Goal: Complete application form: Complete application form

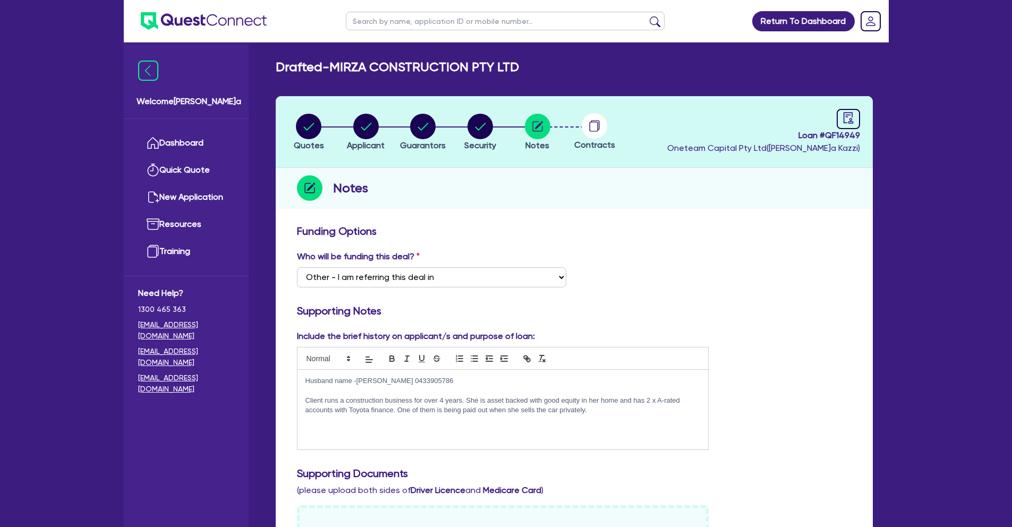
select select "Other"
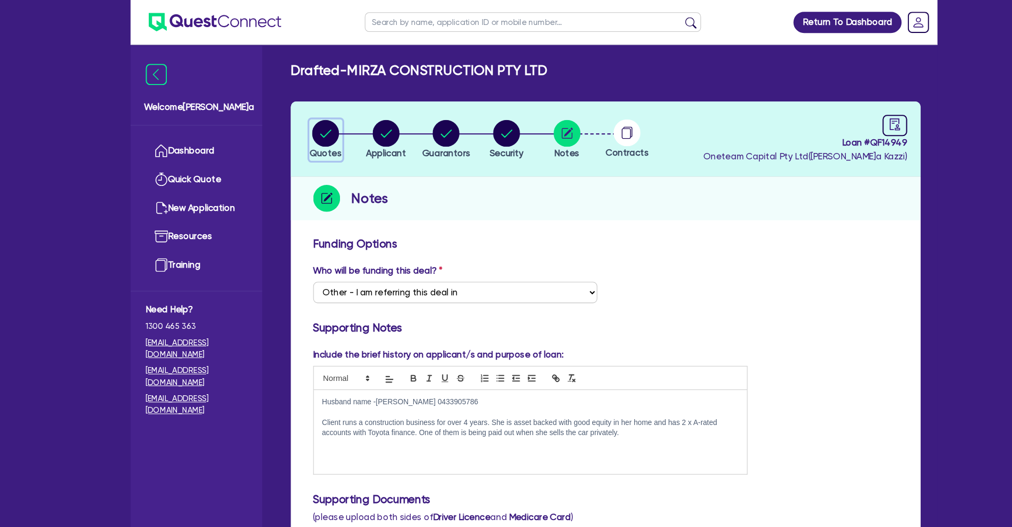
click at [310, 130] on circle "button" at bounding box center [309, 127] width 26 height 26
select select "CARS_AND_LIGHT_TRUCKS"
select select "PASSENGER_VEHICLES"
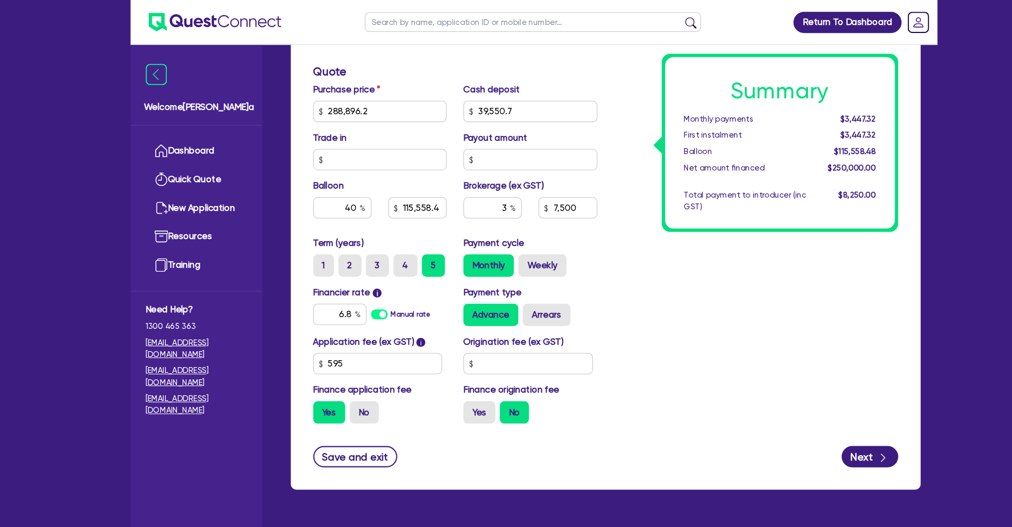
scroll to position [66, 0]
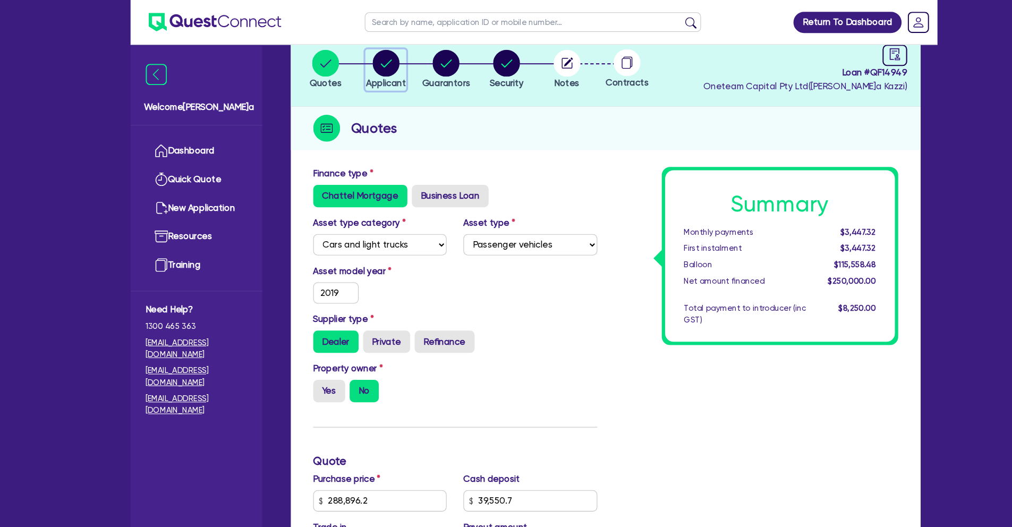
click at [355, 62] on circle "button" at bounding box center [366, 60] width 26 height 26
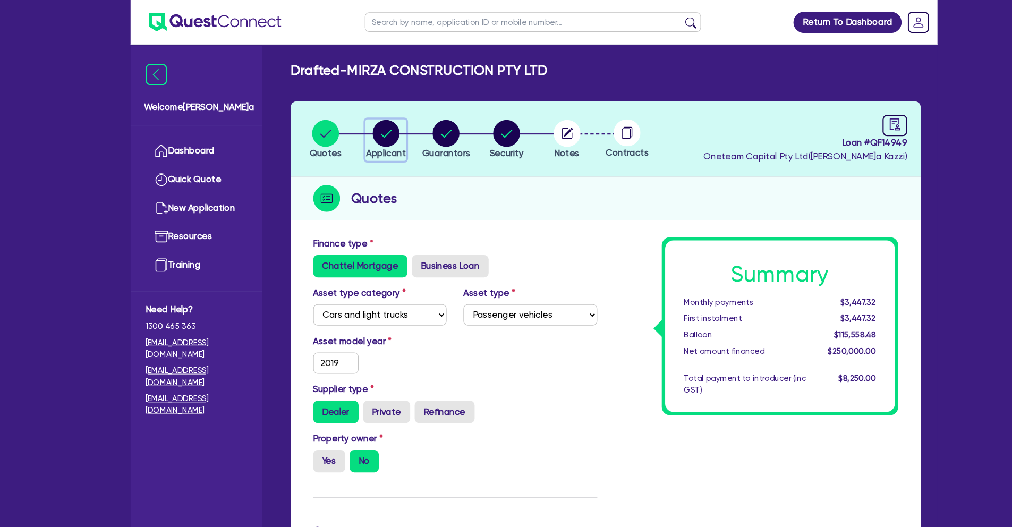
select select "COMPANY"
select select "BUILDING_CONSTRUCTION"
select select "TRADES_SERVICES_CONSUMERS"
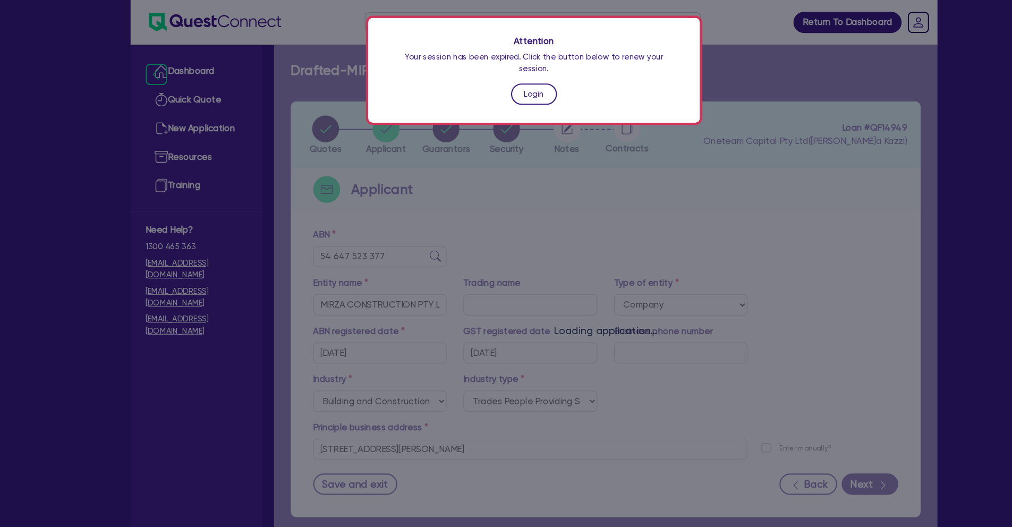
click at [510, 80] on link "Login" at bounding box center [507, 89] width 44 height 20
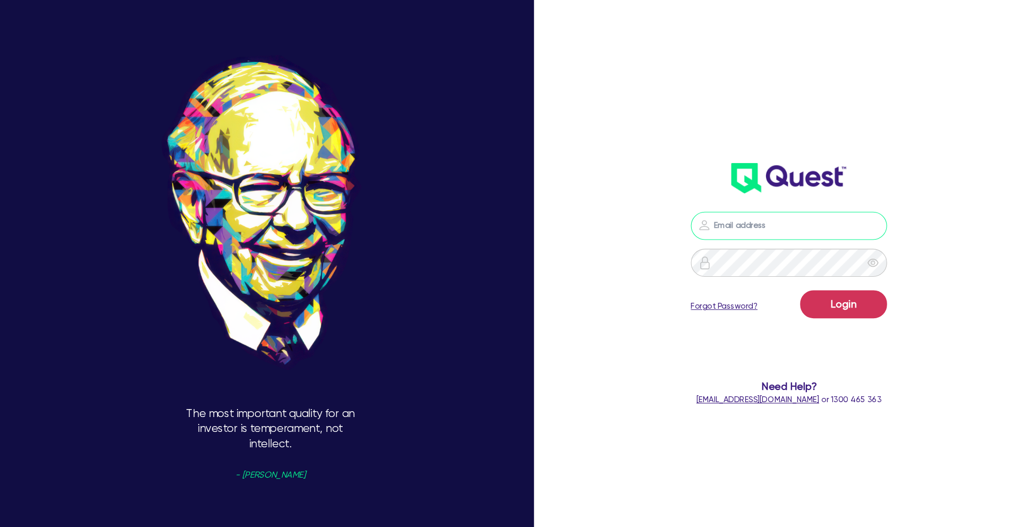
type input "[PERSON_NAME][EMAIL_ADDRESS][PERSON_NAME][DOMAIN_NAME]"
click at [834, 281] on button "Login" at bounding box center [800, 288] width 82 height 27
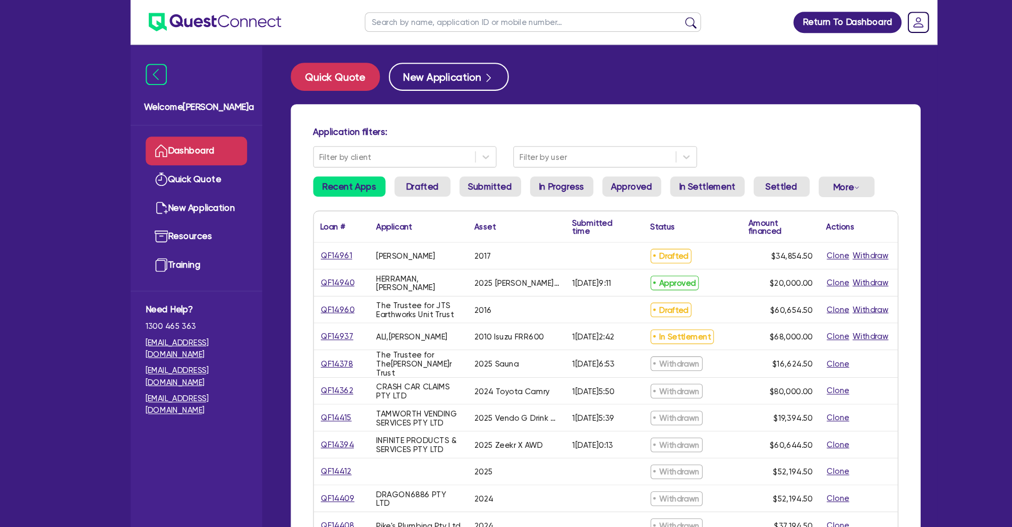
click at [385, 20] on input "text" at bounding box center [505, 21] width 319 height 19
paste input "RATTAWAN"
type input "RATTAWAN"
click at [647, 16] on button "submit" at bounding box center [655, 23] width 17 height 15
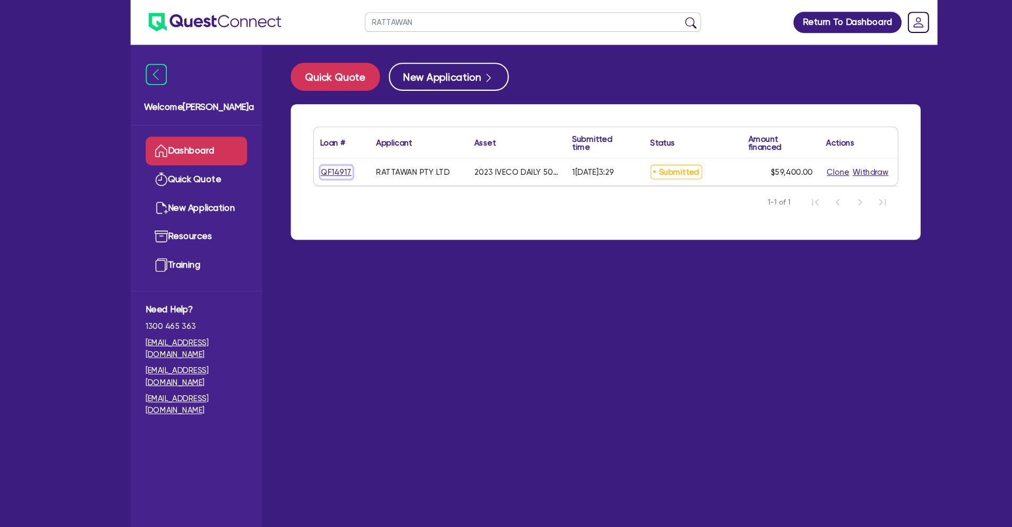
click at [321, 164] on link "QF14917" at bounding box center [319, 163] width 30 height 12
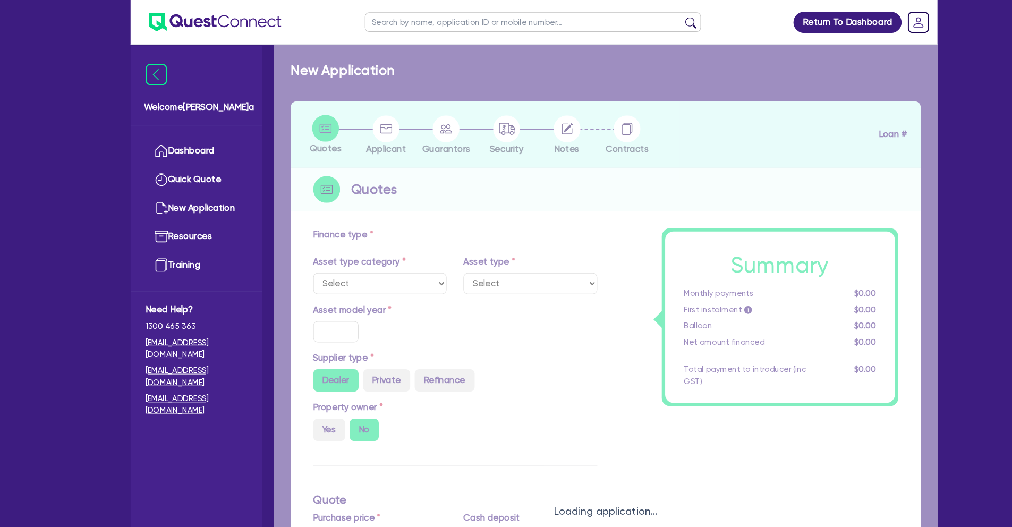
select select "CARS_AND_LIGHT_TRUCKS"
type input "2023"
radio input "false"
radio input "true"
type input "66,000"
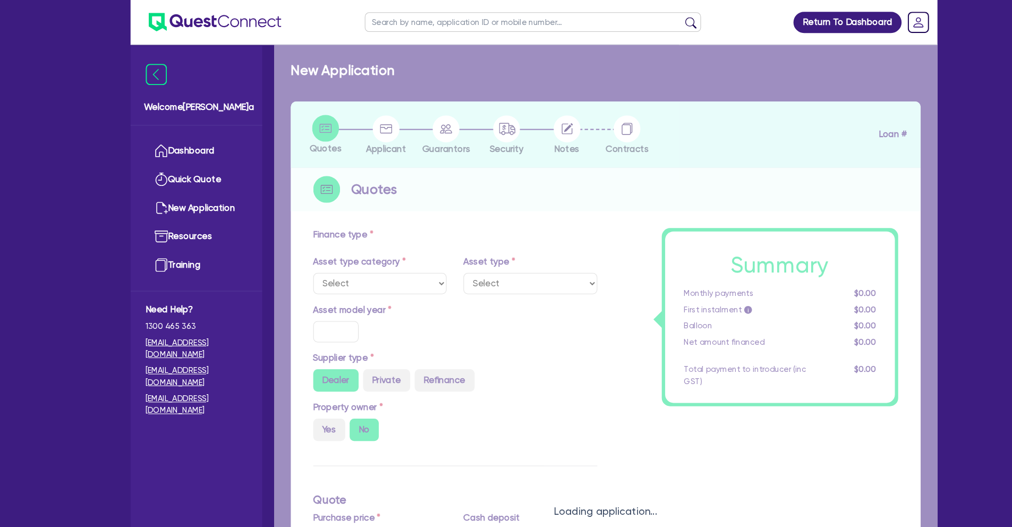
type input "6,600"
type input "4"
type input "2,376"
type input "10.49"
select select "VANS_AND_UTES"
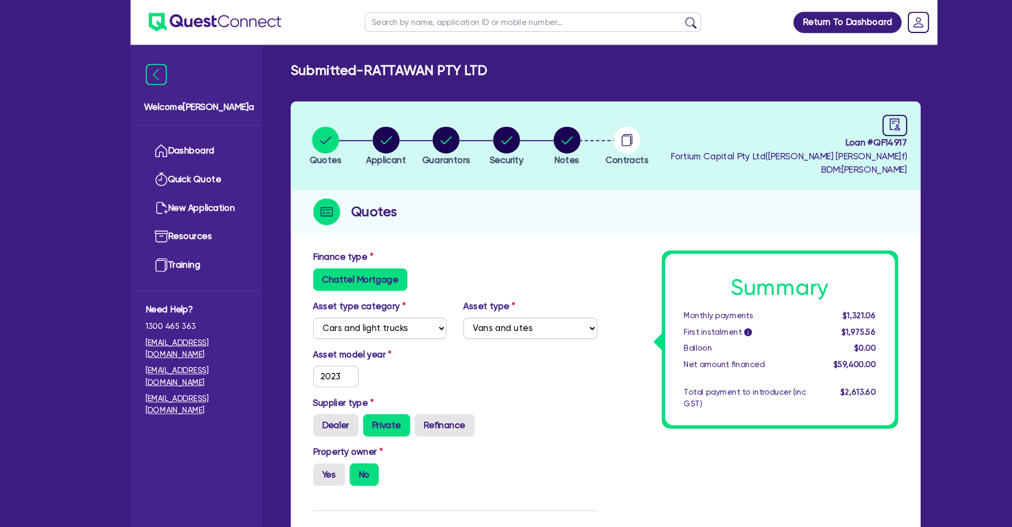
click at [532, 243] on div "Finance type Chattel Mortgage" at bounding box center [431, 256] width 285 height 38
click at [480, 23] on input "text" at bounding box center [505, 21] width 319 height 19
click at [537, 76] on div "Submitted - RATTAWAN PTY LTD Quotes Applicant [GEOGRAPHIC_DATA] Security Notes …" at bounding box center [574, 493] width 629 height 866
click at [548, 190] on div "Quotes" at bounding box center [574, 201] width 597 height 41
click at [189, 147] on link "Dashboard" at bounding box center [186, 143] width 96 height 27
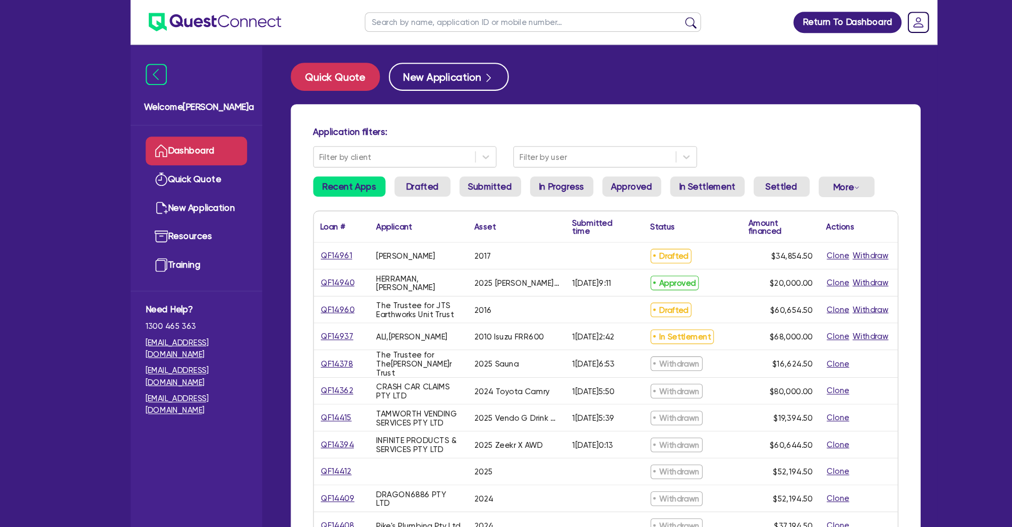
click at [418, 14] on input "text" at bounding box center [505, 21] width 319 height 19
click at [647, 16] on button "submit" at bounding box center [655, 23] width 17 height 15
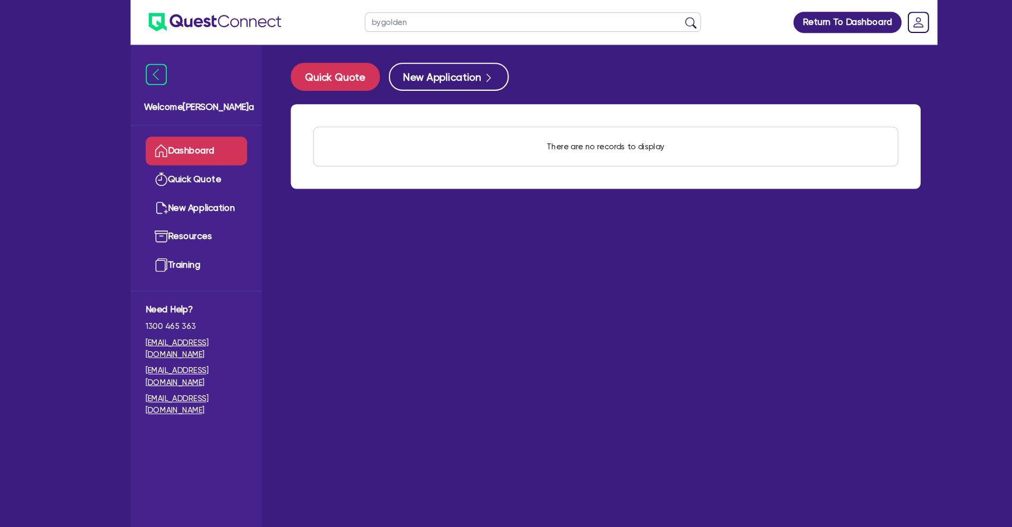
drag, startPoint x: 361, startPoint y: 21, endPoint x: 348, endPoint y: 22, distance: 13.3
click at [348, 22] on input "bygolden" at bounding box center [505, 21] width 319 height 19
click at [647, 16] on button "submit" at bounding box center [655, 23] width 17 height 15
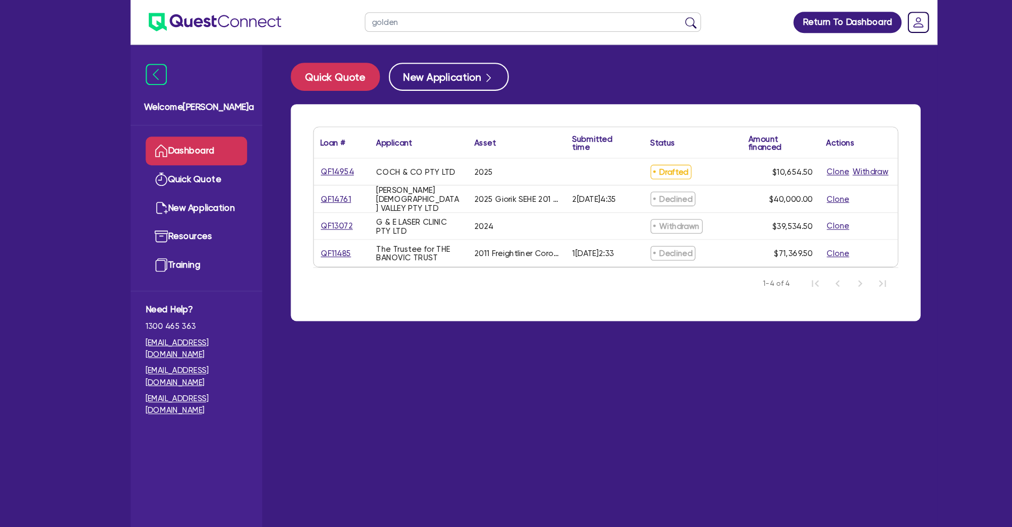
drag, startPoint x: 397, startPoint y: 22, endPoint x: 341, endPoint y: 19, distance: 56.4
click at [341, 19] on ul "golden" at bounding box center [505, 21] width 340 height 42
paste input "(Coch"
click at [356, 22] on input "(Coch" at bounding box center [505, 21] width 319 height 19
type input "Coch"
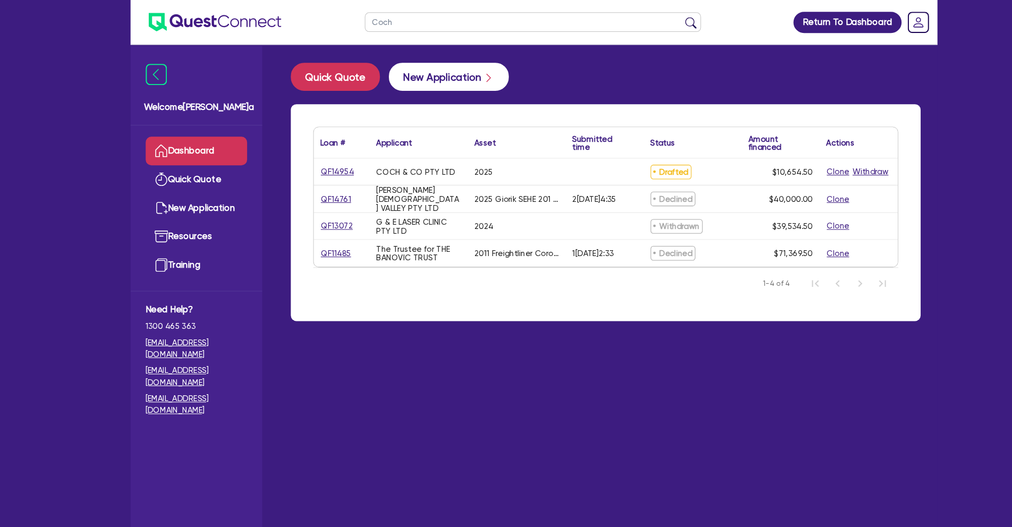
click at [647, 16] on button "submit" at bounding box center [655, 23] width 17 height 15
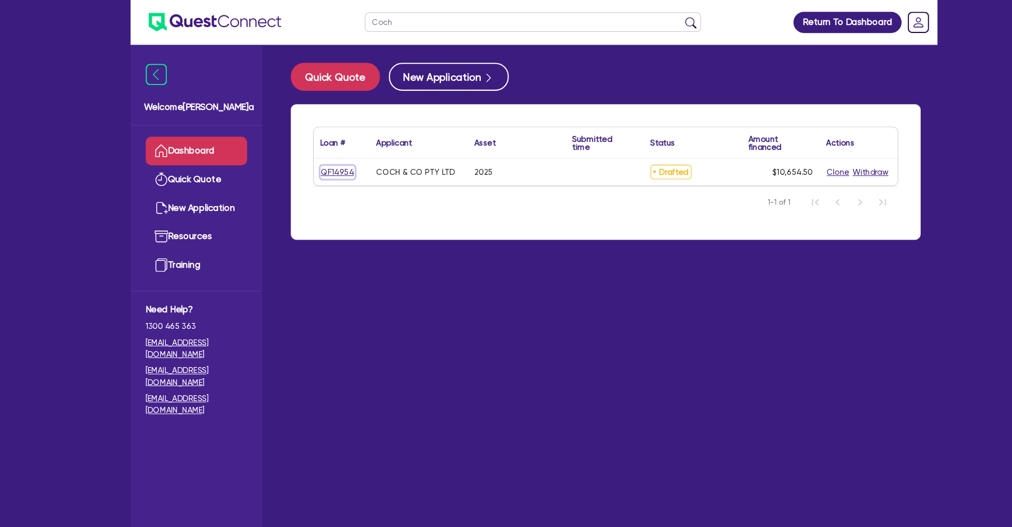
click at [329, 164] on link "QF14954" at bounding box center [320, 163] width 32 height 12
select select "TERTIARY_ASSETS"
select select "BEAUTY_EQUIPMENT"
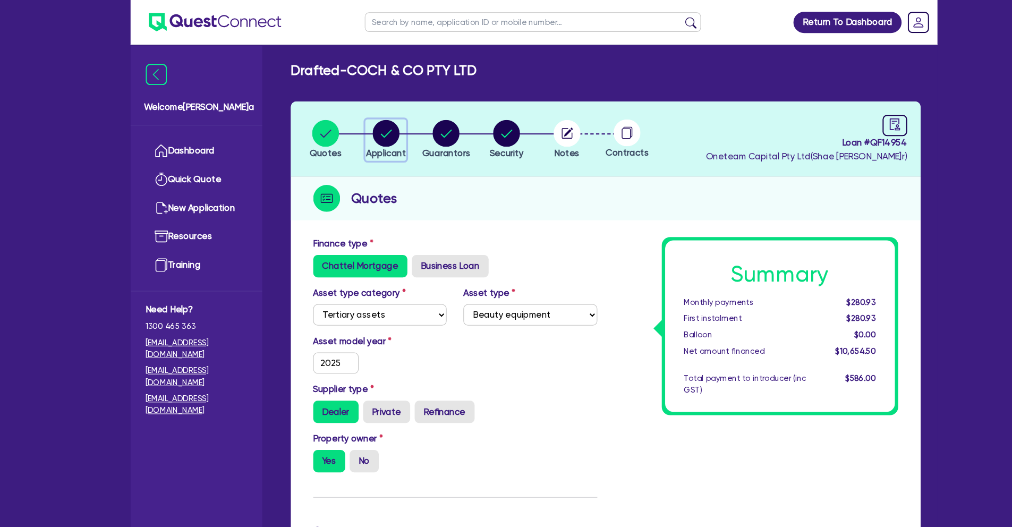
click at [366, 125] on circle "button" at bounding box center [366, 127] width 26 height 26
select select "COMPANY"
select select "HEALTH_BEAUTY"
select select "HAIR_BEAUTY_SALONS"
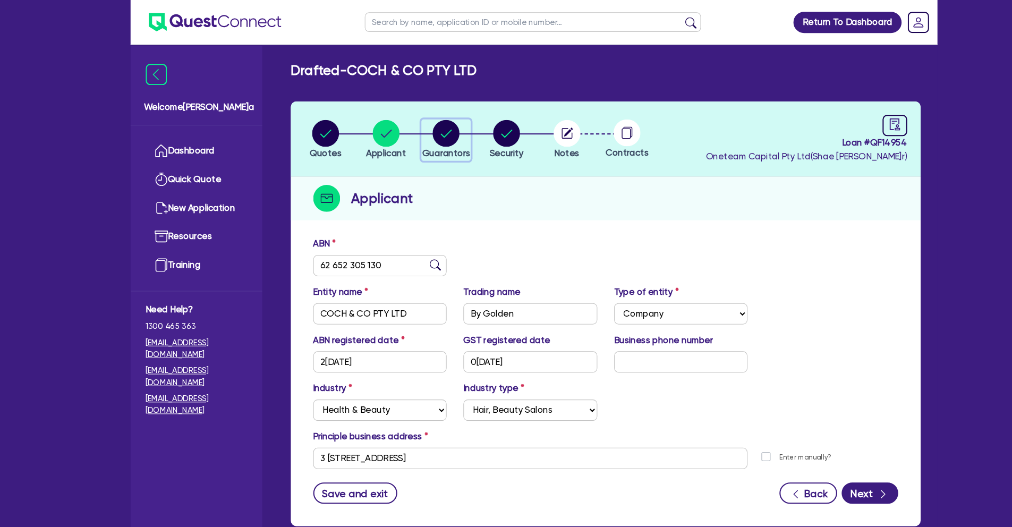
click at [429, 129] on circle "button" at bounding box center [423, 127] width 26 height 26
select select "MRS"
select select "MARRIED"
select select "PROPERTY"
select select "CASH"
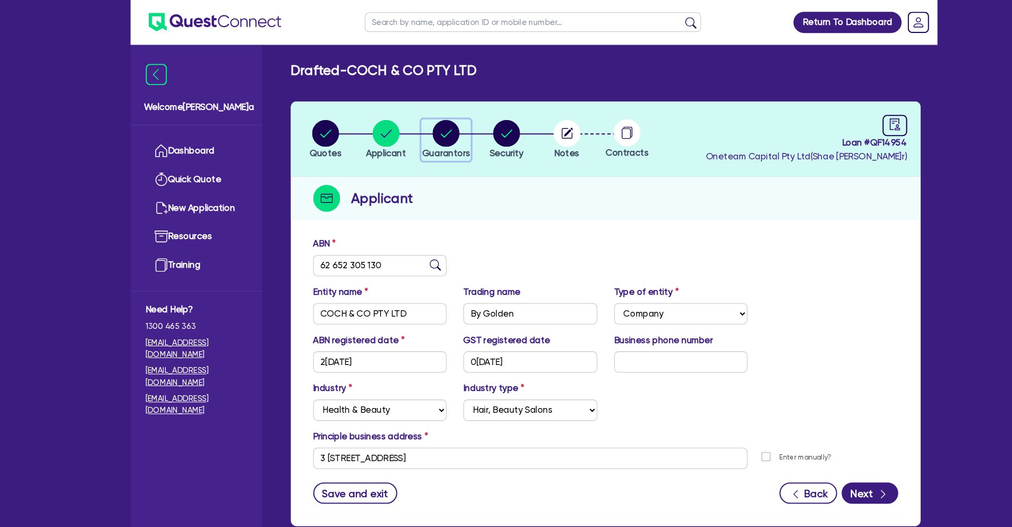
select select "VEHICLE"
select select "EQUIPMENT"
select select "HOUSEHOLD_PERSONAL"
select select "MORTGAGE"
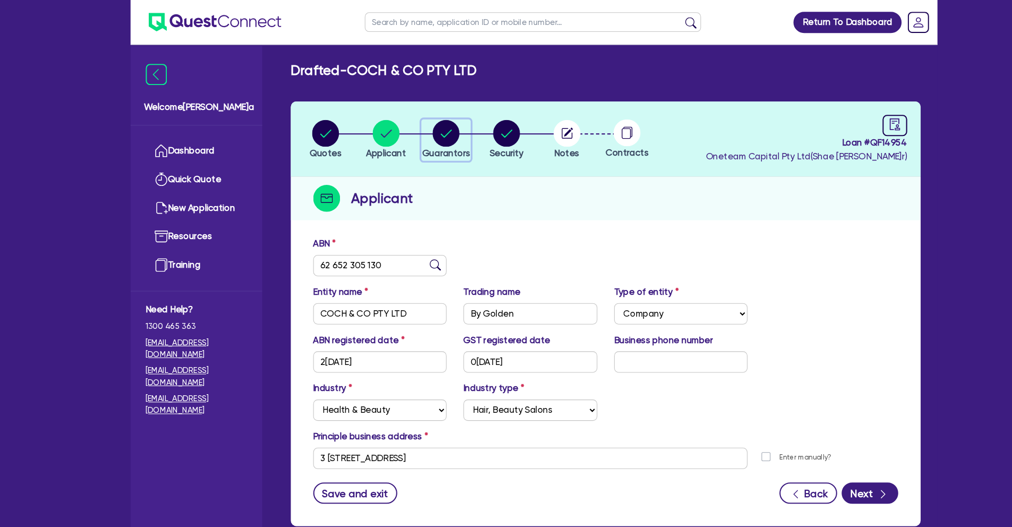
select select "CREDIT_CARD"
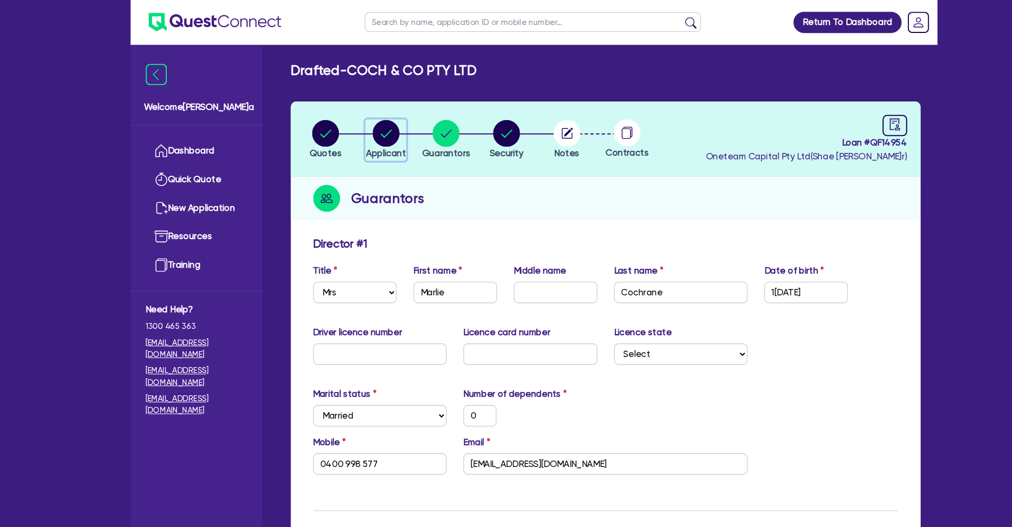
click at [380, 128] on div "button" at bounding box center [366, 127] width 38 height 26
select select "COMPANY"
select select "HEALTH_BEAUTY"
select select "HAIR_BEAUTY_SALONS"
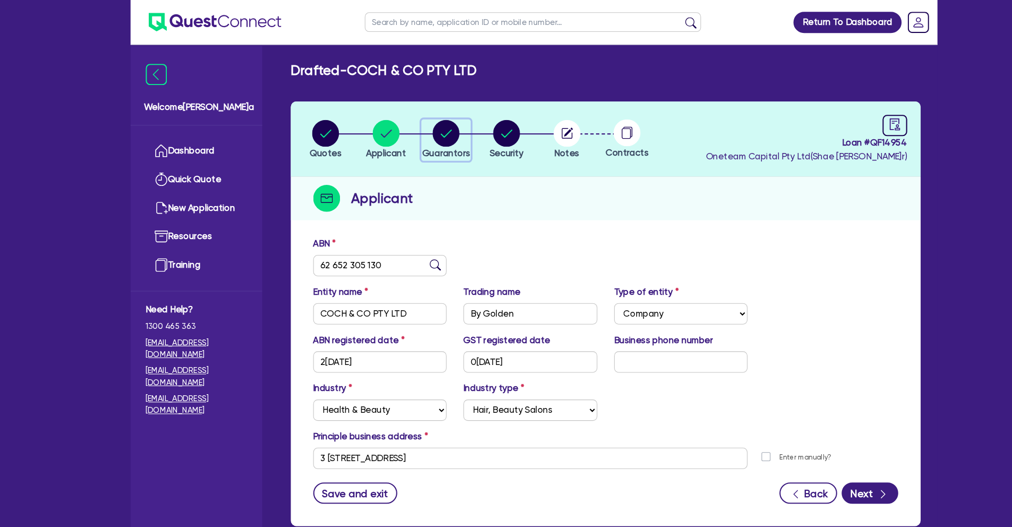
click at [433, 132] on circle "button" at bounding box center [423, 127] width 26 height 26
select select "MRS"
select select "MARRIED"
select select "PROPERTY"
select select "CASH"
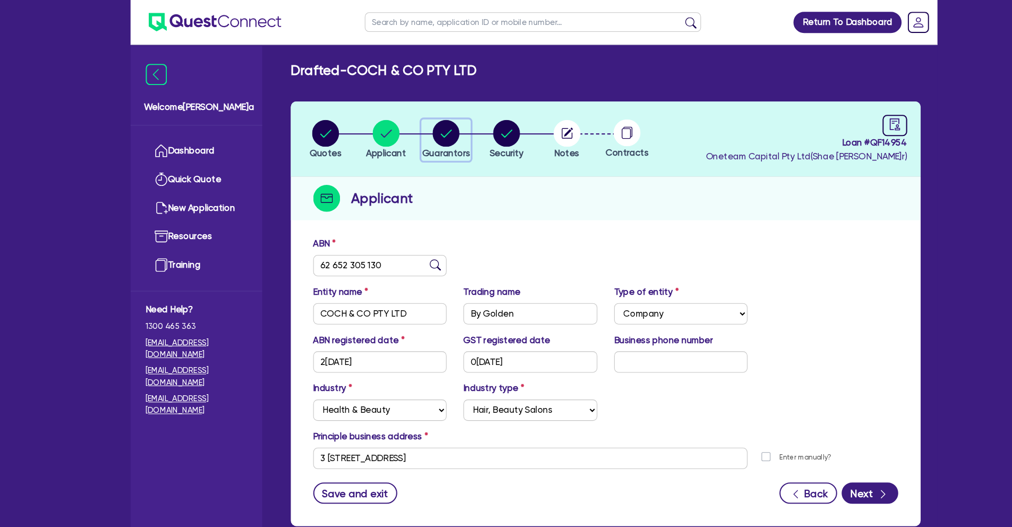
select select "VEHICLE"
select select "EQUIPMENT"
select select "HOUSEHOLD_PERSONAL"
select select "MORTGAGE"
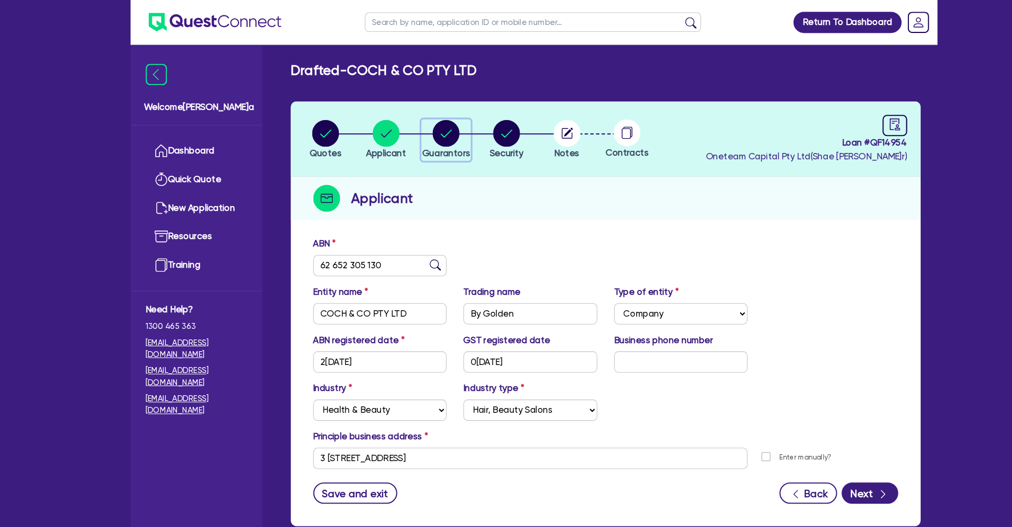
select select "CREDIT_CARD"
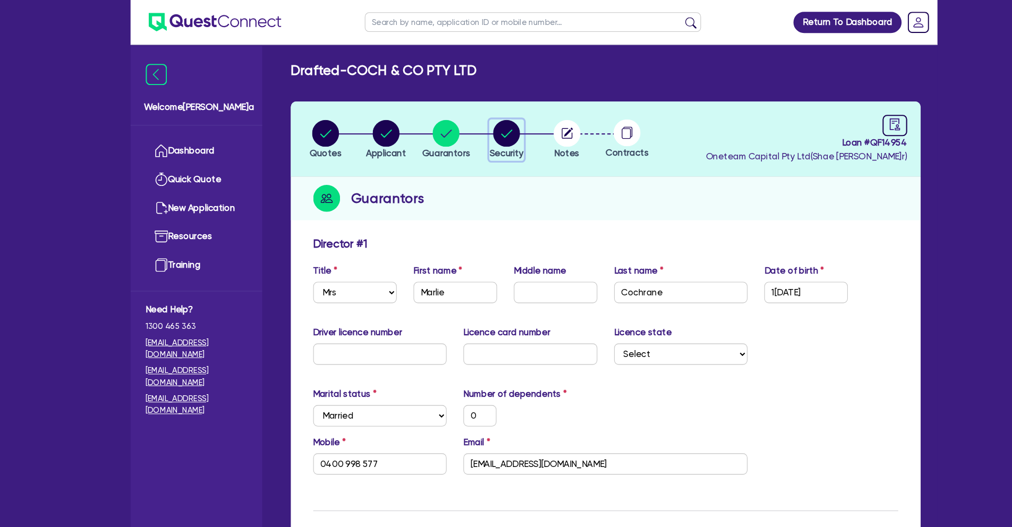
click at [490, 129] on circle "button" at bounding box center [481, 127] width 26 height 26
select select "TERTIARY_ASSETS"
select select "BEAUTY_EQUIPMENT"
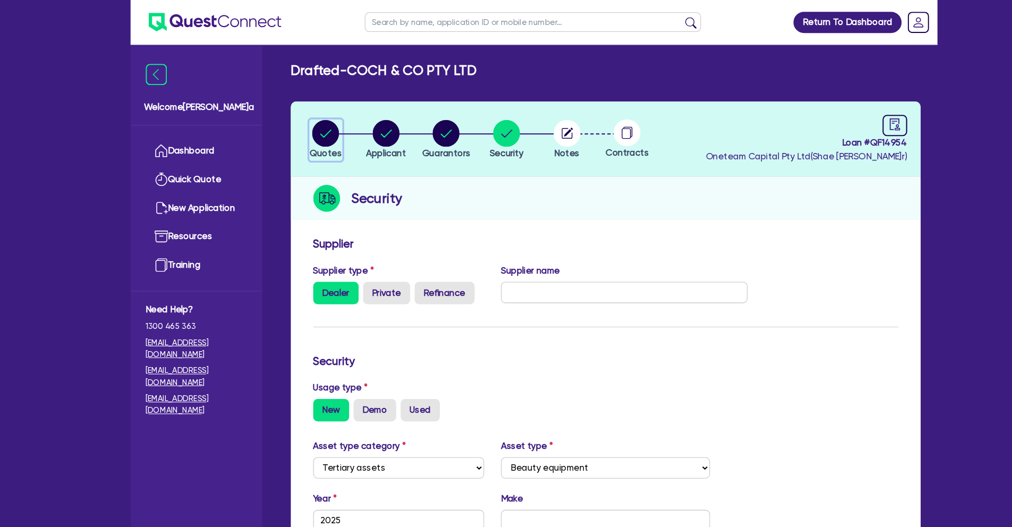
click at [302, 123] on circle "button" at bounding box center [309, 127] width 26 height 26
select select "TERTIARY_ASSETS"
select select "BEAUTY_EQUIPMENT"
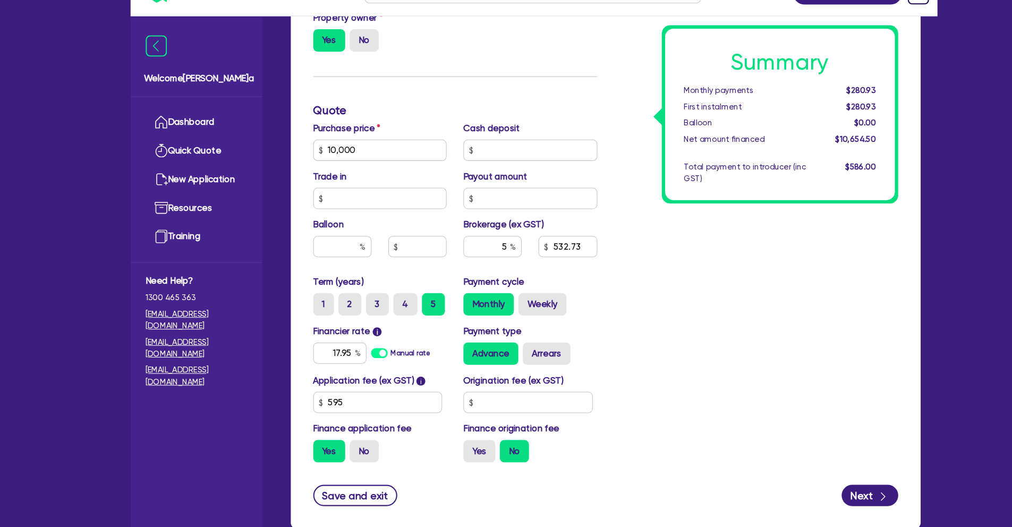
scroll to position [437, 0]
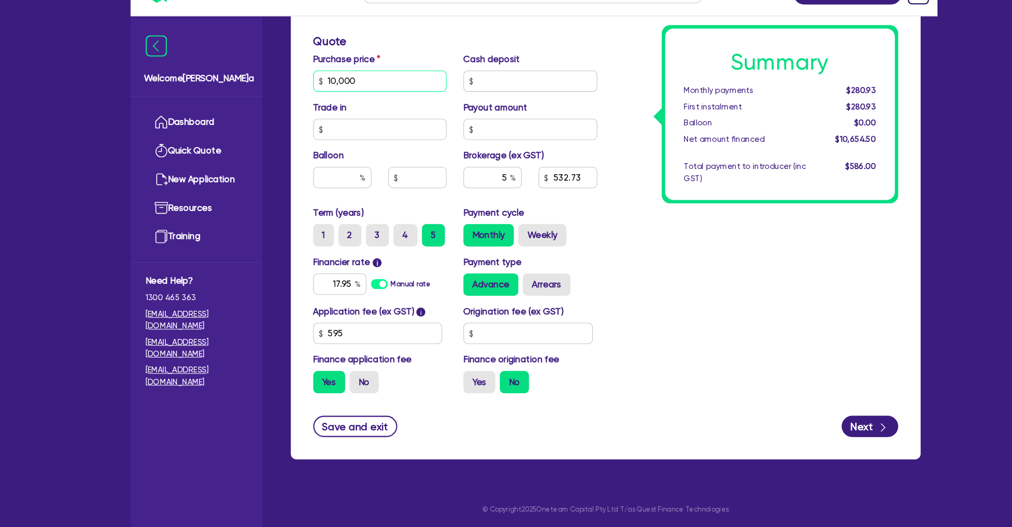
drag, startPoint x: 300, startPoint y: 98, endPoint x: 284, endPoint y: 98, distance: 15.9
click at [284, 98] on div "Finance type Chattel Mortgage Business Loan Asset type category Select Cars and…" at bounding box center [574, 122] width 597 height 681
type input "75,900"
click at [332, 56] on div "Finance type Chattel Mortgage Business Loan Asset type category Select Cars and…" at bounding box center [431, 97] width 285 height 621
type input "3,827.73"
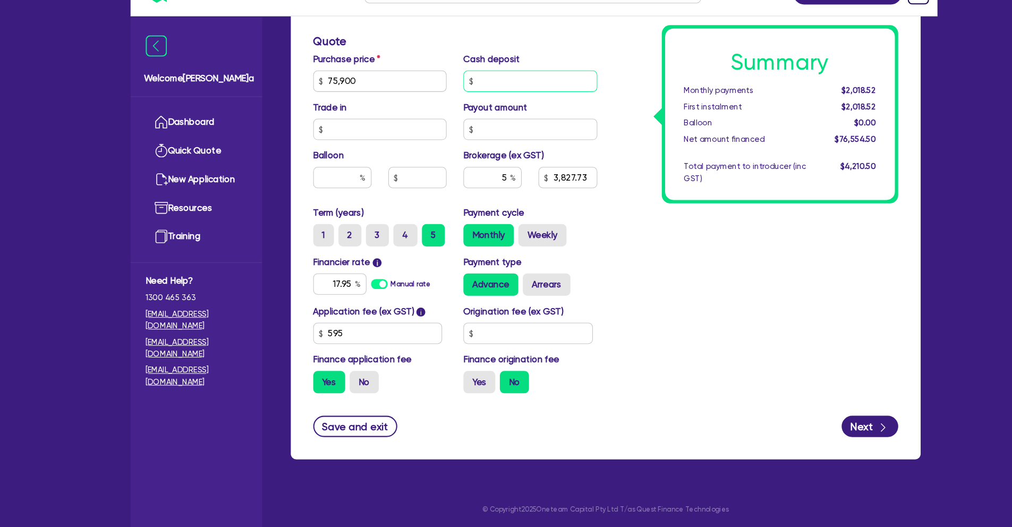
click at [466, 104] on input "text" at bounding box center [502, 104] width 127 height 20
type input "15,180"
type input "3,068.73"
click at [668, 279] on div "Summary Monthly payments $1,618.26 First instalment $1,618.26 Balloon $0.00 Net…" at bounding box center [716, 97] width 285 height 621
drag, startPoint x: 309, startPoint y: 293, endPoint x: 365, endPoint y: 293, distance: 56.3
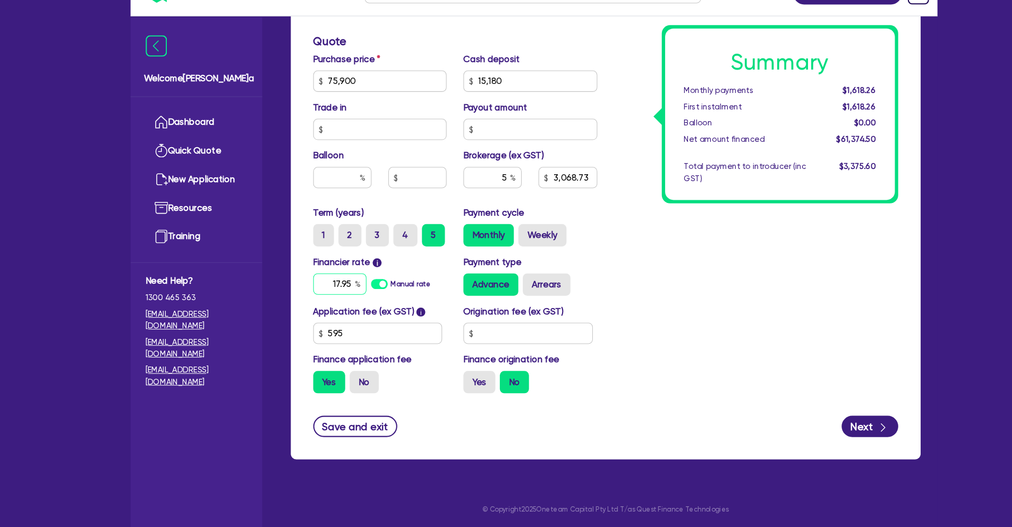
click at [365, 293] on div "17.95 Manual rate" at bounding box center [360, 296] width 127 height 20
type input "10.50"
type input "3,068.73"
type input "10.5"
click at [668, 405] on div "Summary Monthly payments $1,618.26 First instalment $1,618.26 Balloon $0.00 Net…" at bounding box center [716, 97] width 285 height 621
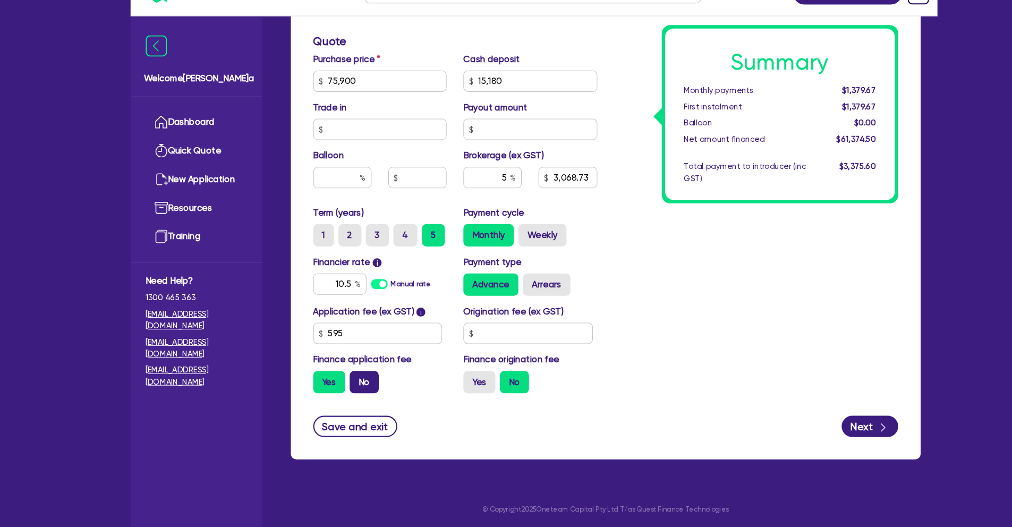
drag, startPoint x: 369, startPoint y: 385, endPoint x: 343, endPoint y: 387, distance: 26.6
click at [369, 385] on div "Yes No" at bounding box center [360, 389] width 127 height 21
click at [343, 387] on label "No" at bounding box center [346, 389] width 28 height 21
click at [338, 386] on input "No" at bounding box center [335, 382] width 7 height 7
radio input "true"
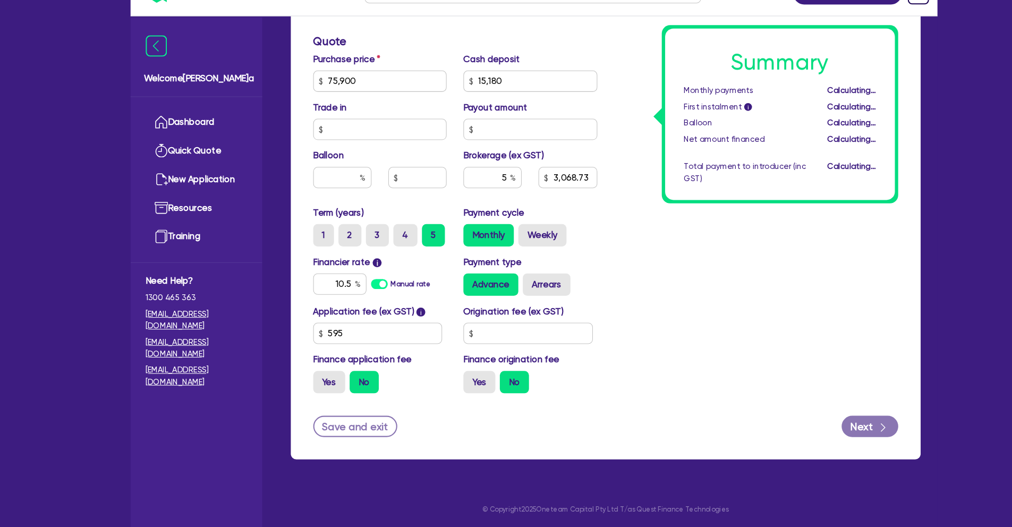
type input "3,036"
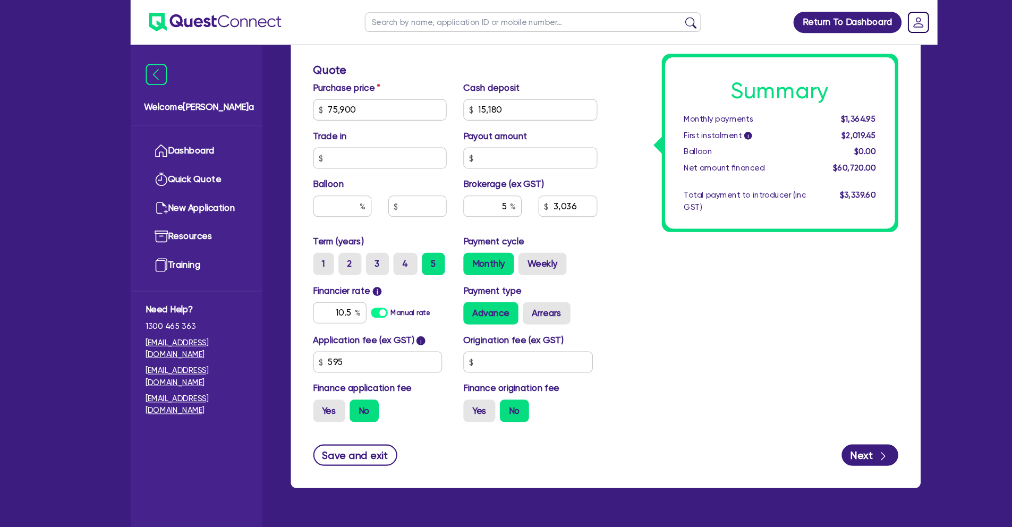
scroll to position [0, 0]
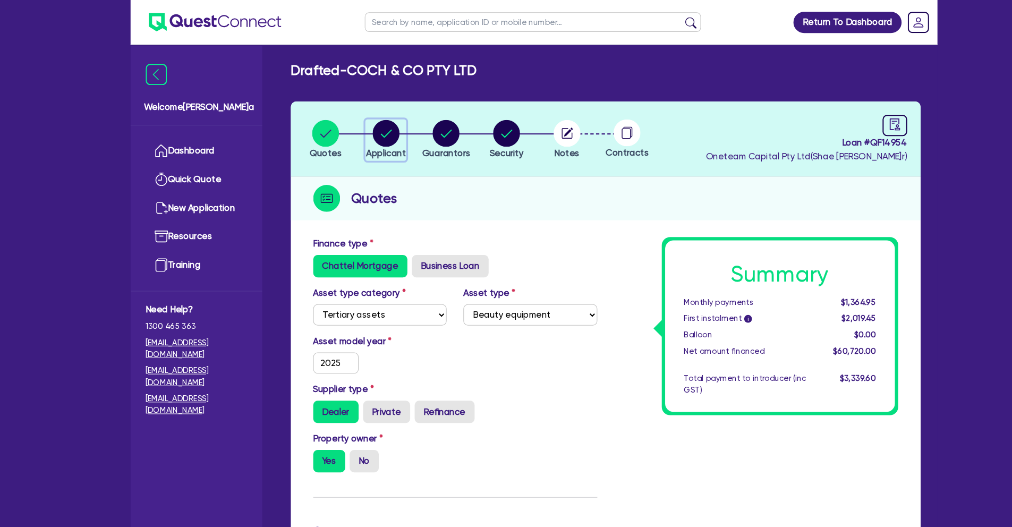
click at [372, 128] on circle "button" at bounding box center [366, 127] width 26 height 26
select select "COMPANY"
select select "HEALTH_BEAUTY"
select select "HAIR_BEAUTY_SALONS"
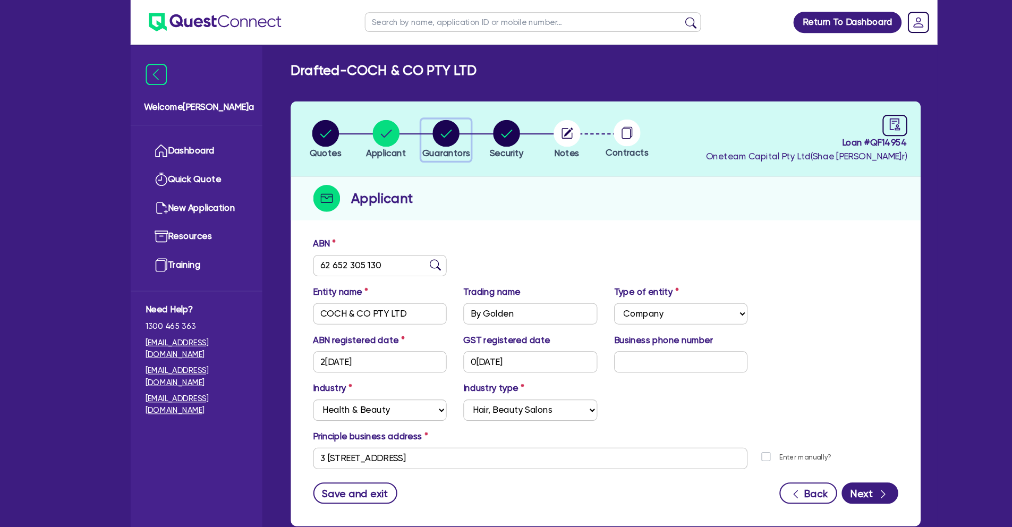
click at [432, 130] on circle "button" at bounding box center [423, 127] width 26 height 26
select select "MRS"
select select "MARRIED"
select select "PROPERTY"
select select "CASH"
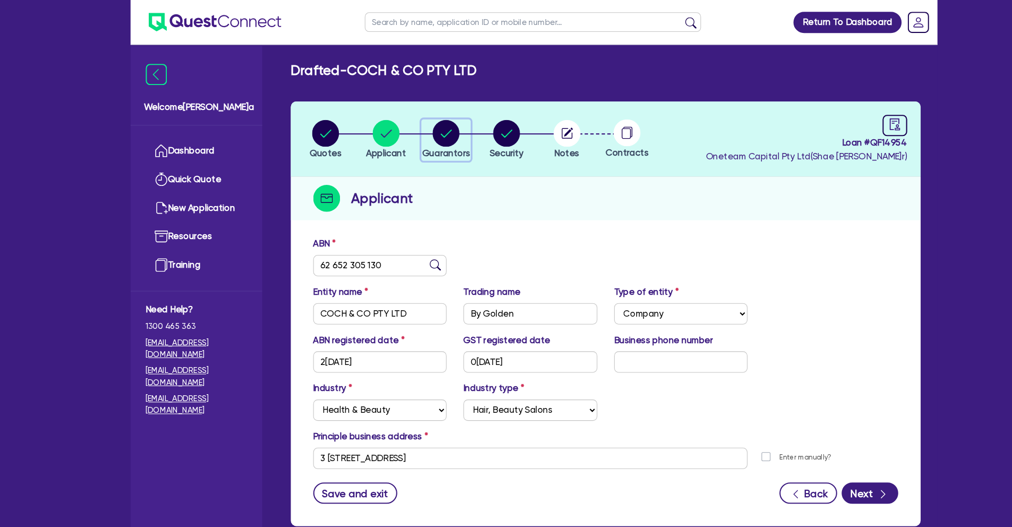
select select "VEHICLE"
select select "EQUIPMENT"
select select "HOUSEHOLD_PERSONAL"
select select "MORTGAGE"
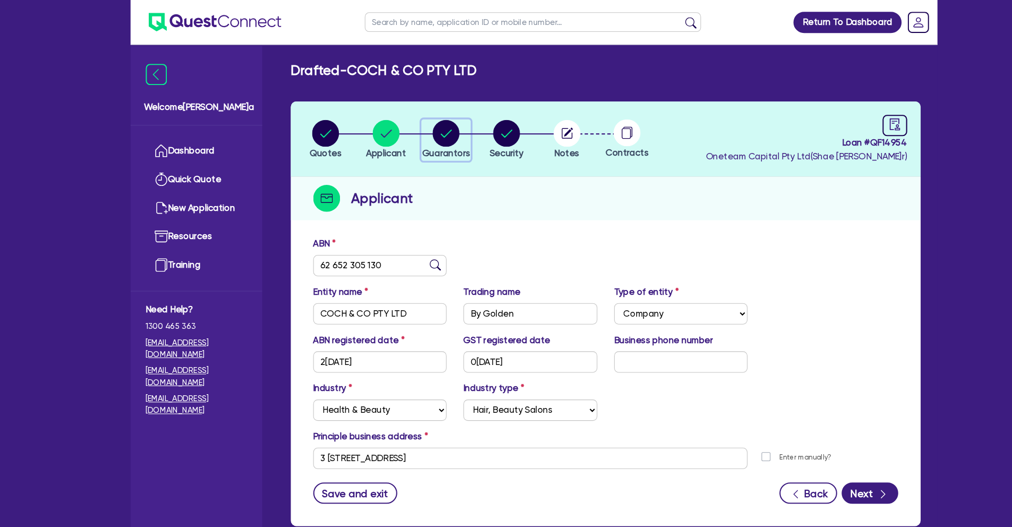
select select "CREDIT_CARD"
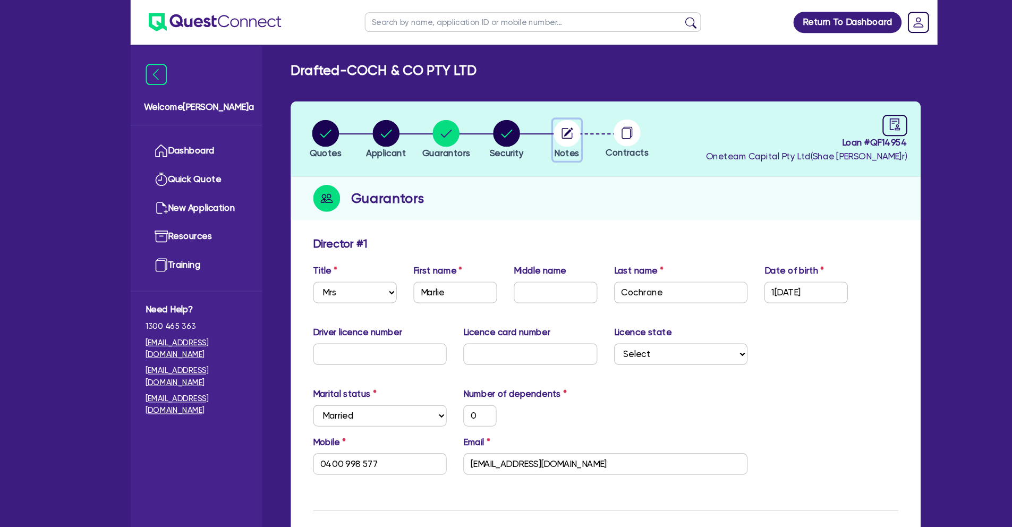
click at [529, 129] on circle "button" at bounding box center [538, 127] width 26 height 26
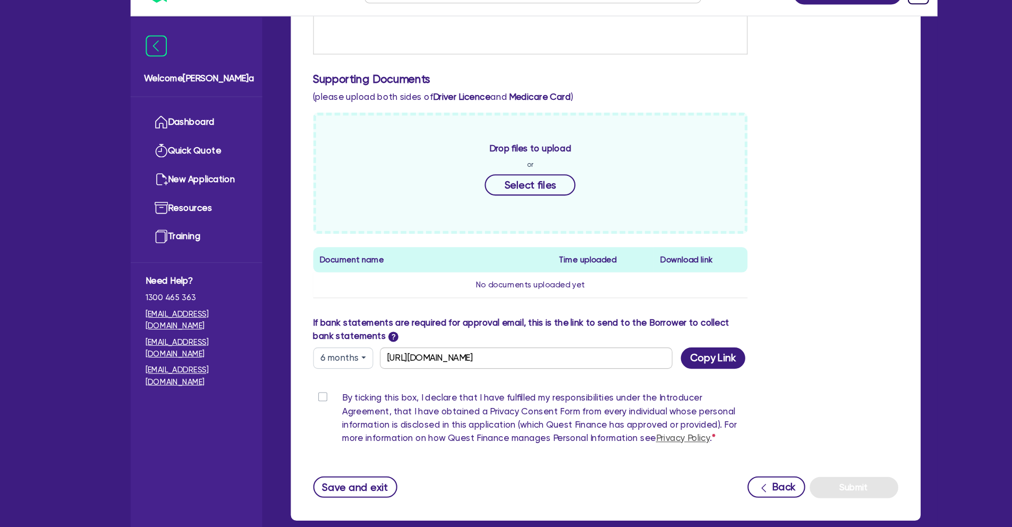
scroll to position [429, 0]
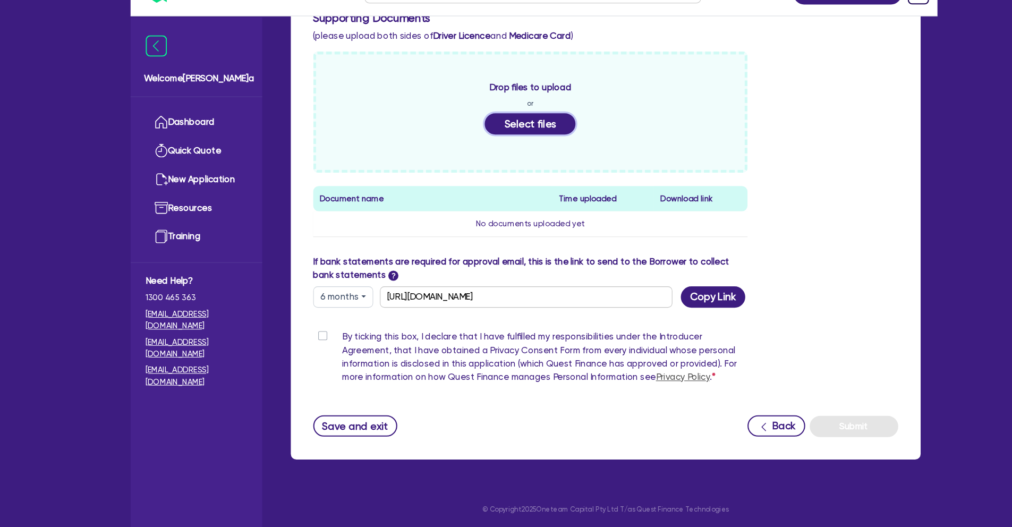
click at [489, 146] on button "Select files" at bounding box center [503, 144] width 86 height 20
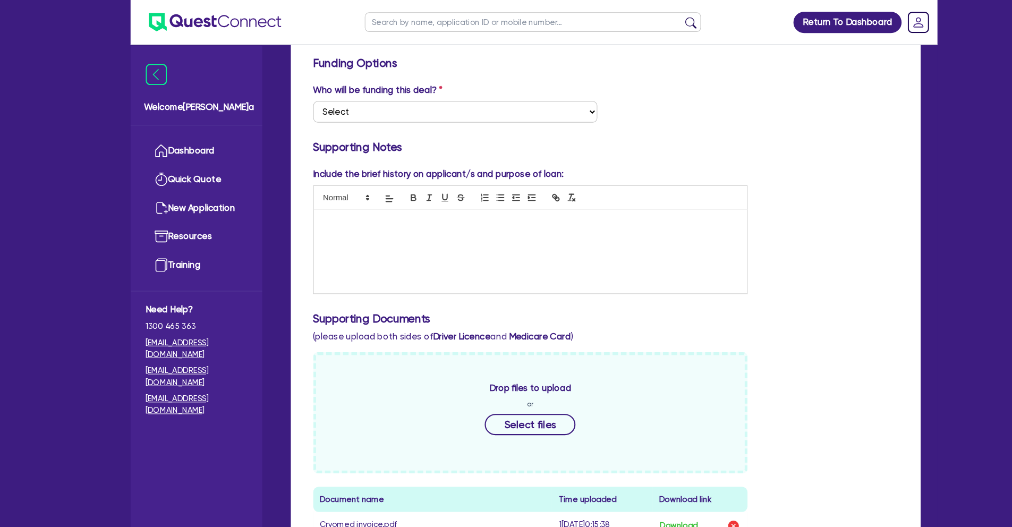
scroll to position [0, 0]
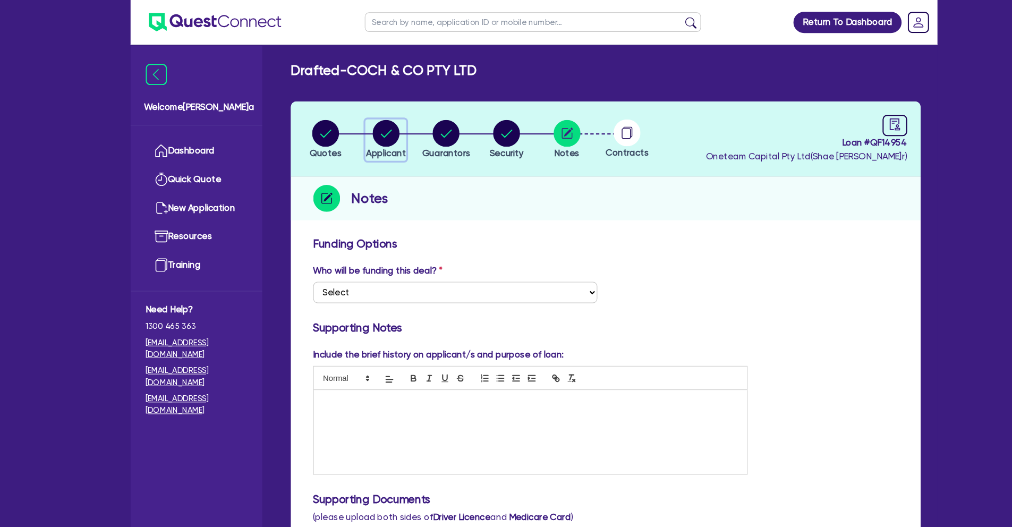
click at [359, 129] on circle "button" at bounding box center [366, 127] width 26 height 26
select select "COMPANY"
select select "HEALTH_BEAUTY"
select select "HAIR_BEAUTY_SALONS"
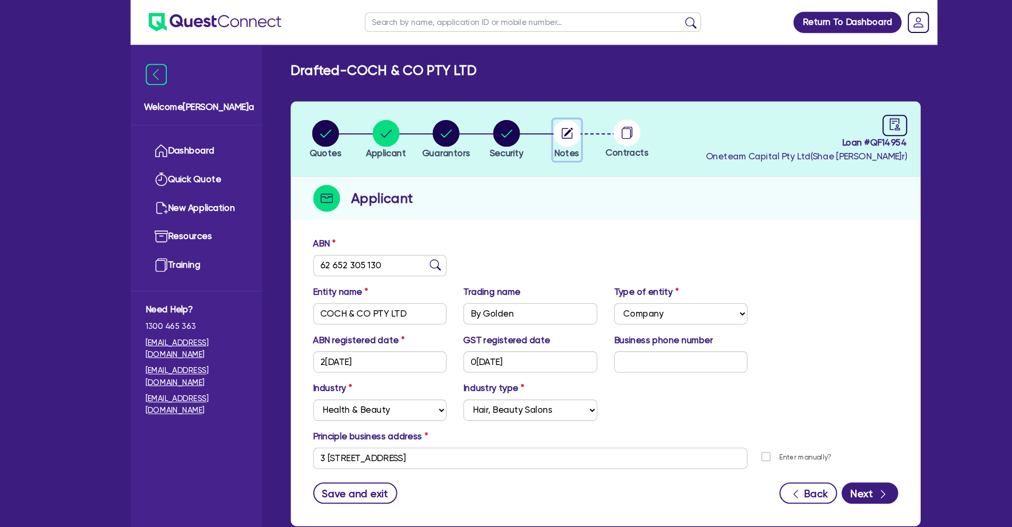
click at [537, 129] on circle "button" at bounding box center [538, 127] width 26 height 26
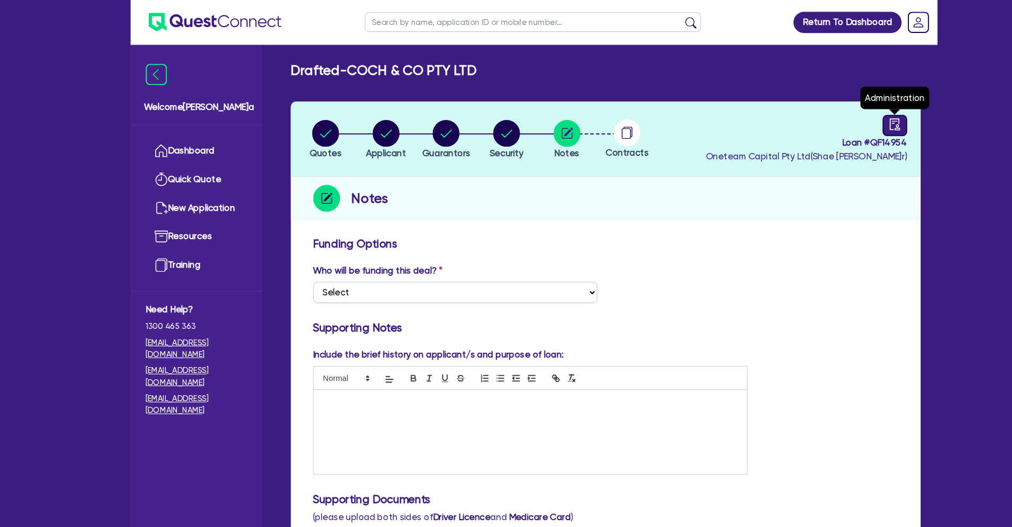
click at [844, 117] on icon "audit" at bounding box center [849, 118] width 12 height 12
select select "DRAFTED_NEW"
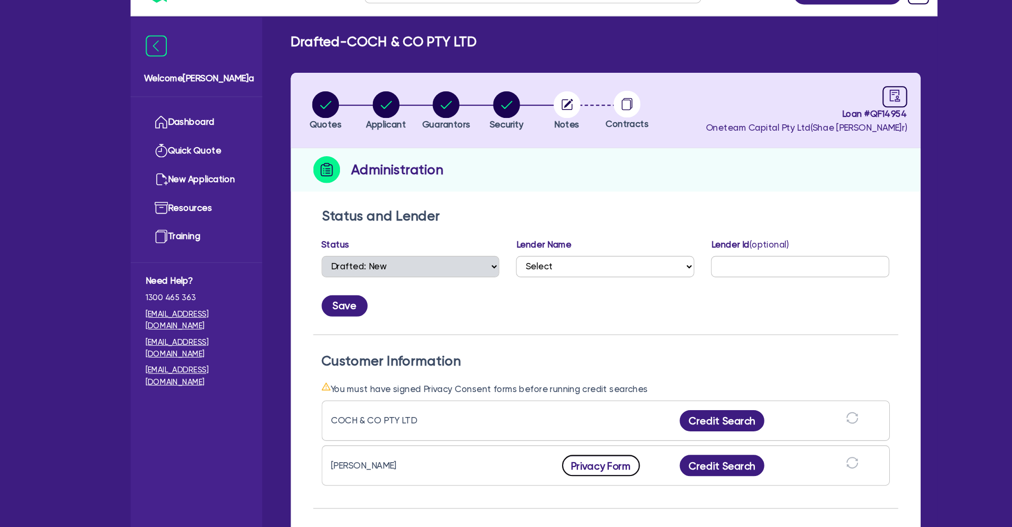
click at [574, 471] on button "Privacy Form" at bounding box center [570, 468] width 74 height 20
click at [422, 133] on circle "button" at bounding box center [423, 127] width 26 height 26
select select "MRS"
select select "MARRIED"
select select "PROPERTY"
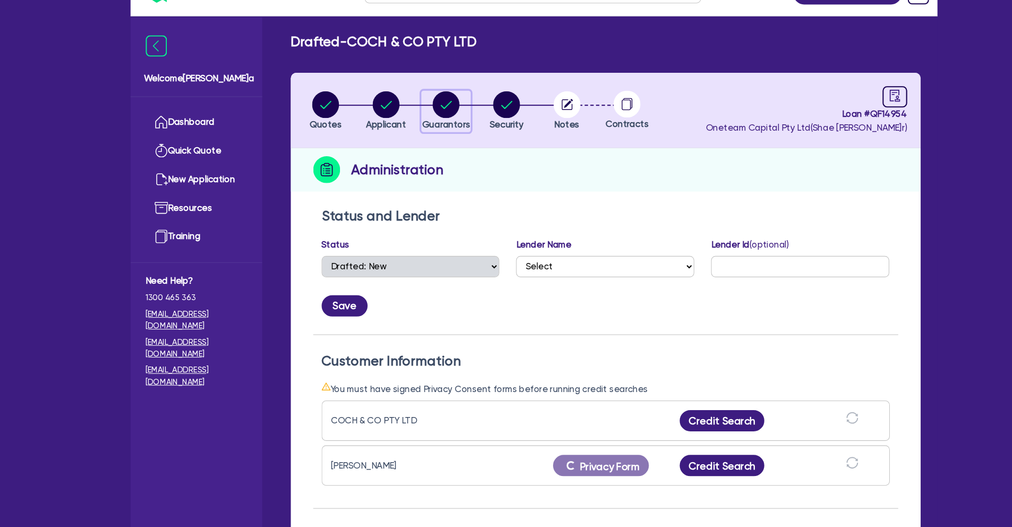
select select "CASH"
select select "VEHICLE"
select select "EQUIPMENT"
select select "HOUSEHOLD_PERSONAL"
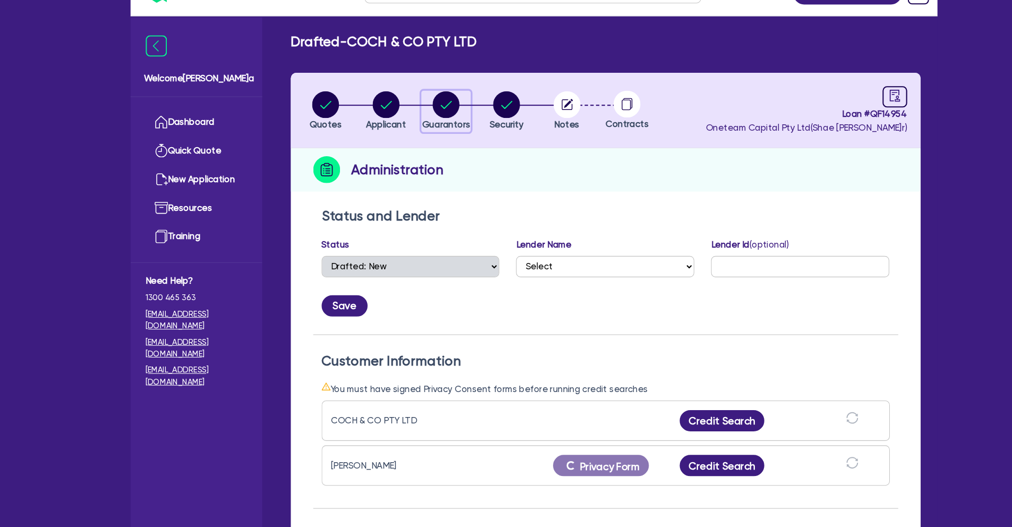
select select "MORTGAGE"
select select "CREDIT_CARD"
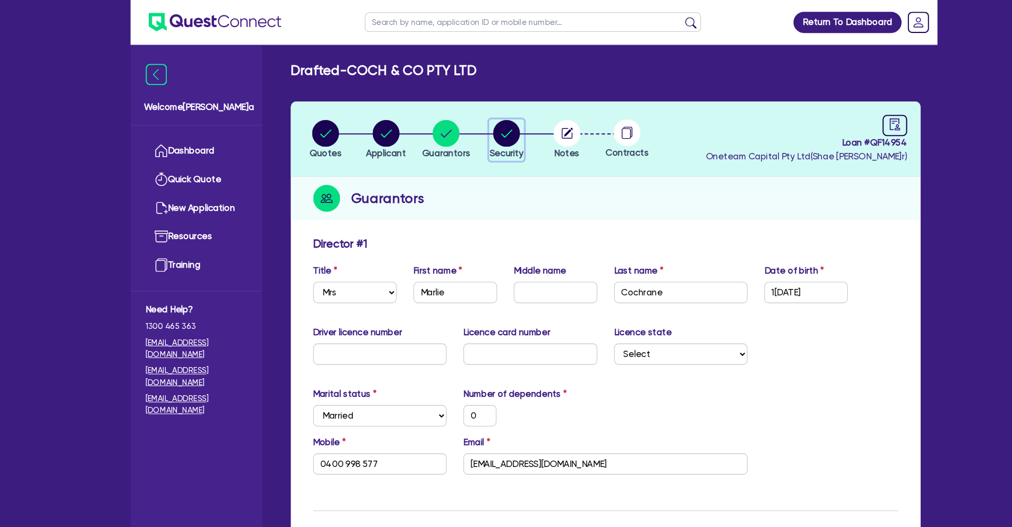
click at [480, 125] on circle "button" at bounding box center [481, 127] width 26 height 26
select select "TERTIARY_ASSETS"
select select "BEAUTY_EQUIPMENT"
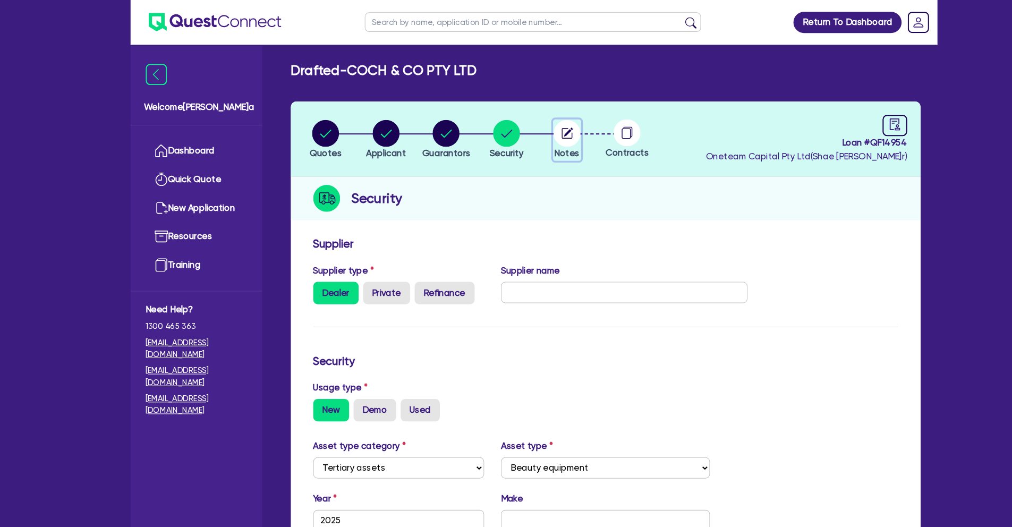
click at [537, 130] on circle "button" at bounding box center [538, 127] width 26 height 26
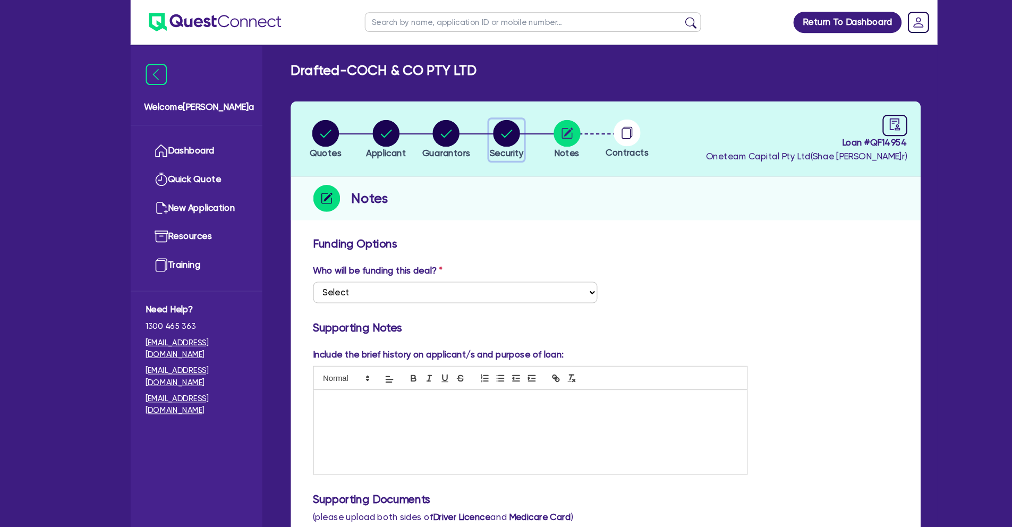
click at [483, 128] on circle "button" at bounding box center [481, 127] width 26 height 26
select select "TERTIARY_ASSETS"
select select "BEAUTY_EQUIPMENT"
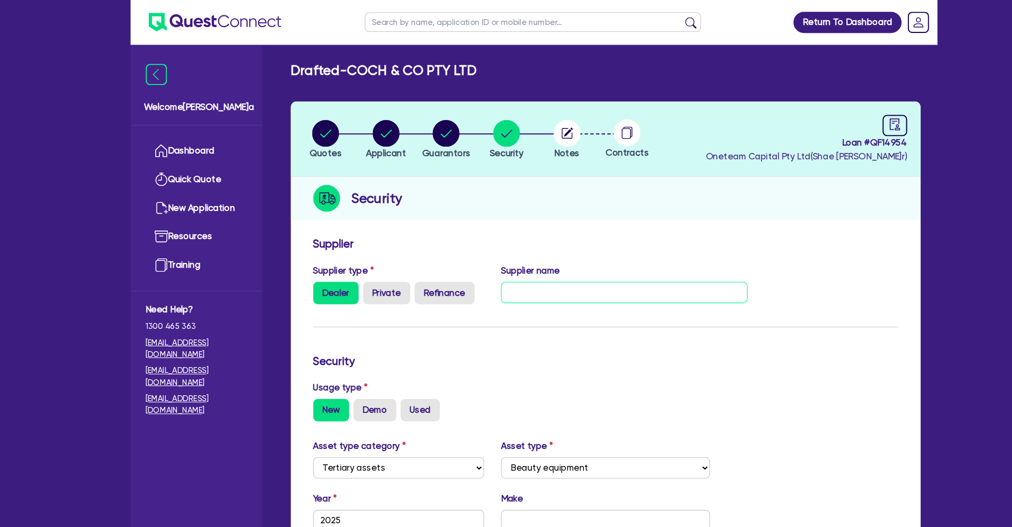
click at [540, 277] on input "text" at bounding box center [592, 277] width 234 height 20
type input "Cryomed"
click at [418, 132] on circle "button" at bounding box center [423, 127] width 26 height 26
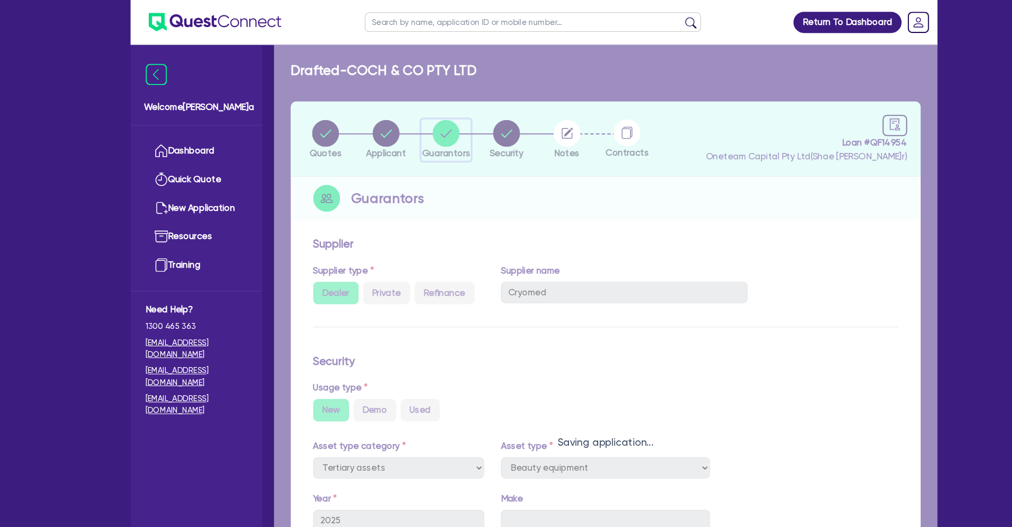
select select "MRS"
select select "MARRIED"
select select "PROPERTY"
select select "CASH"
select select "VEHICLE"
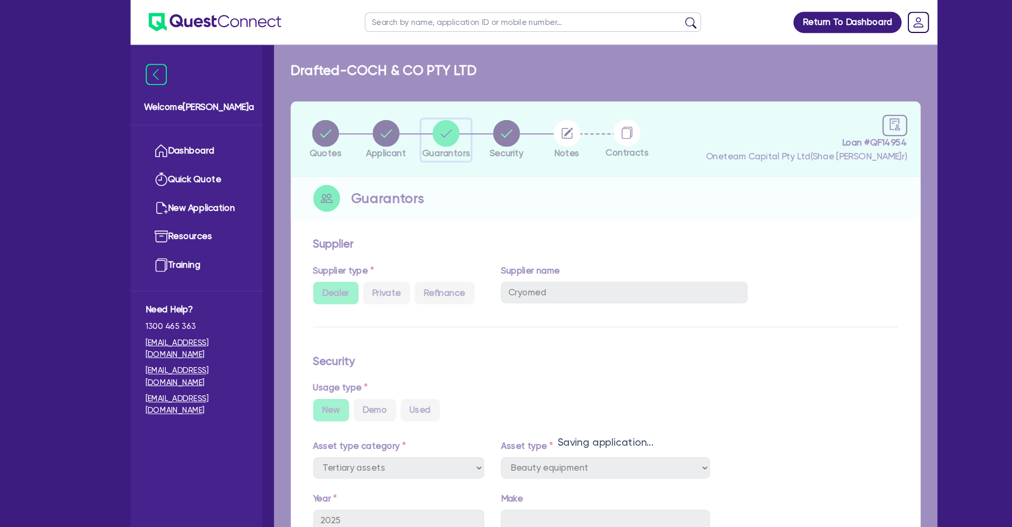
select select "VEHICLE"
select select "EQUIPMENT"
select select "HOUSEHOLD_PERSONAL"
select select "MORTGAGE"
select select "CREDIT_CARD"
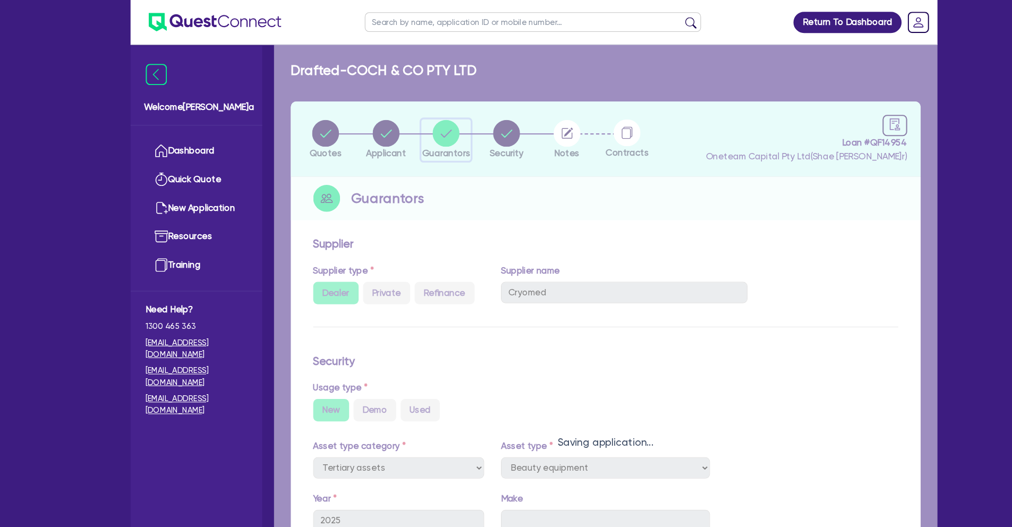
select select "CREDIT_CARD"
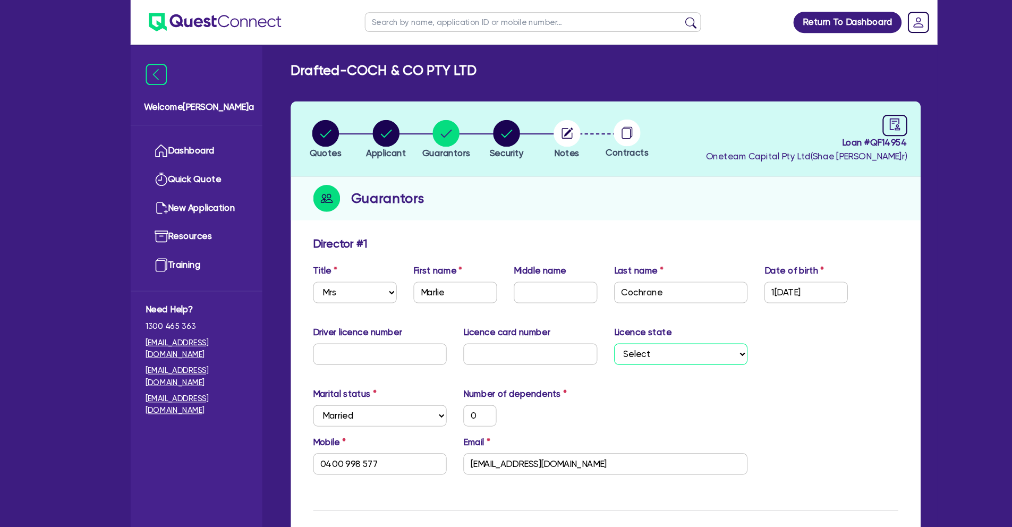
click at [650, 339] on select "Select [GEOGRAPHIC_DATA] [GEOGRAPHIC_DATA] [GEOGRAPHIC_DATA] [GEOGRAPHIC_DATA] …" at bounding box center [645, 336] width 127 height 20
select select "VIC"
type input "0"
type input "0400 998 577"
type input "1,900,000"
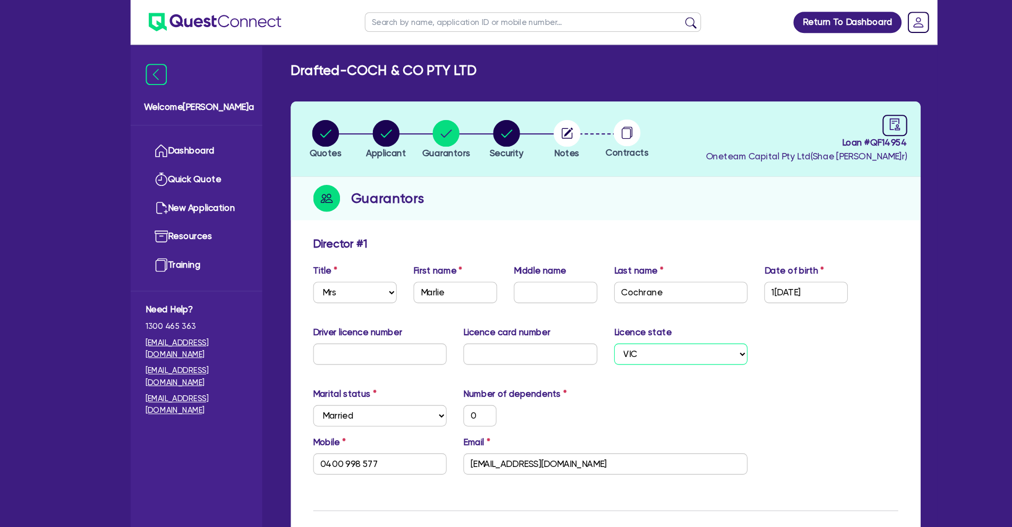
type input "70,000"
type input "40,000"
type input "30,000"
type input "250,000"
type input "150,000"
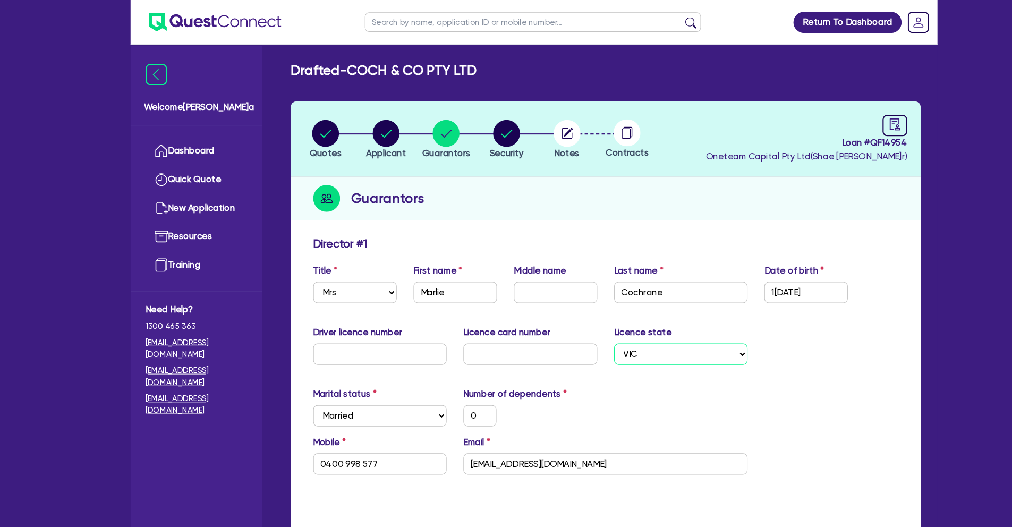
type input "1,000,000"
type input "6,000"
type input "5,000"
type input "2,000"
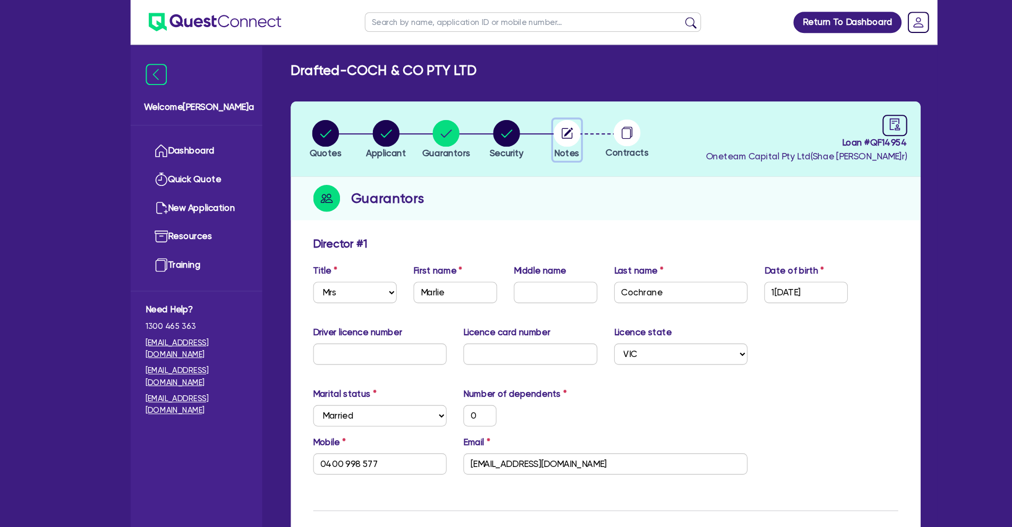
click at [536, 129] on icon "button" at bounding box center [538, 125] width 9 height 9
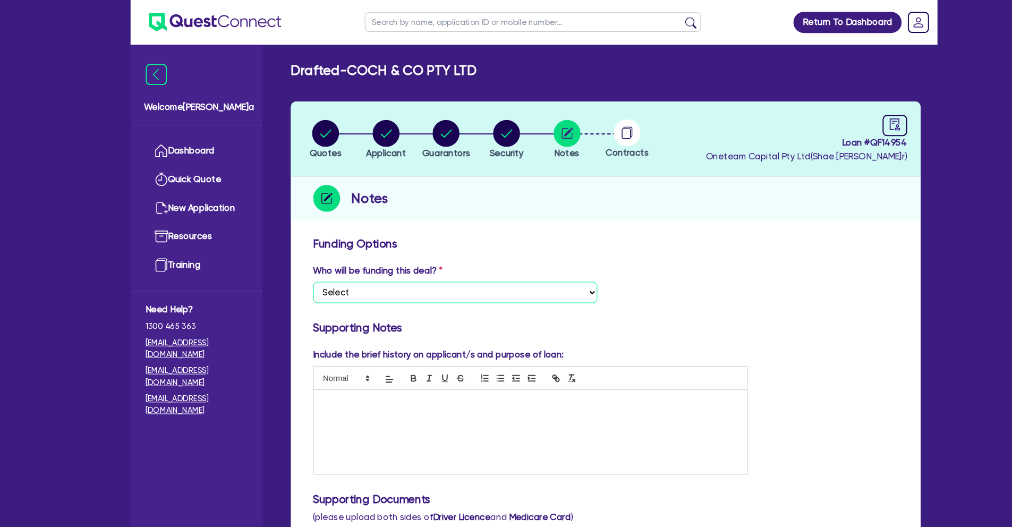
click at [447, 277] on select "Select I want Quest to fund 100% I will fund 100% I will co-fund with Quest Oth…" at bounding box center [431, 277] width 269 height 20
select select "Other"
click at [368, 125] on circle "button" at bounding box center [366, 127] width 26 height 26
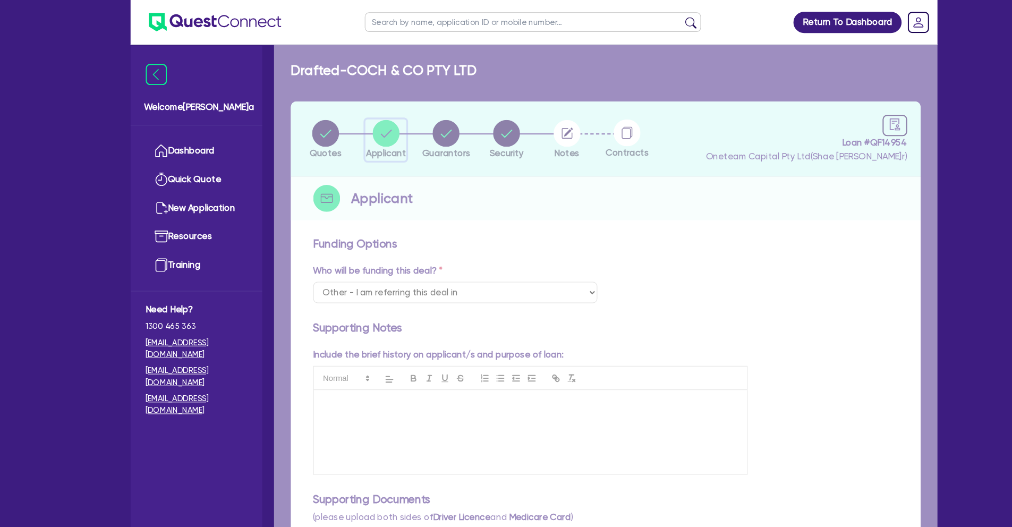
select select "COMPANY"
select select "HEALTH_BEAUTY"
select select "HAIR_BEAUTY_SALONS"
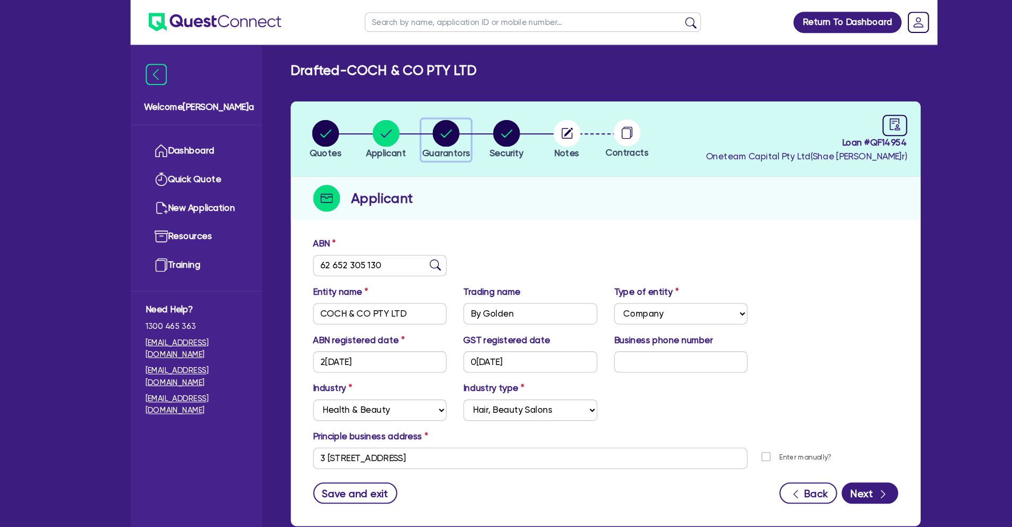
click at [428, 132] on circle "button" at bounding box center [423, 127] width 26 height 26
select select "MRS"
select select "VIC"
select select "MARRIED"
select select "PROPERTY"
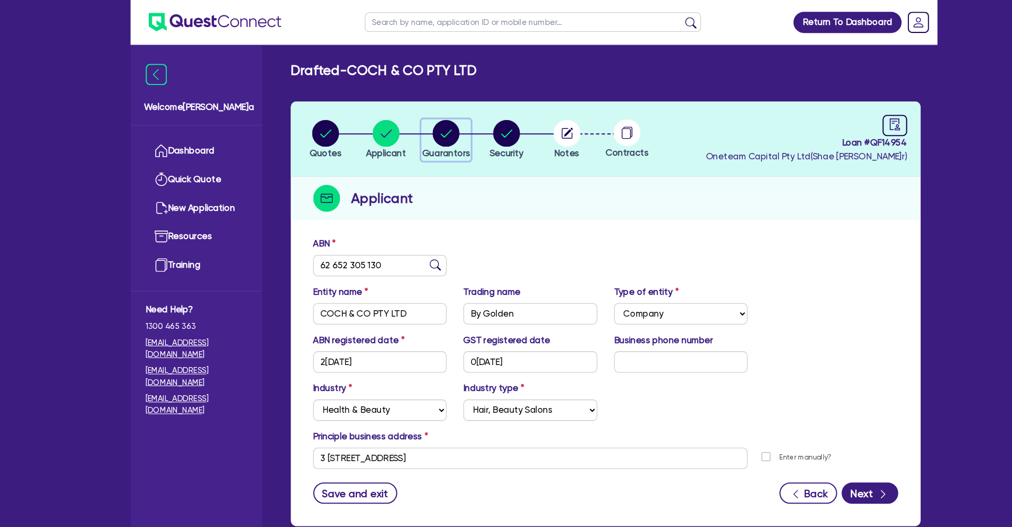
select select "CASH"
select select "VEHICLE"
select select "EQUIPMENT"
select select "HOUSEHOLD_PERSONAL"
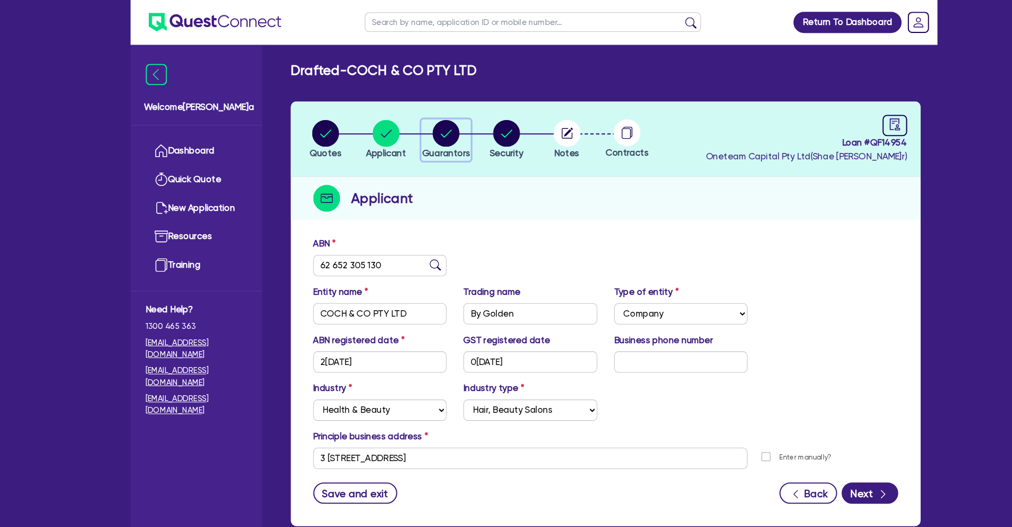
select select "MORTGAGE"
select select "CREDIT_CARD"
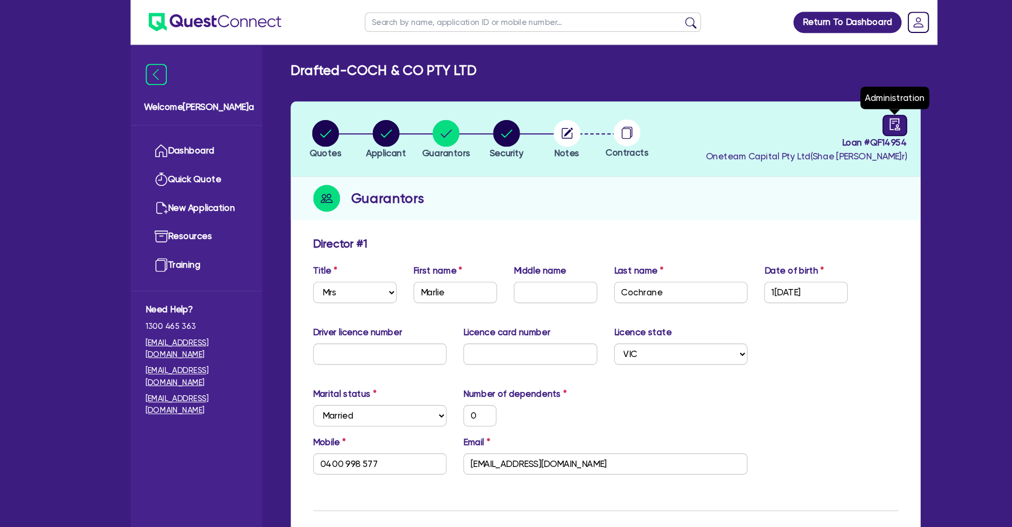
click at [851, 122] on icon "audit" at bounding box center [849, 118] width 12 height 12
select select "DRAFTED_NEW"
select select "Other"
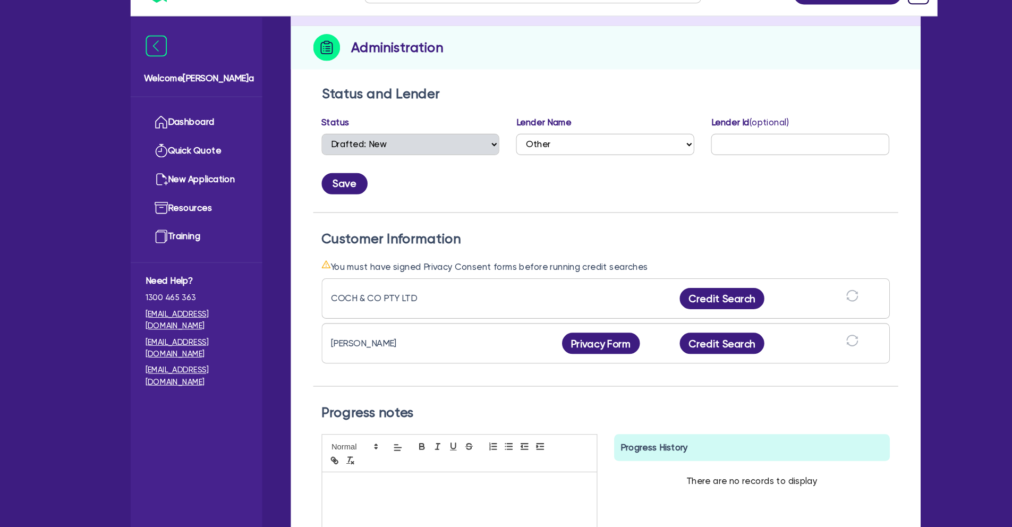
scroll to position [172, 0]
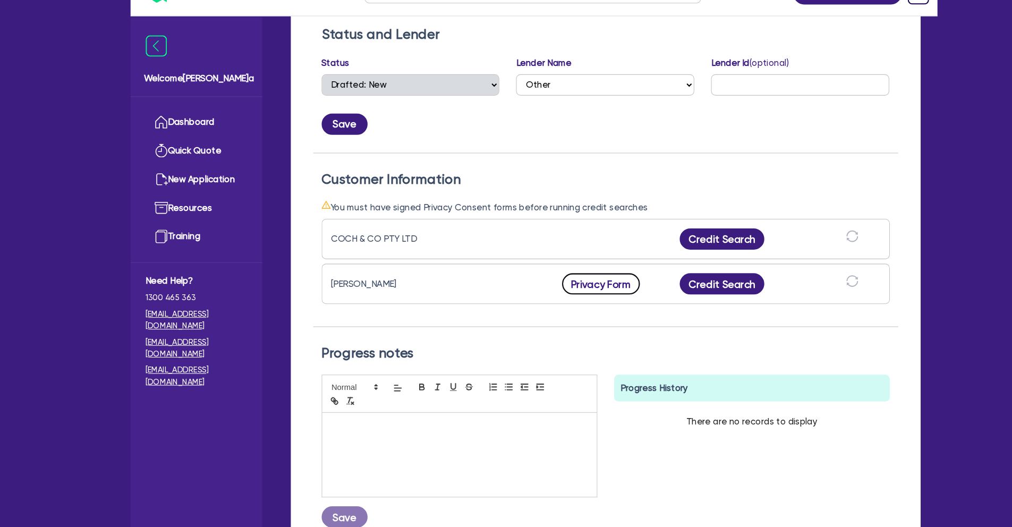
click at [592, 296] on button "Privacy Form" at bounding box center [570, 296] width 74 height 20
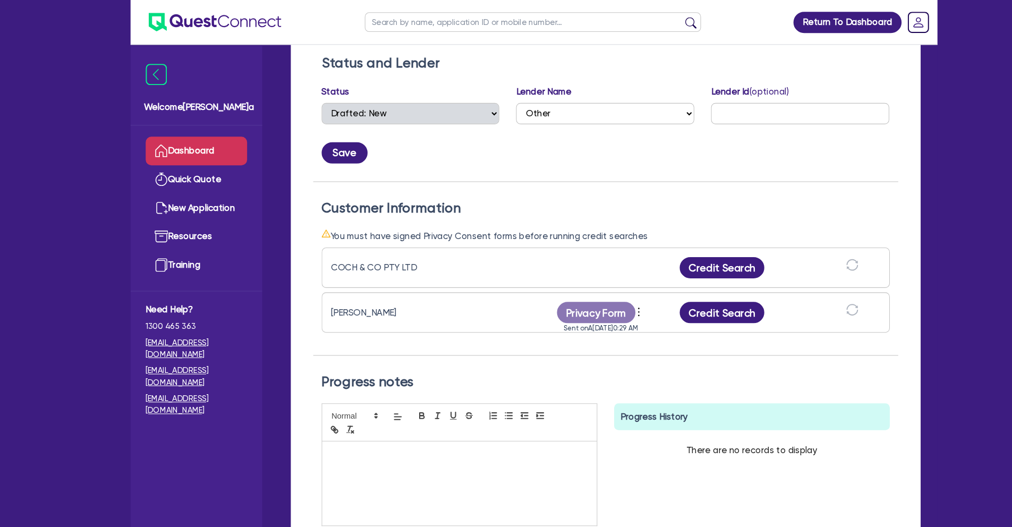
click at [212, 140] on link "Dashboard" at bounding box center [186, 143] width 96 height 27
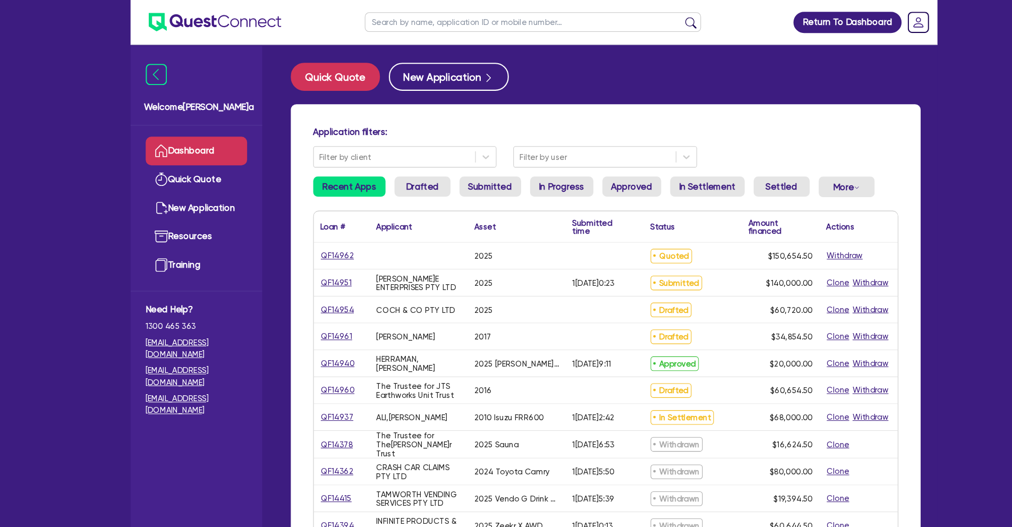
click at [380, 24] on input "text" at bounding box center [505, 21] width 319 height 19
paste input "QF14951"
type input "QF14951"
click at [647, 16] on button "submit" at bounding box center [655, 23] width 17 height 15
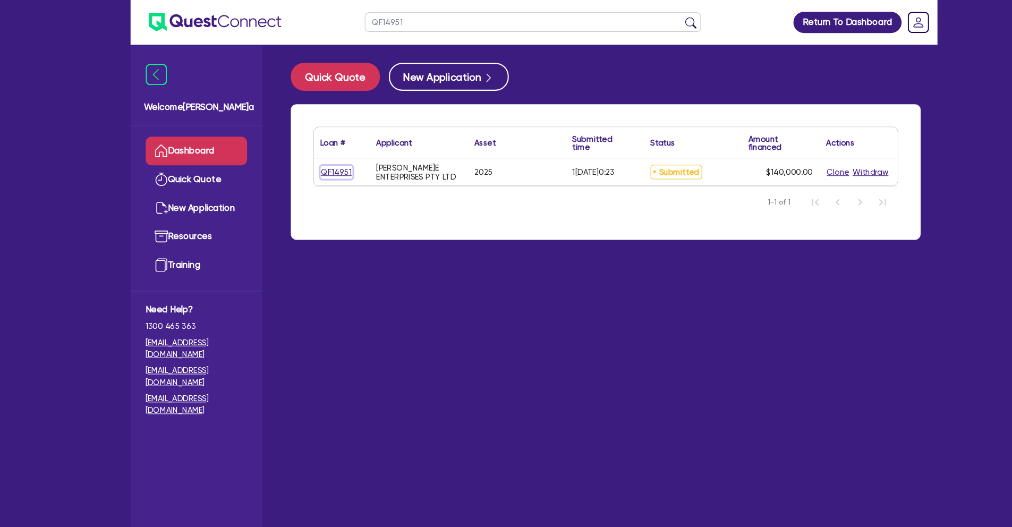
click at [313, 163] on link "QF14951" at bounding box center [319, 163] width 30 height 12
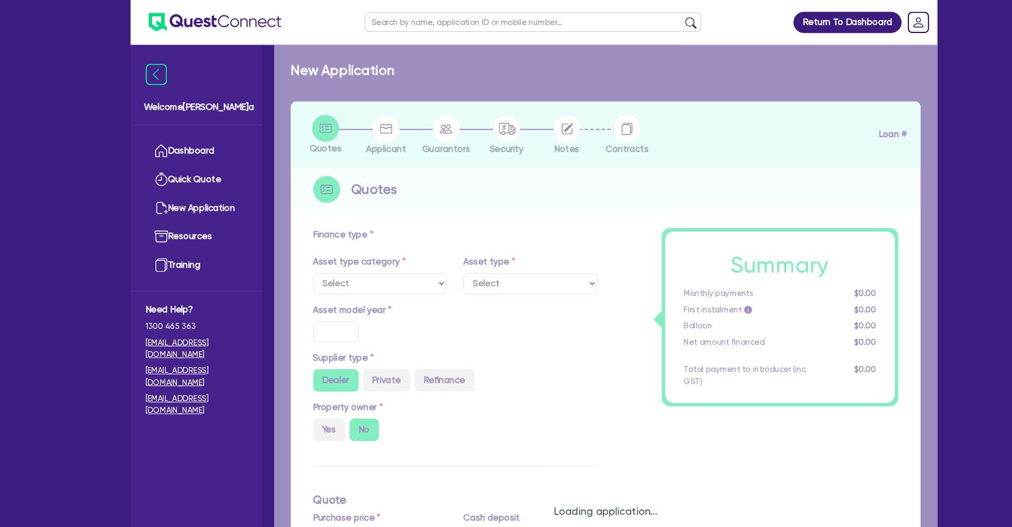
select select "SECONDARY_ASSETS"
type input "2025"
radio input "true"
type input "140,000"
type input "8"
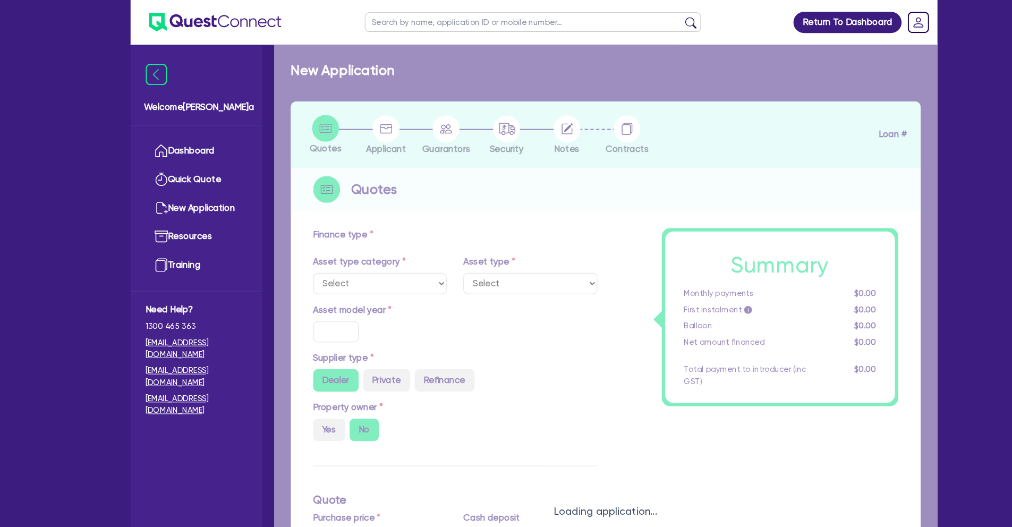
type input "11,200"
type input "17.95"
select select "PRINTING_AND_PACKAGING_EQUIPMENT"
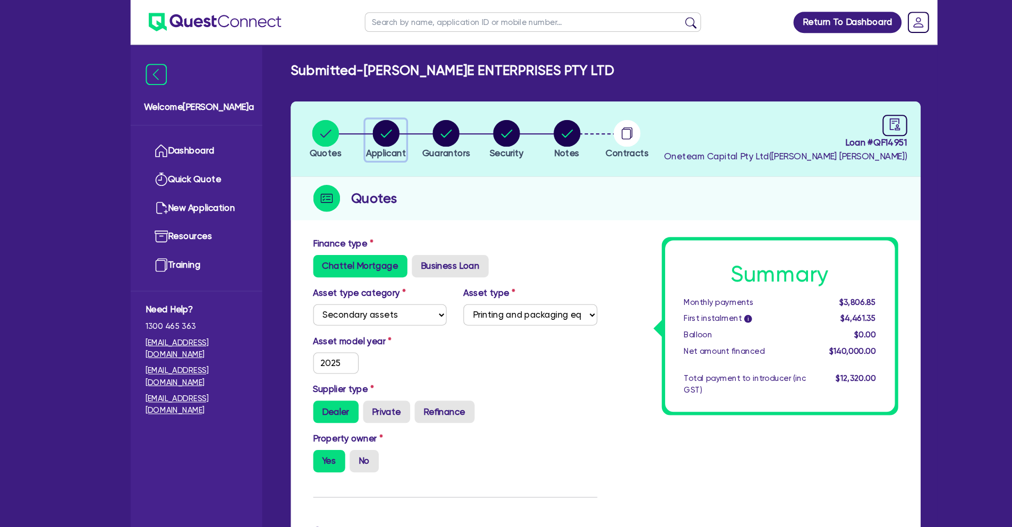
click at [362, 122] on circle "button" at bounding box center [366, 127] width 26 height 26
select select "COMPANY"
select select "MANUFACTURING"
select select "FOOD_PROCESSING"
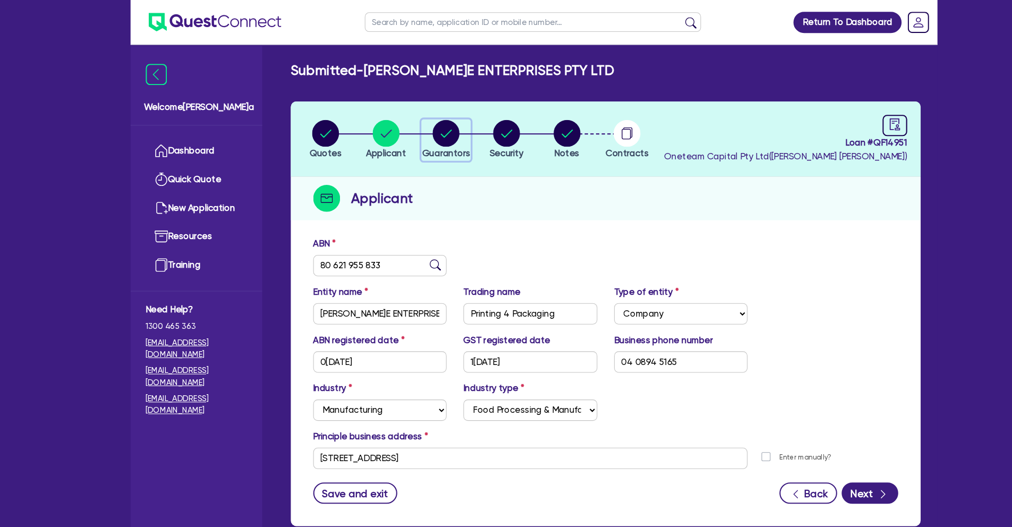
click at [418, 124] on circle "button" at bounding box center [423, 127] width 26 height 26
select select "MR"
select select "WA"
select select "MARRIED"
select select "PROPERTY"
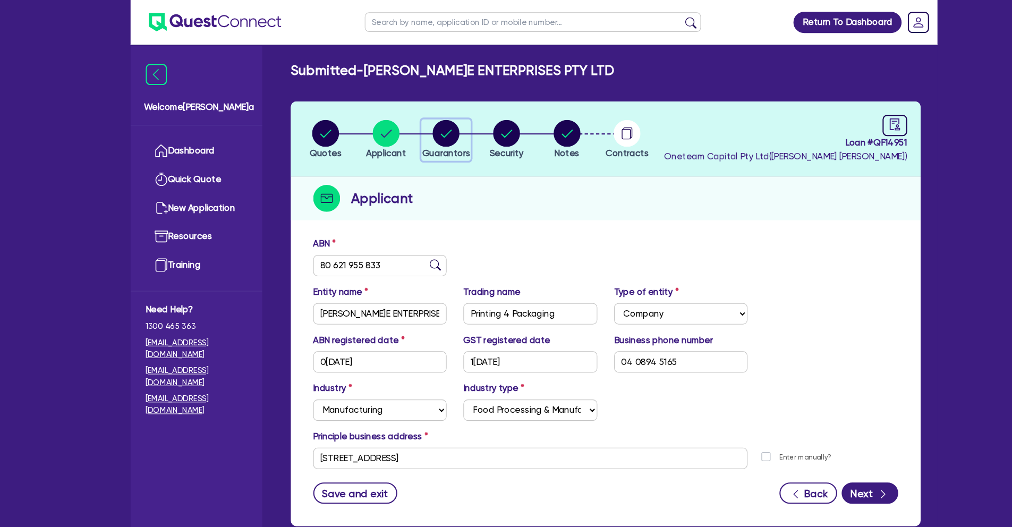
select select "TRUCK"
select select "EQUIPMENT"
select select "CASH"
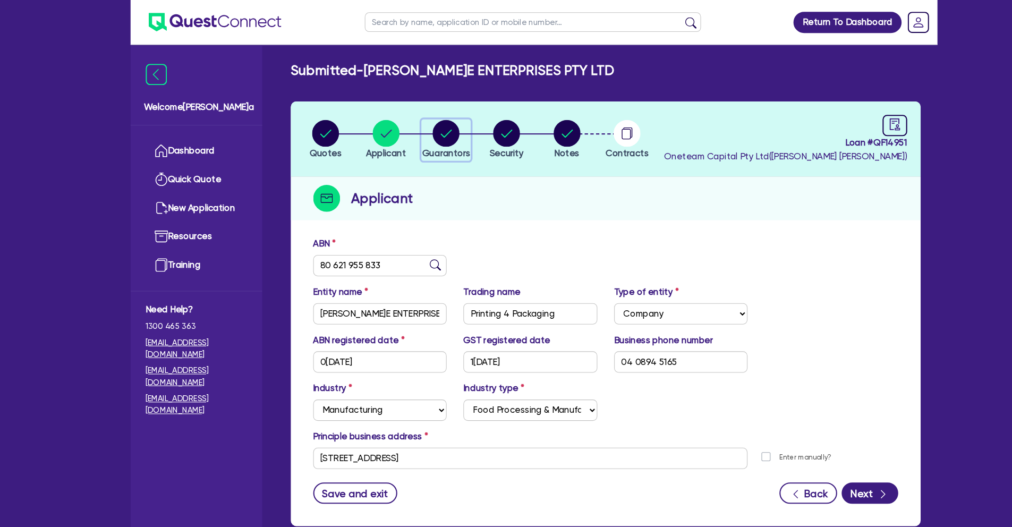
select select "TRAILER"
select select "MORTGAGE"
select select "TRUCK_LOAN"
select select "EQUIPMENT_LOAN"
select select "TRUCK_LOAN"
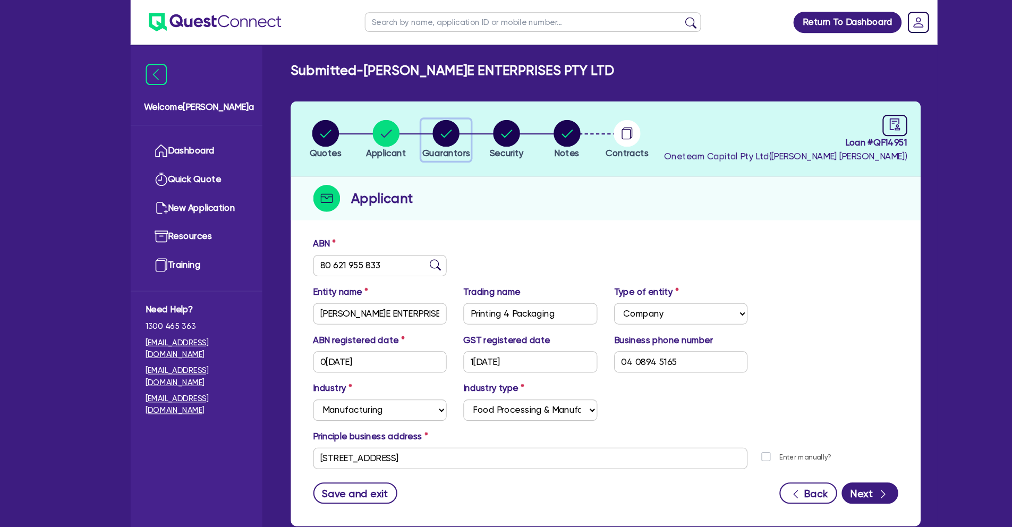
select select "OTHER"
select select "MRS"
select select "WA"
select select "MARRIED"
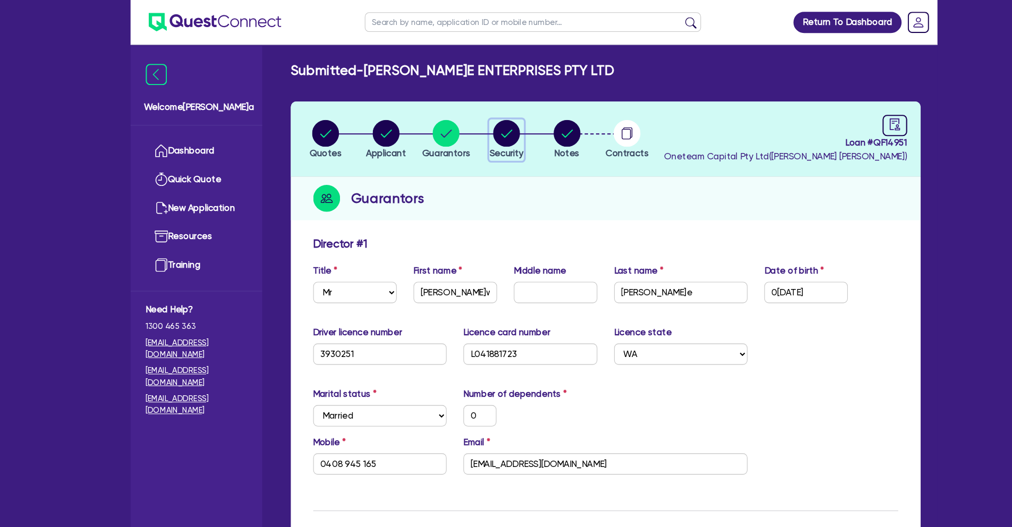
click at [481, 120] on circle "button" at bounding box center [481, 127] width 26 height 26
select select "SECONDARY_ASSETS"
select select "PRINTING_AND_PACKAGING_EQUIPMENT"
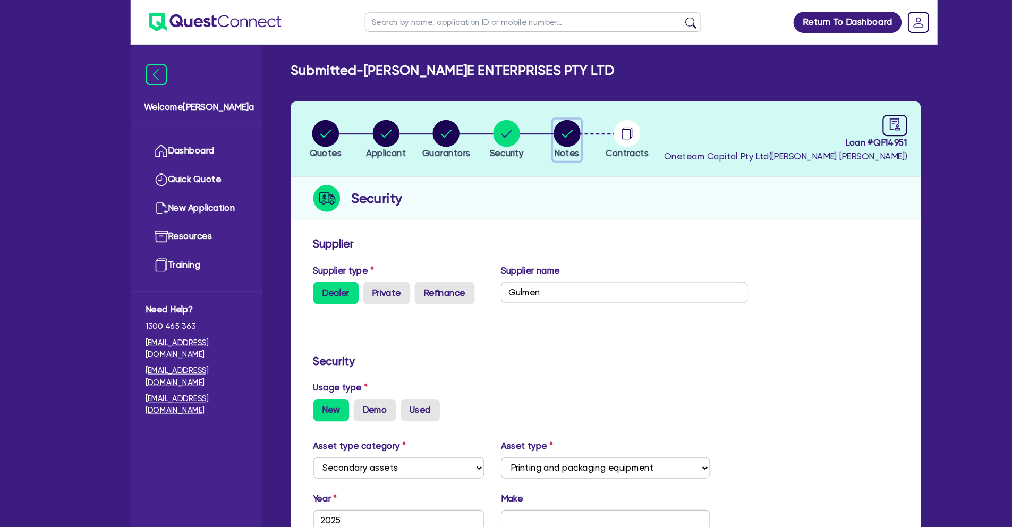
click at [542, 117] on circle "button" at bounding box center [538, 127] width 26 height 26
select select "Quest Finance - Own Book"
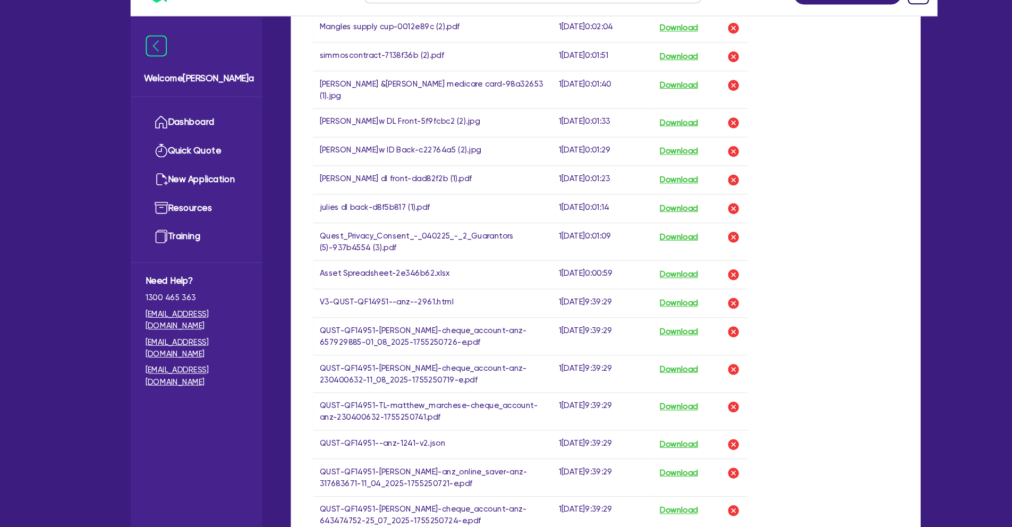
scroll to position [744, 0]
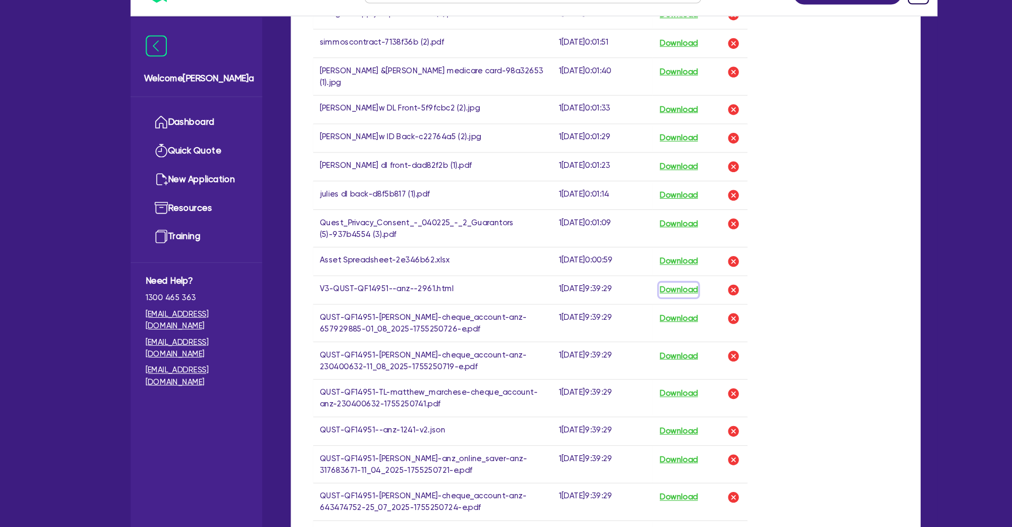
click at [659, 295] on button "Download" at bounding box center [643, 302] width 37 height 14
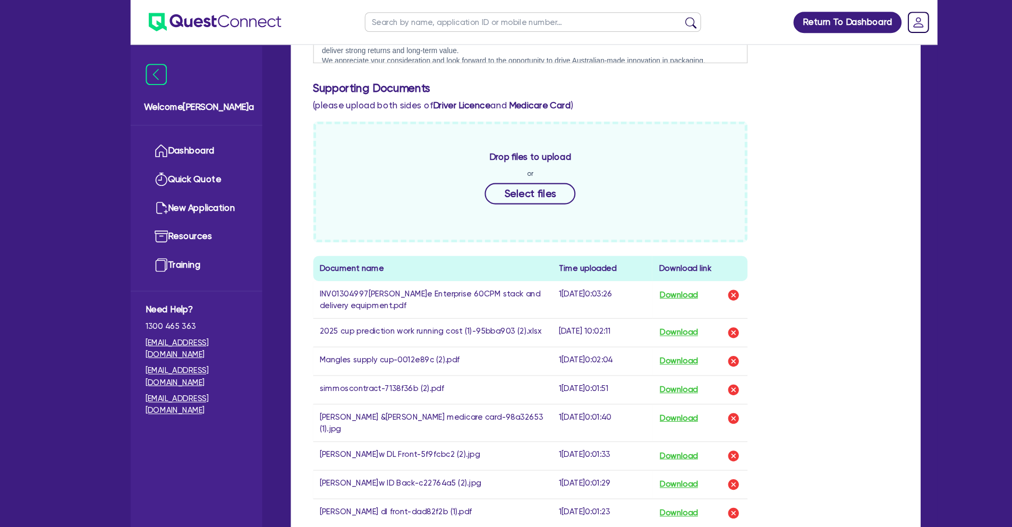
scroll to position [0, 0]
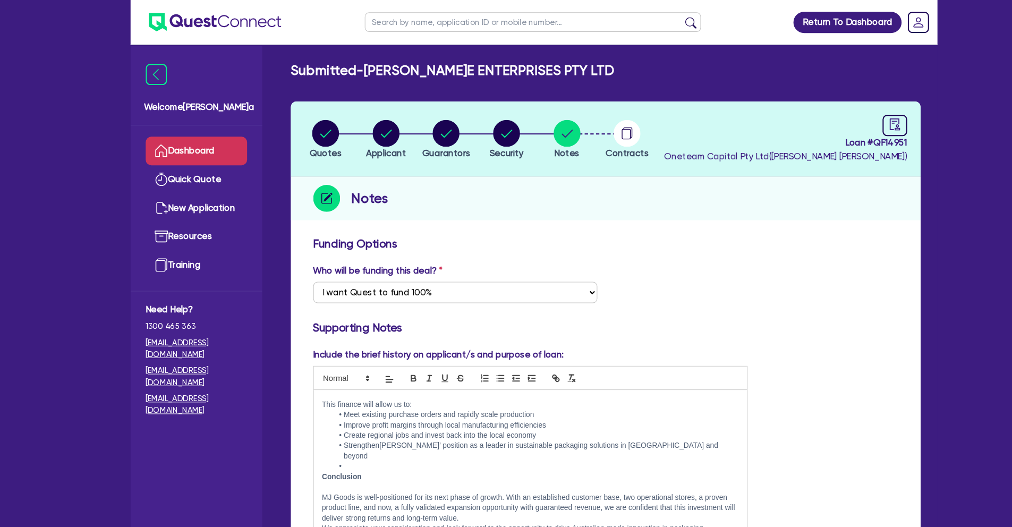
click at [205, 141] on link "Dashboard" at bounding box center [186, 143] width 96 height 27
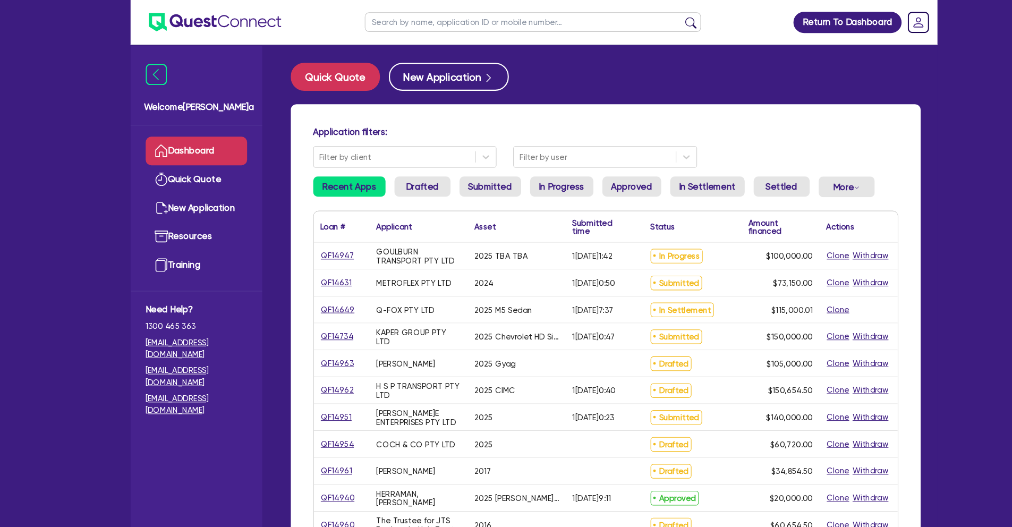
click at [392, 26] on input "text" at bounding box center [505, 21] width 319 height 19
type input "RATTAWAN"
click at [647, 16] on button "submit" at bounding box center [655, 23] width 17 height 15
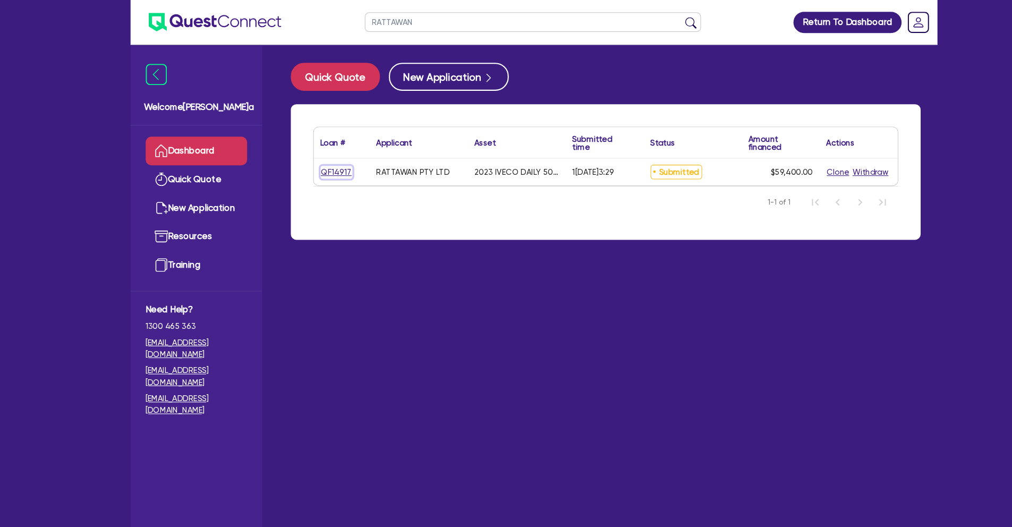
click at [315, 159] on link "QF14917" at bounding box center [319, 163] width 30 height 12
select select "CARS_AND_LIGHT_TRUCKS"
select select "VANS_AND_UTES"
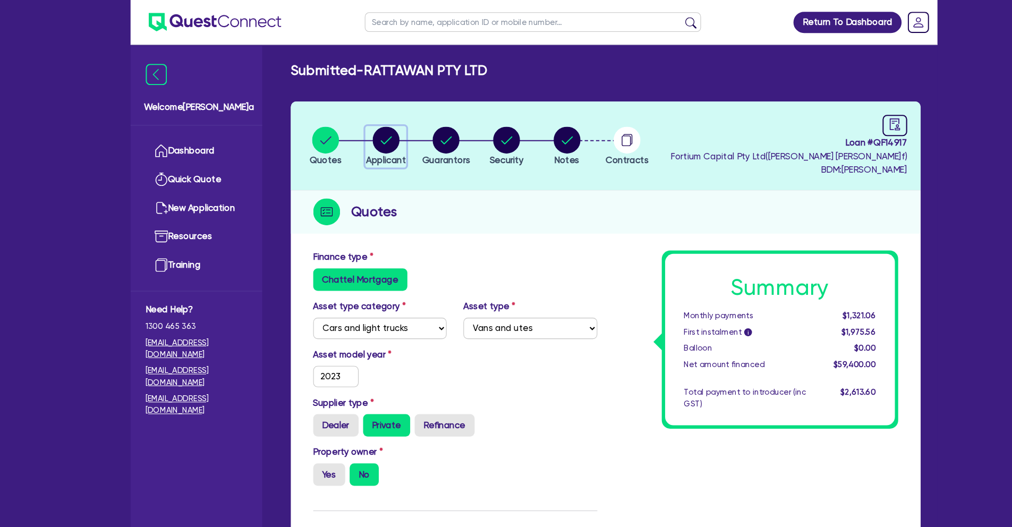
click at [356, 126] on circle "button" at bounding box center [366, 133] width 26 height 26
select select "COMPANY"
select select "TRANSPORT_WAREHOUSING"
select select "POSTAL_DELIVERY"
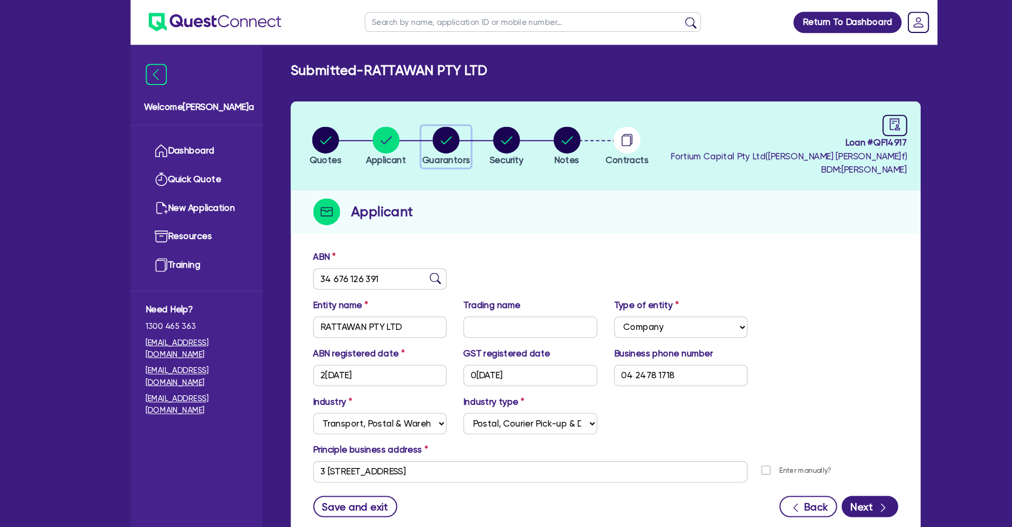
click at [419, 138] on circle "button" at bounding box center [423, 133] width 26 height 26
select select "MS"
select select "[GEOGRAPHIC_DATA]"
select select "SINGLE"
select select "CASH"
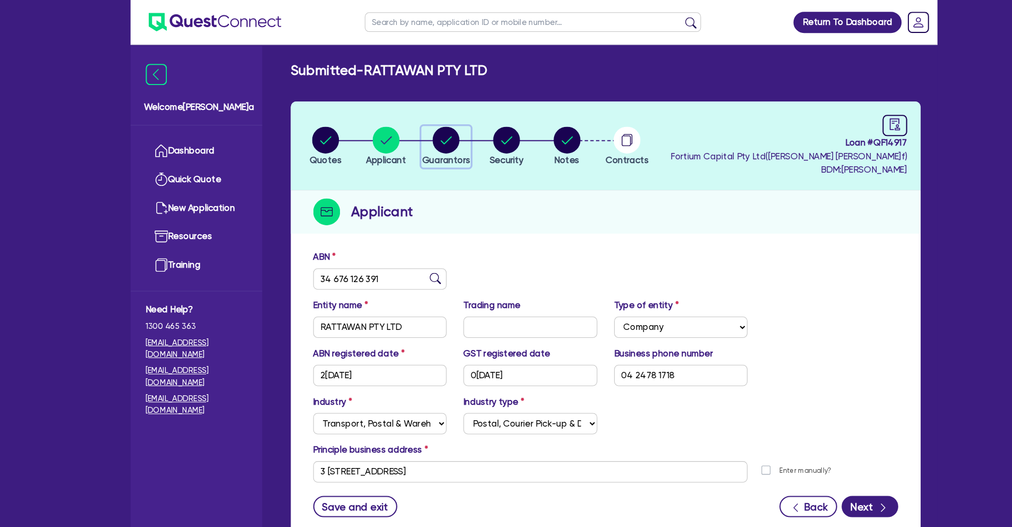
select select "VEHICLE"
select select "OTHER"
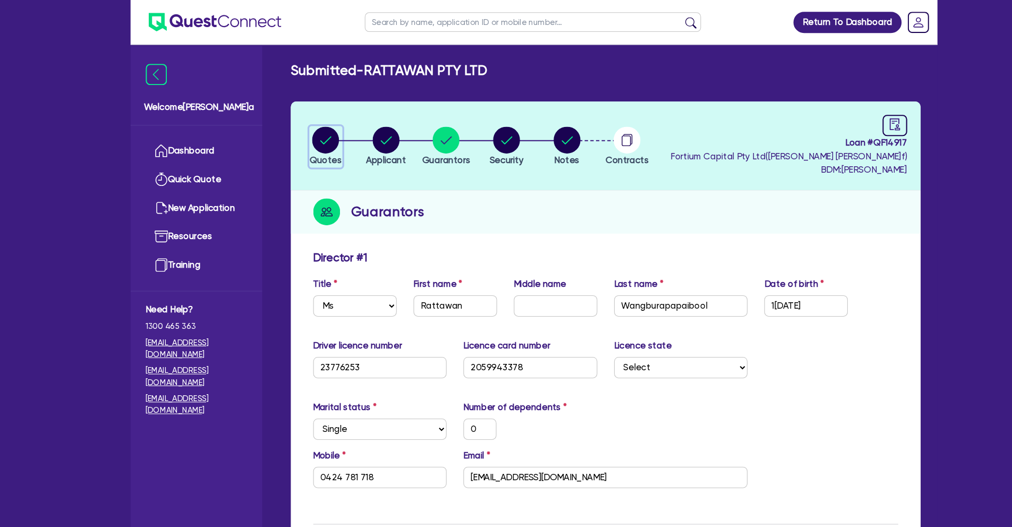
click at [308, 131] on circle "button" at bounding box center [309, 133] width 26 height 26
select select "CARS_AND_LIGHT_TRUCKS"
select select "VANS_AND_UTES"
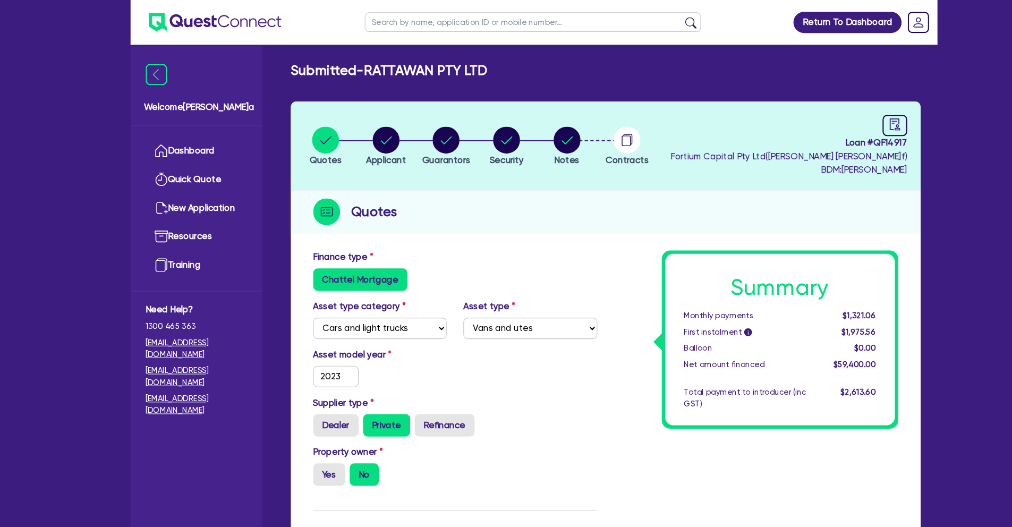
click at [554, 130] on li "Notes" at bounding box center [537, 138] width 57 height 37
click at [533, 152] on span "Notes" at bounding box center [537, 152] width 24 height 10
select select "Other"
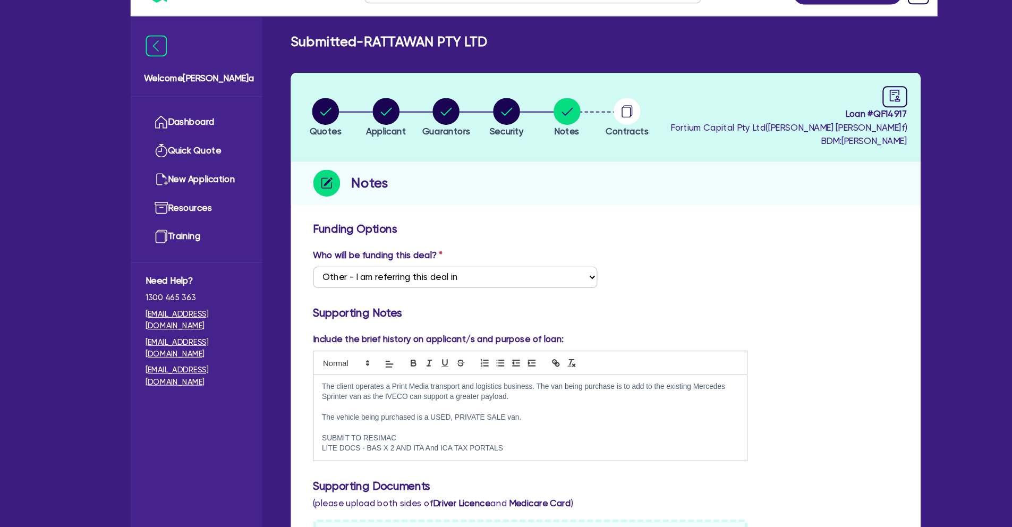
click at [232, 144] on link "Dashboard" at bounding box center [186, 143] width 96 height 27
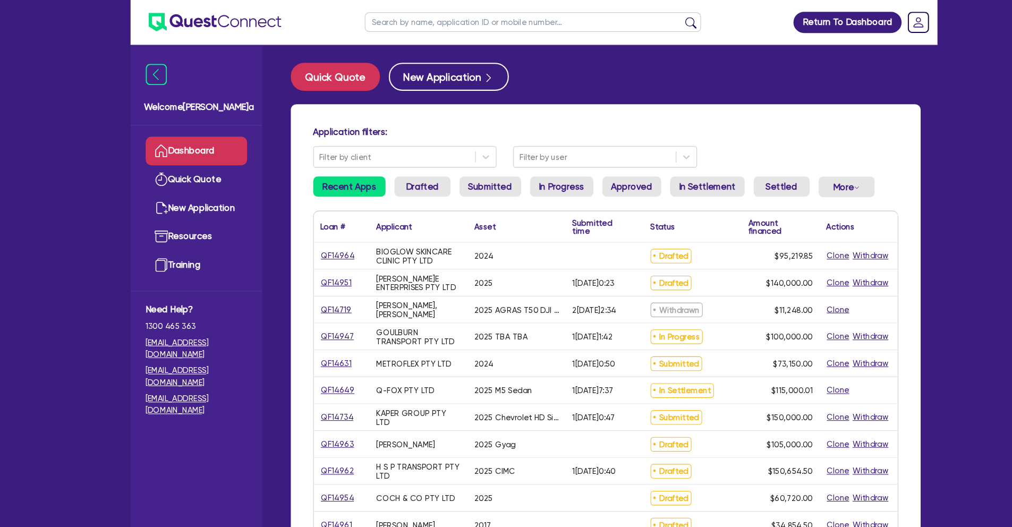
click at [379, 22] on input "text" at bounding box center [505, 21] width 319 height 19
type input "[PERSON_NAME]"
click at [647, 16] on button "submit" at bounding box center [655, 23] width 17 height 15
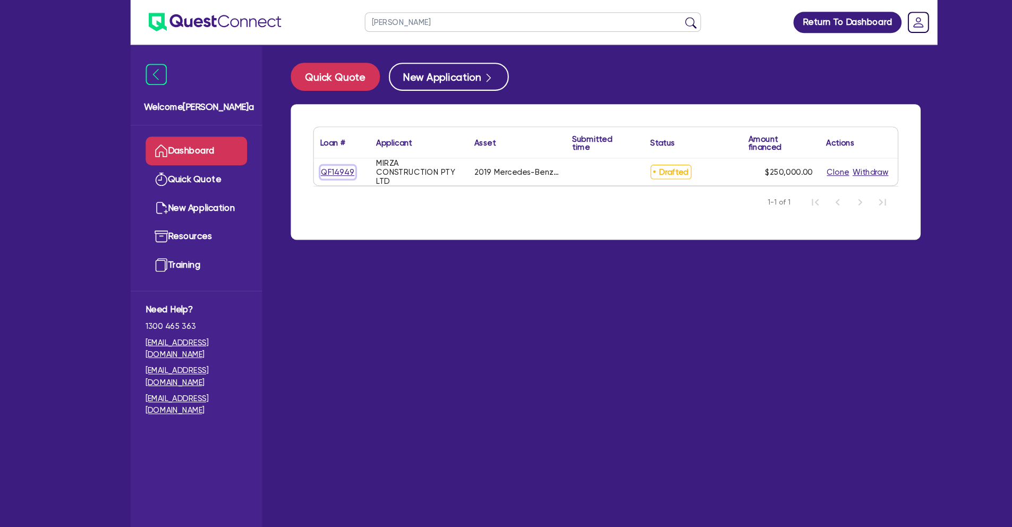
click at [321, 158] on link "QF14949" at bounding box center [320, 163] width 33 height 12
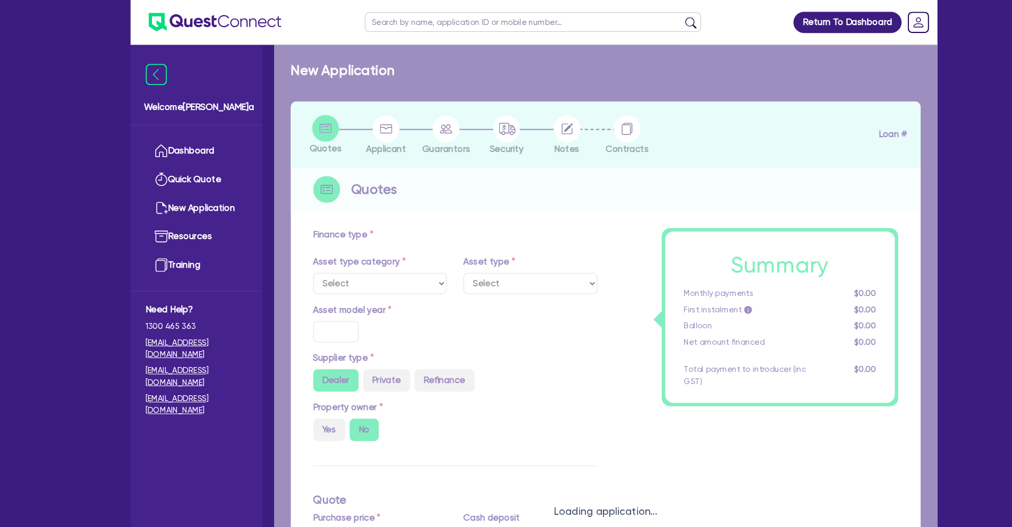
select select "CARS_AND_LIGHT_TRUCKS"
type input "2019"
type input "288,896.2"
type input "39,550.7"
type input "40"
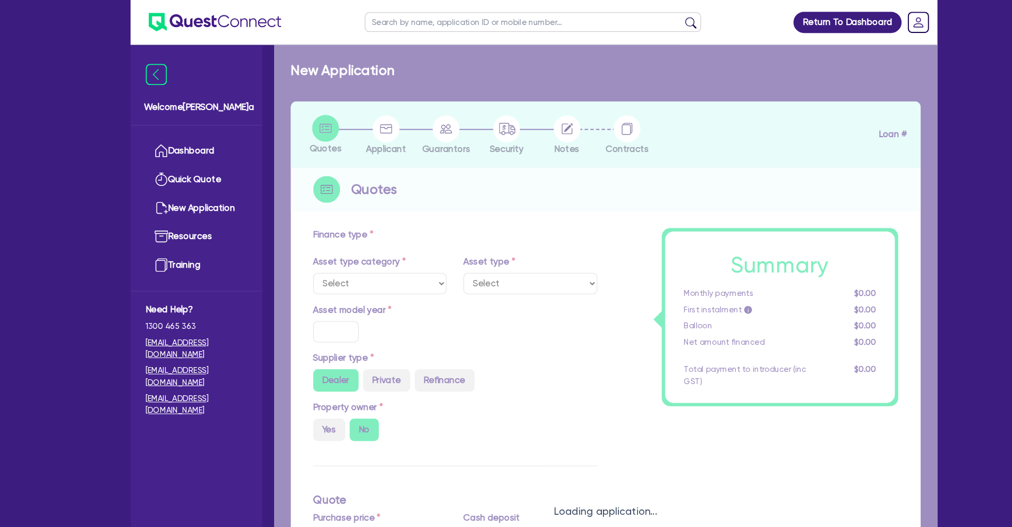
type input "115,558.48"
type input "3"
type input "7,500"
type input "6.8"
select select "PASSENGER_VEHICLES"
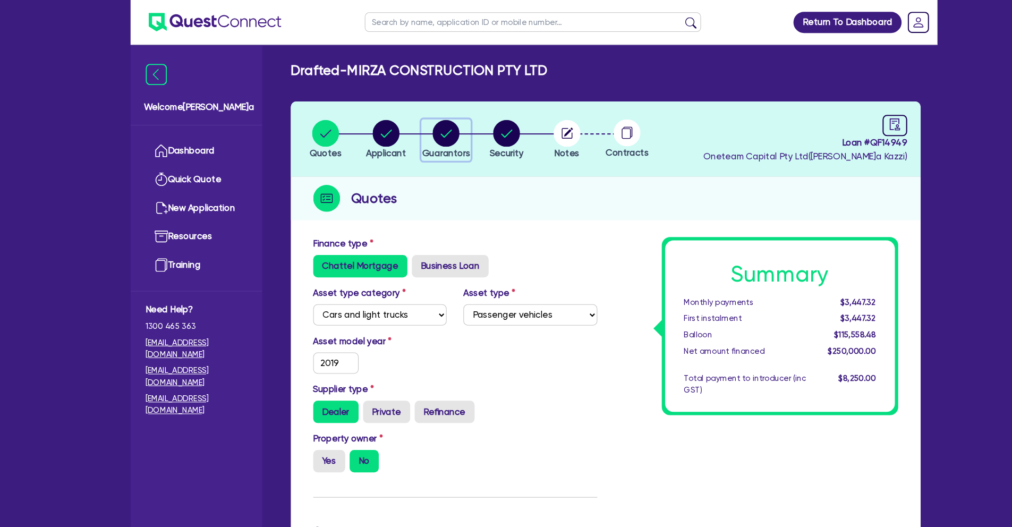
click at [430, 126] on circle "button" at bounding box center [423, 127] width 26 height 26
select select "MRS"
select select "VIC"
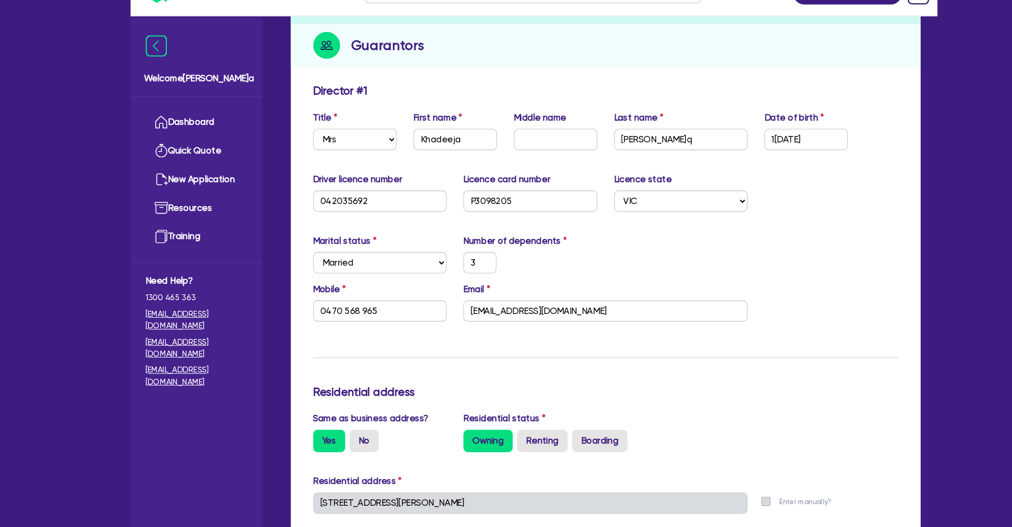
scroll to position [342, 0]
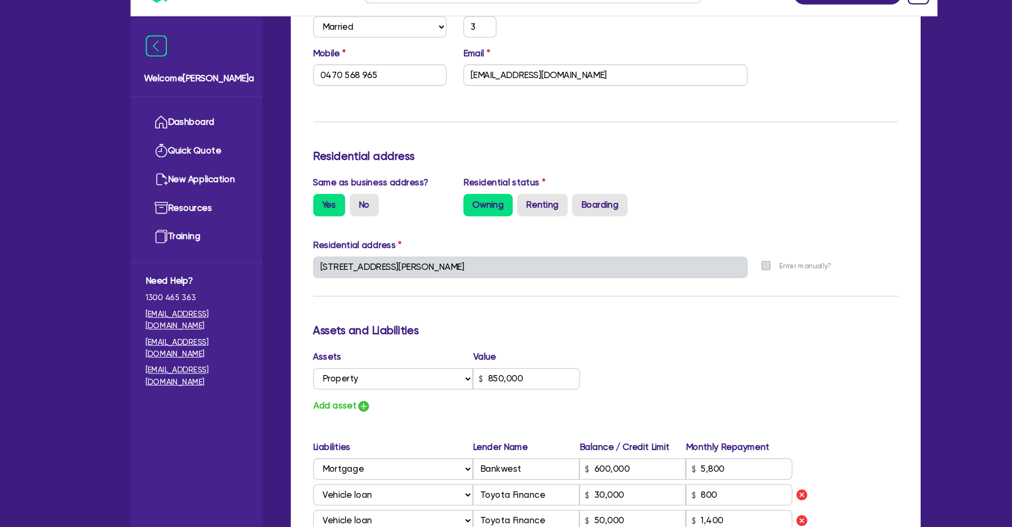
click at [291, 281] on div "[STREET_ADDRESS][PERSON_NAME]" at bounding box center [503, 284] width 428 height 29
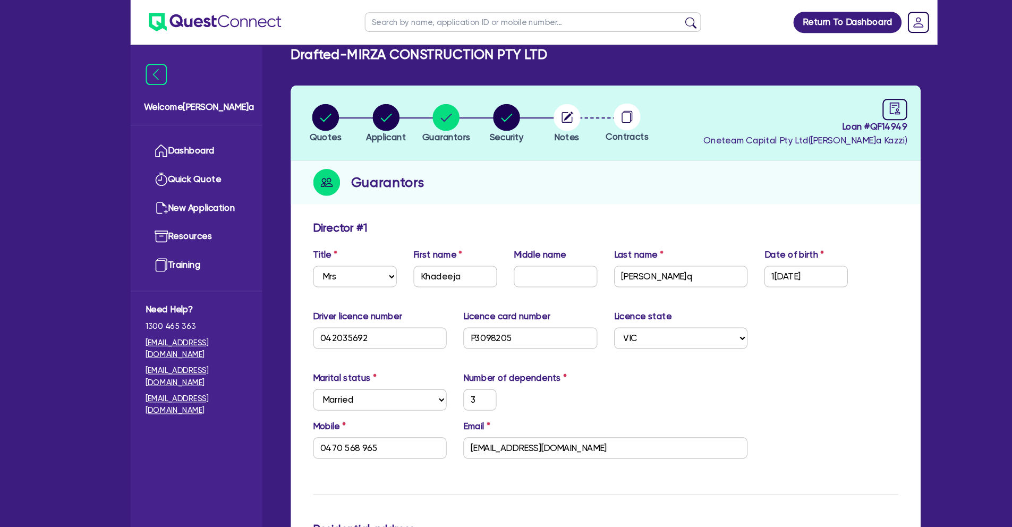
scroll to position [0, 0]
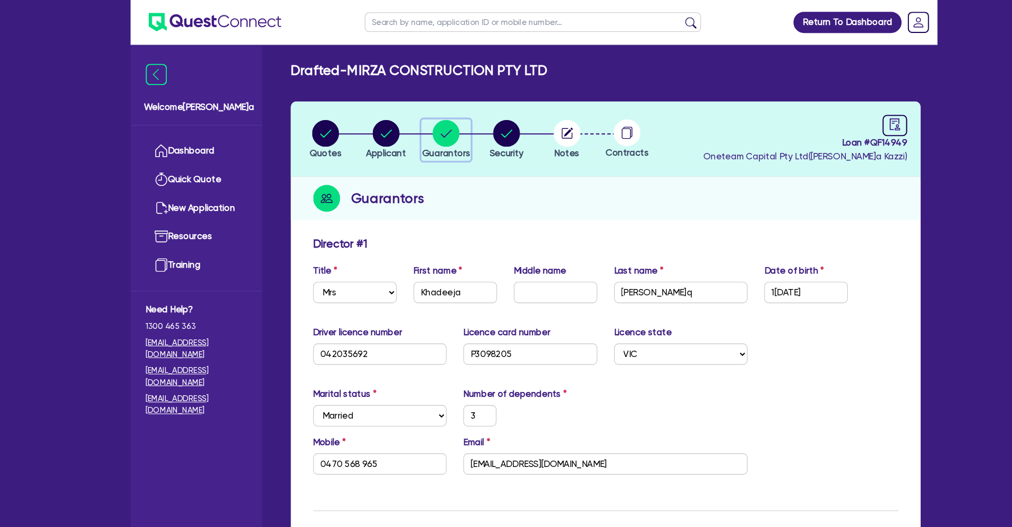
click at [423, 129] on circle "button" at bounding box center [423, 127] width 26 height 26
click at [182, 144] on link "Dashboard" at bounding box center [186, 143] width 96 height 27
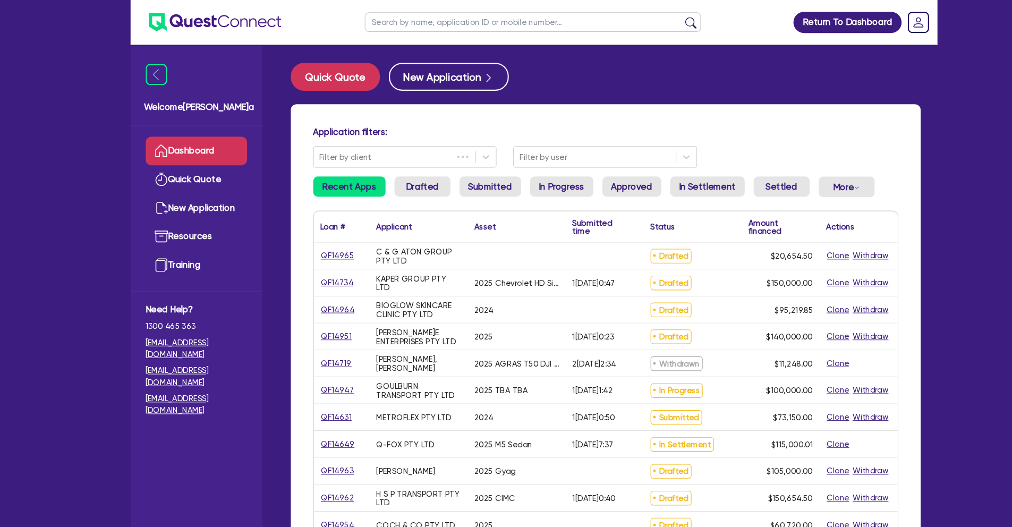
click at [182, 144] on link "Dashboard" at bounding box center [186, 143] width 96 height 27
click at [397, 26] on input "text" at bounding box center [505, 21] width 319 height 19
click at [322, 67] on button "Quick Quote" at bounding box center [318, 73] width 84 height 27
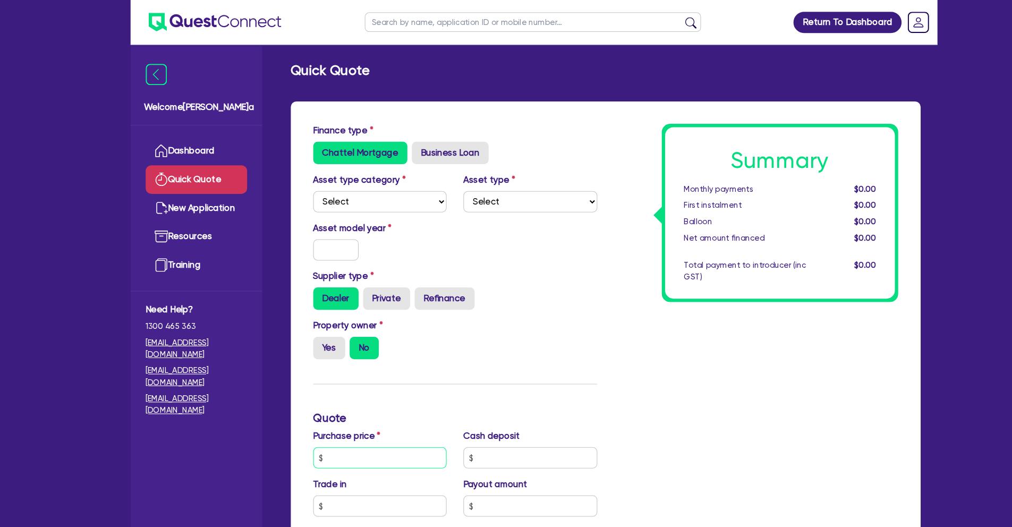
click at [331, 438] on input "text" at bounding box center [360, 434] width 127 height 20
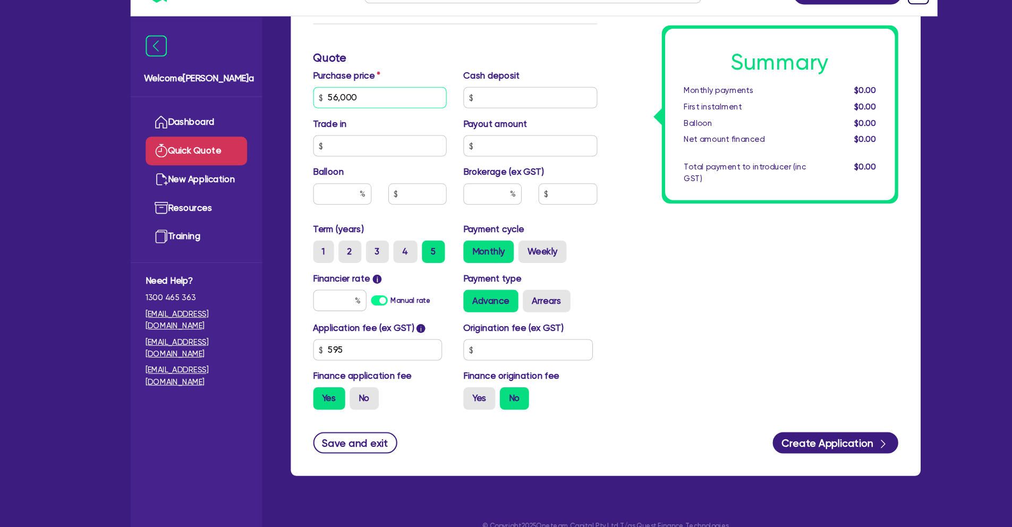
scroll to position [330, 0]
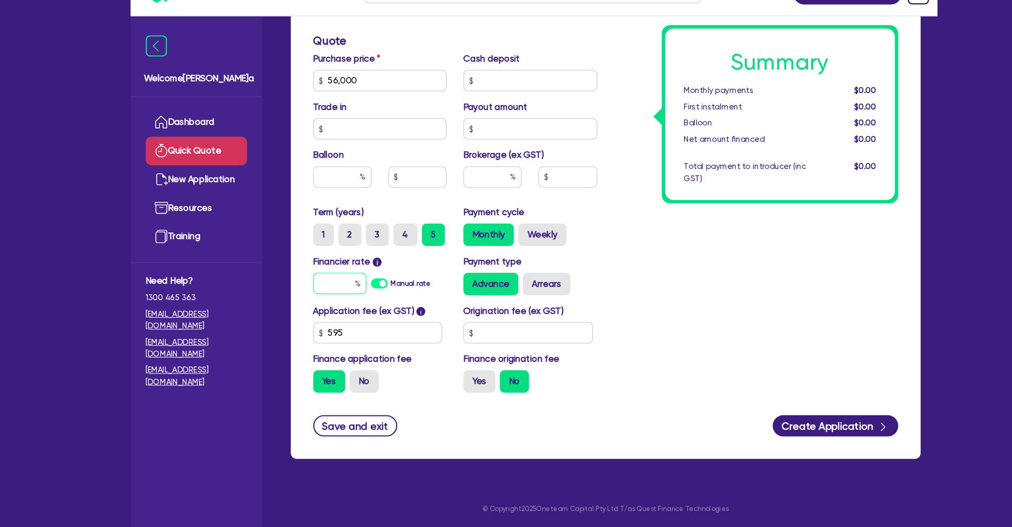
click at [321, 292] on input "text" at bounding box center [322, 296] width 50 height 20
click at [597, 283] on div "Summary Monthly payments $967.64 First instalment $967.64 Balloon $0.00 Net amo…" at bounding box center [716, 97] width 285 height 621
click at [204, 143] on link "Dashboard" at bounding box center [186, 143] width 96 height 27
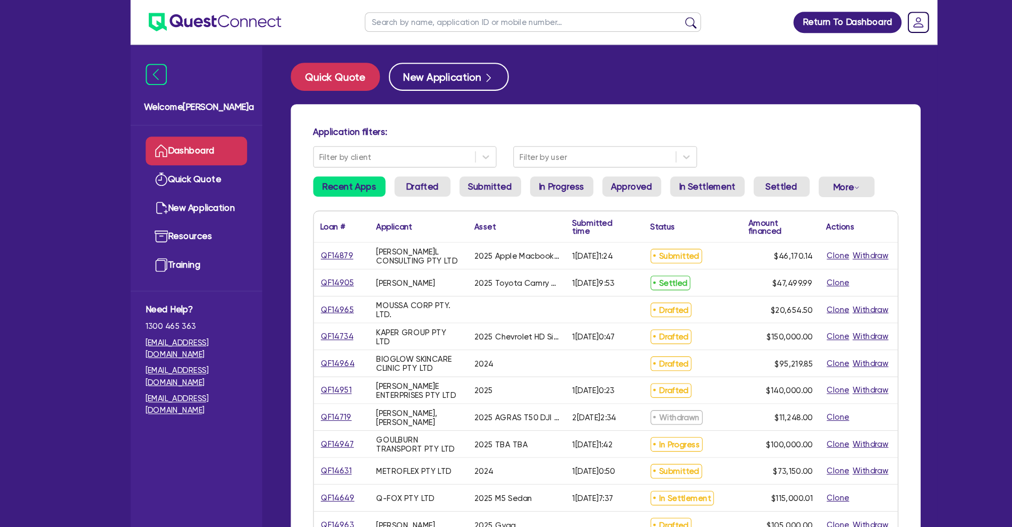
click at [405, 25] on input "text" at bounding box center [505, 21] width 319 height 19
click at [647, 16] on button "submit" at bounding box center [655, 23] width 17 height 15
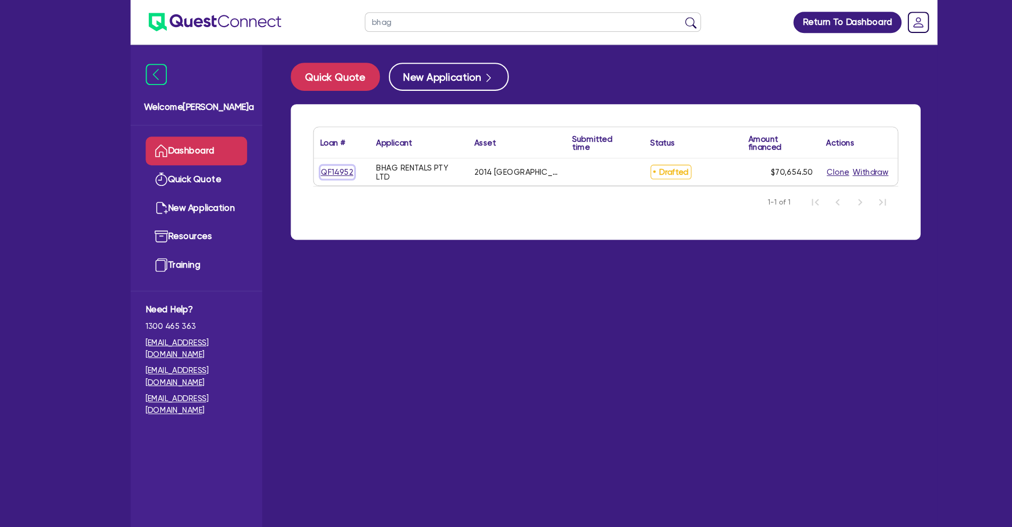
click at [324, 163] on link "QF14952" at bounding box center [320, 163] width 32 height 12
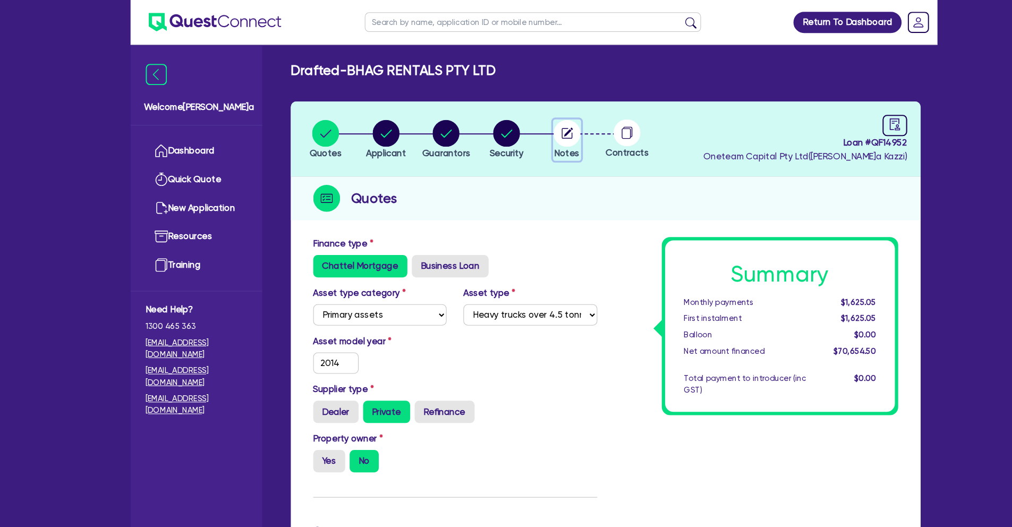
click at [542, 133] on circle "button" at bounding box center [538, 127] width 26 height 26
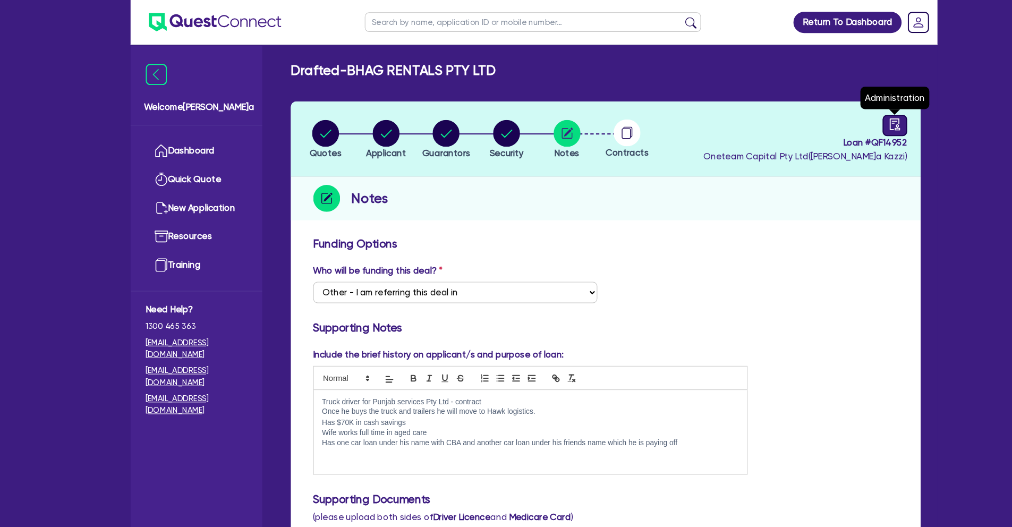
click at [843, 119] on icon "audit" at bounding box center [849, 118] width 12 height 12
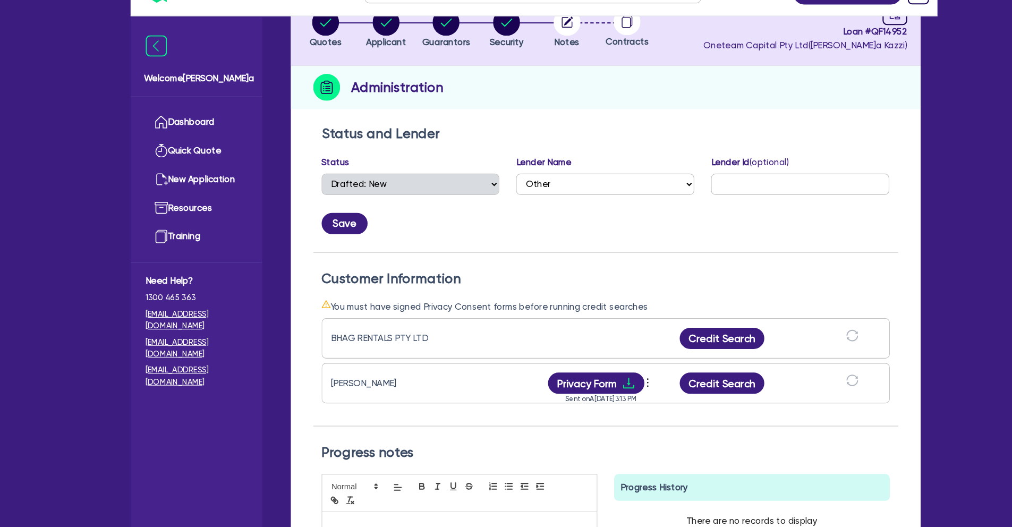
scroll to position [80, 0]
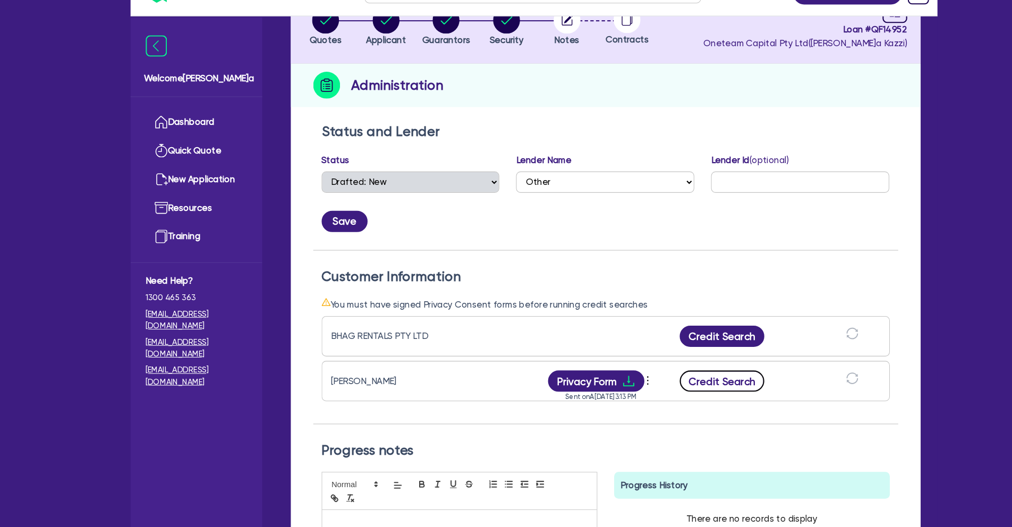
click at [693, 386] on button "Credit Search" at bounding box center [684, 388] width 81 height 20
click at [653, 384] on button "Credit Report" at bounding box center [684, 388] width 97 height 20
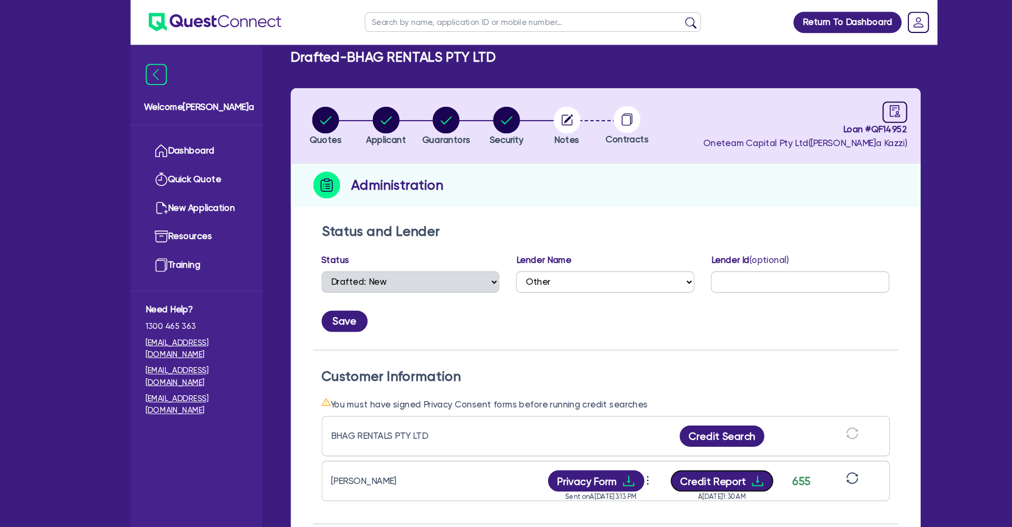
scroll to position [0, 0]
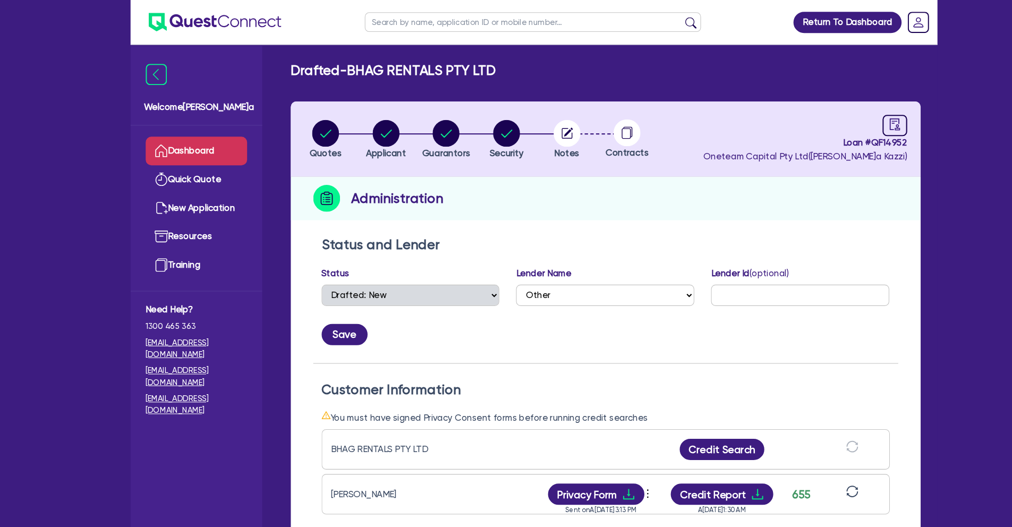
click at [211, 139] on link "Dashboard" at bounding box center [186, 143] width 96 height 27
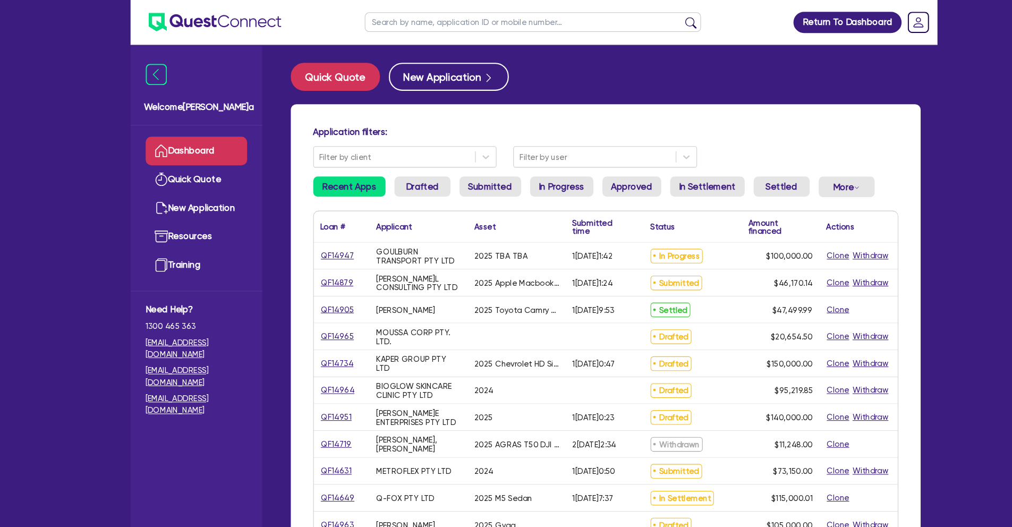
click at [406, 21] on input "text" at bounding box center [505, 21] width 319 height 19
click at [647, 16] on button "submit" at bounding box center [655, 23] width 17 height 15
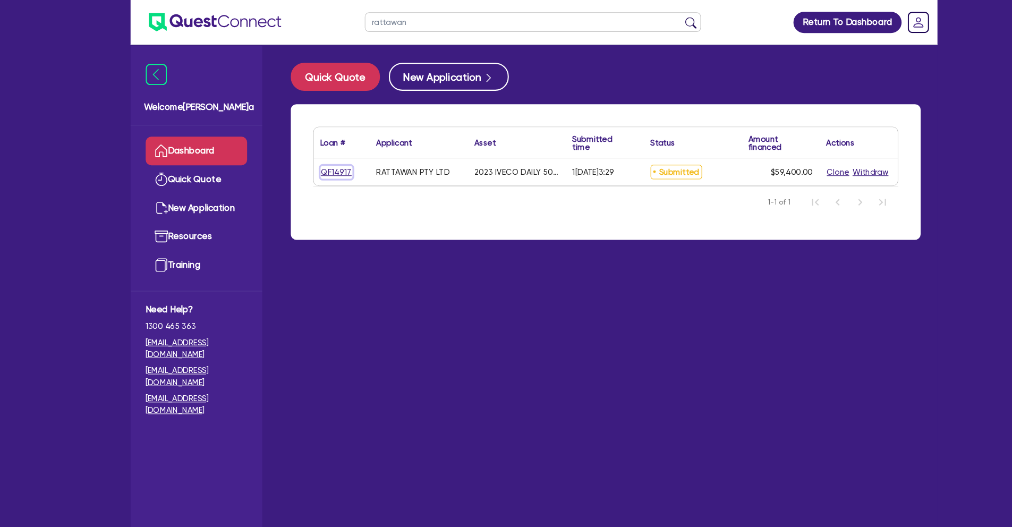
click at [319, 163] on link "QF14917" at bounding box center [319, 163] width 30 height 12
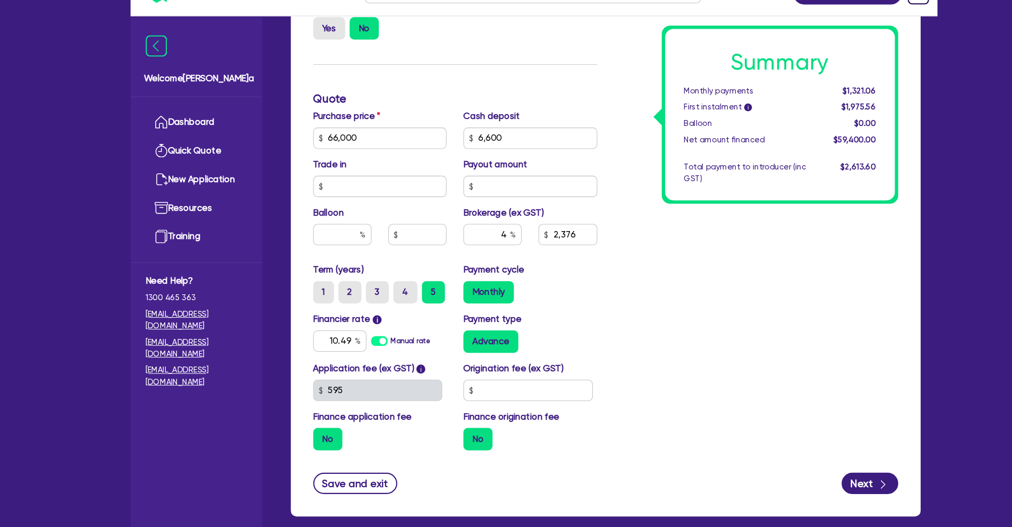
scroll to position [400, 0]
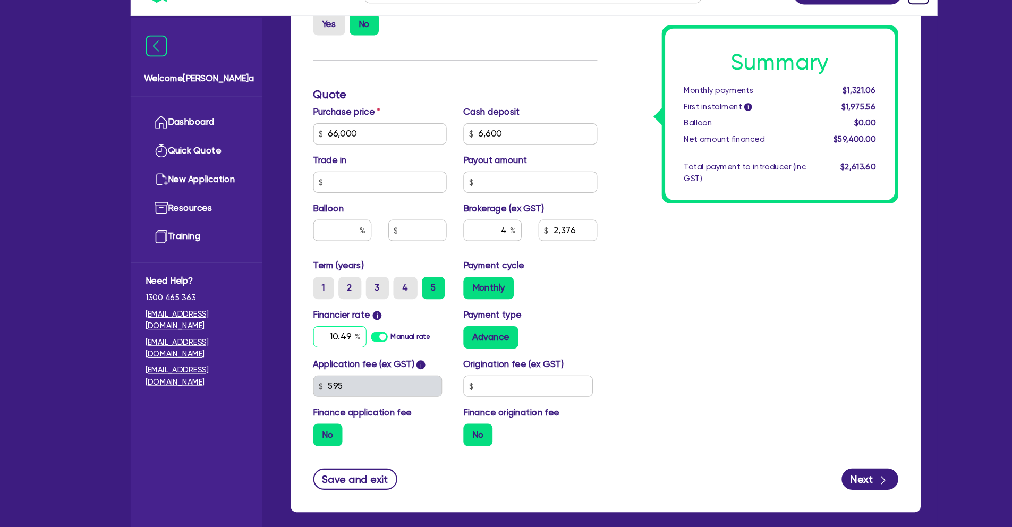
drag, startPoint x: 306, startPoint y: 347, endPoint x: 372, endPoint y: 347, distance: 66.4
click at [372, 347] on div "10.49 Manual rate" at bounding box center [360, 346] width 127 height 20
click at [583, 333] on div "Summary Monthly payments $1,321.06 First instalment i $1,975.56 Balloon $0.00 N…" at bounding box center [716, 147] width 285 height 621
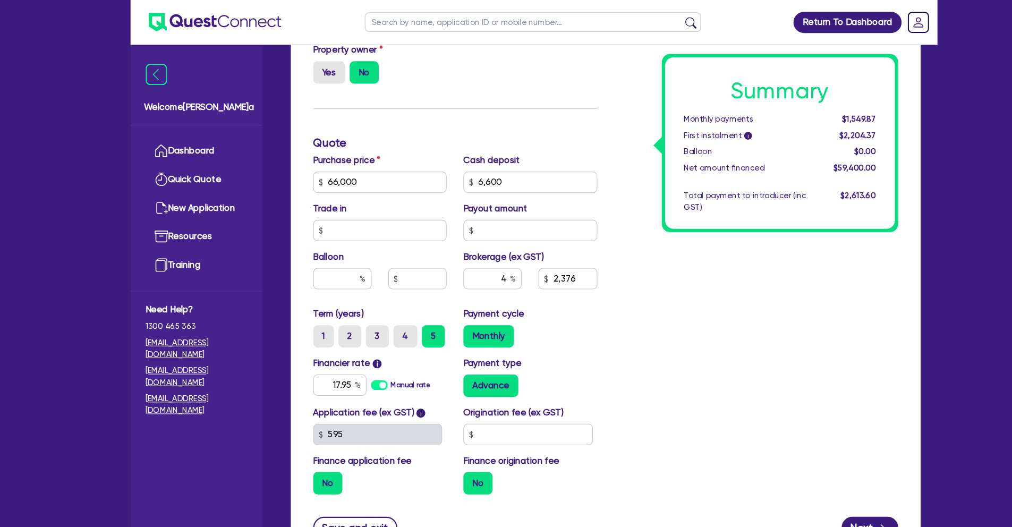
scroll to position [362, 0]
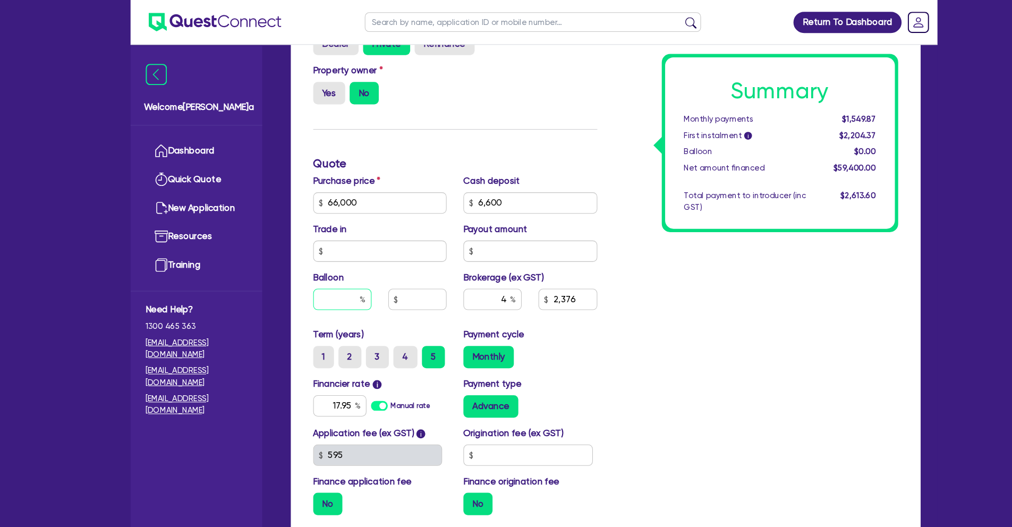
click at [329, 283] on input "text" at bounding box center [324, 284] width 55 height 20
click at [591, 316] on div "Summary Monthly payments $1,549.87 First instalment i $2,204.37 Balloon $0.00 N…" at bounding box center [716, 186] width 285 height 621
drag, startPoint x: 413, startPoint y: 283, endPoint x: 380, endPoint y: 284, distance: 33.0
click at [380, 284] on input "13,200" at bounding box center [395, 284] width 55 height 20
click at [670, 368] on div "Summary Monthly payments $1,414.51 First instalment i $2,069.01 Balloon $13,200…" at bounding box center [716, 186] width 285 height 621
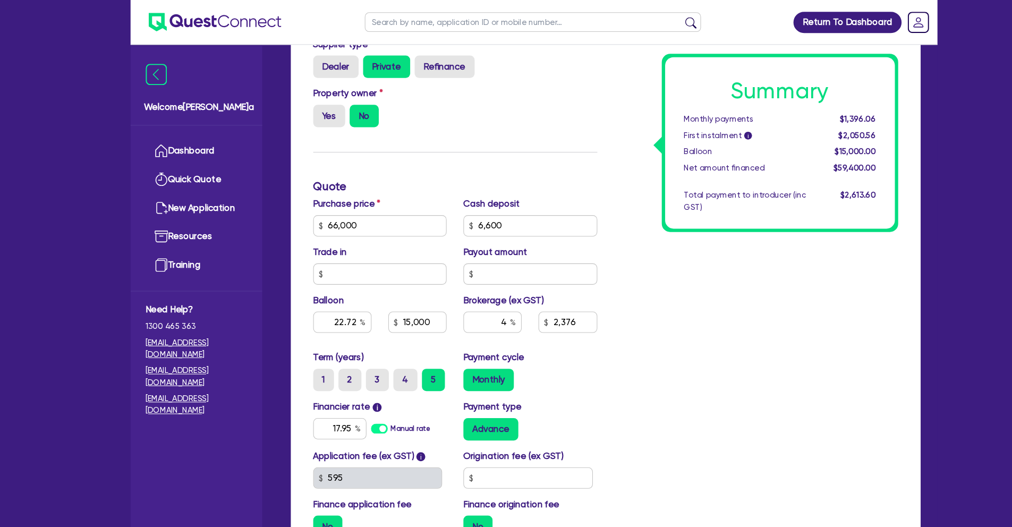
scroll to position [0, 0]
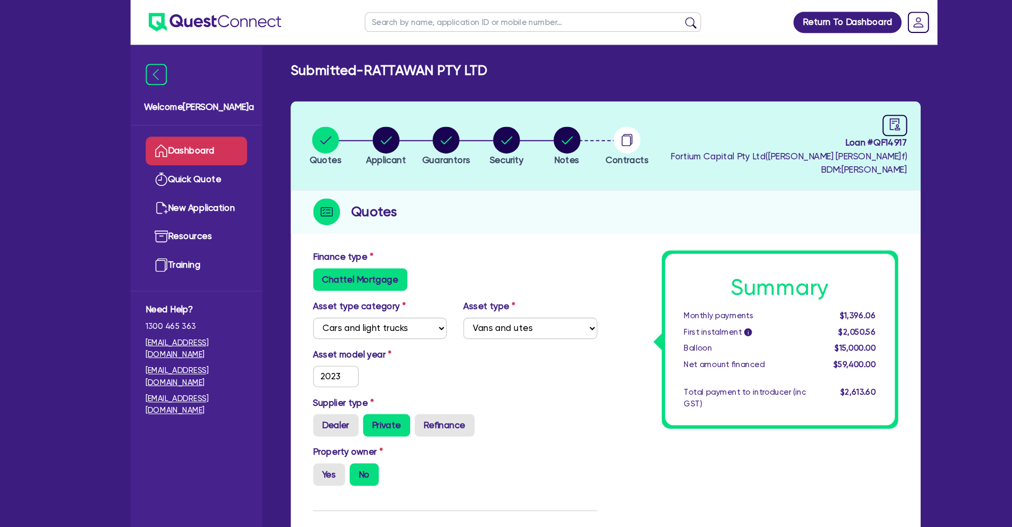
click at [196, 143] on link "Dashboard" at bounding box center [186, 143] width 96 height 27
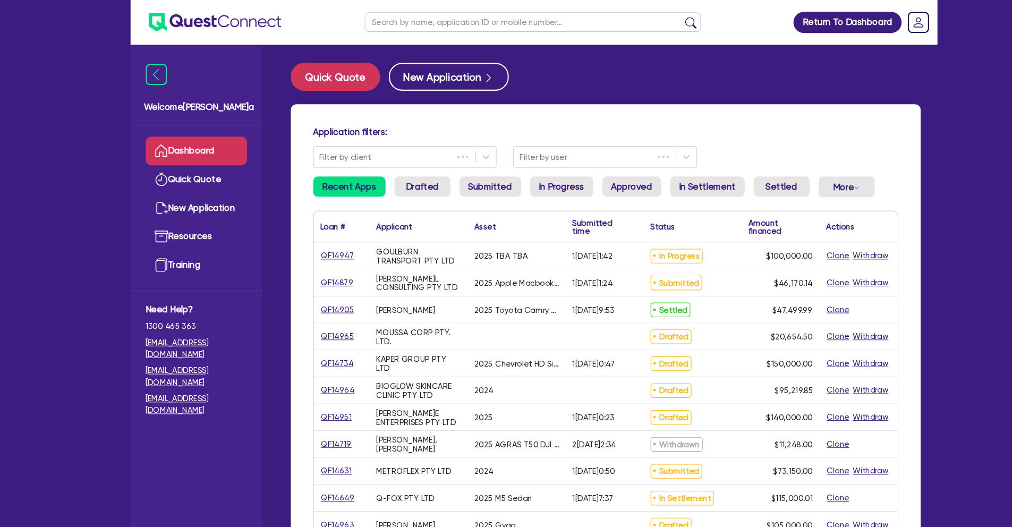
click at [406, 23] on input "text" at bounding box center [505, 21] width 319 height 19
click at [647, 16] on button "submit" at bounding box center [655, 23] width 17 height 15
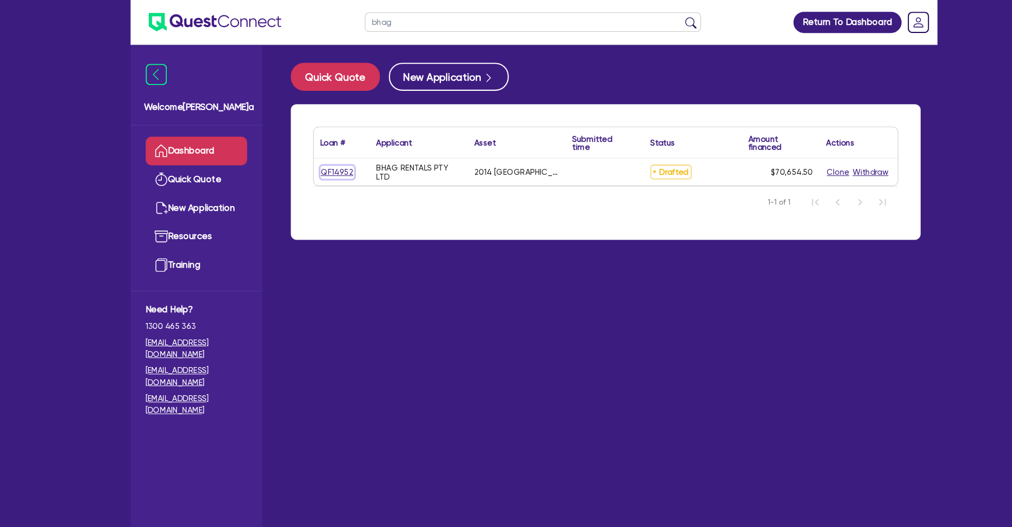
click at [316, 163] on link "QF14952" at bounding box center [320, 163] width 32 height 12
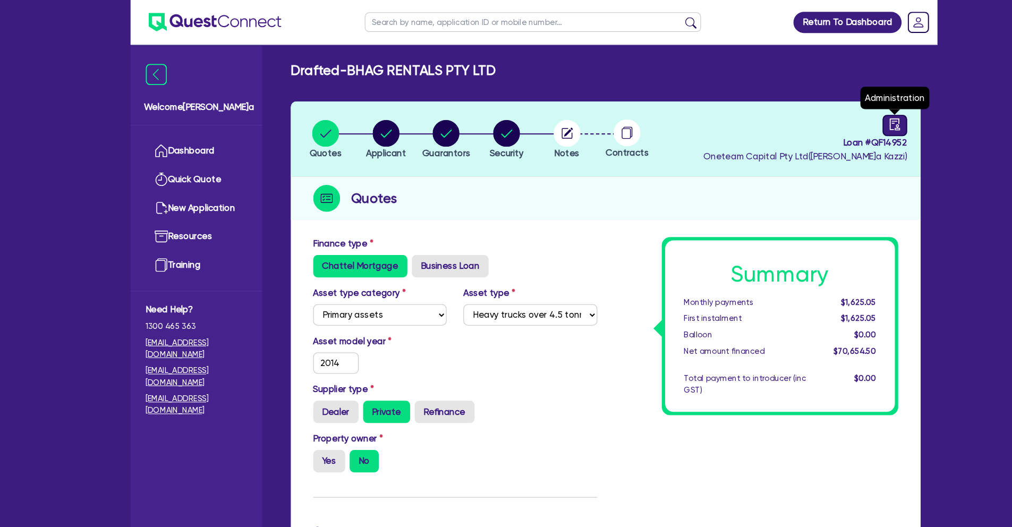
click at [851, 117] on icon "audit" at bounding box center [849, 118] width 12 height 12
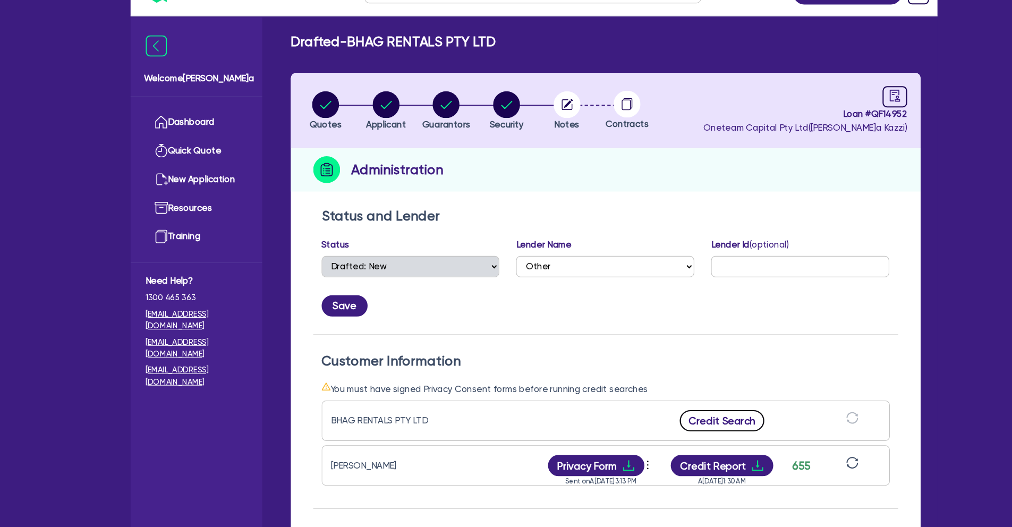
click at [697, 426] on button "Credit Search" at bounding box center [684, 426] width 81 height 20
click at [694, 418] on button "Credit Report" at bounding box center [684, 426] width 97 height 20
click at [370, 135] on circle "button" at bounding box center [366, 127] width 26 height 26
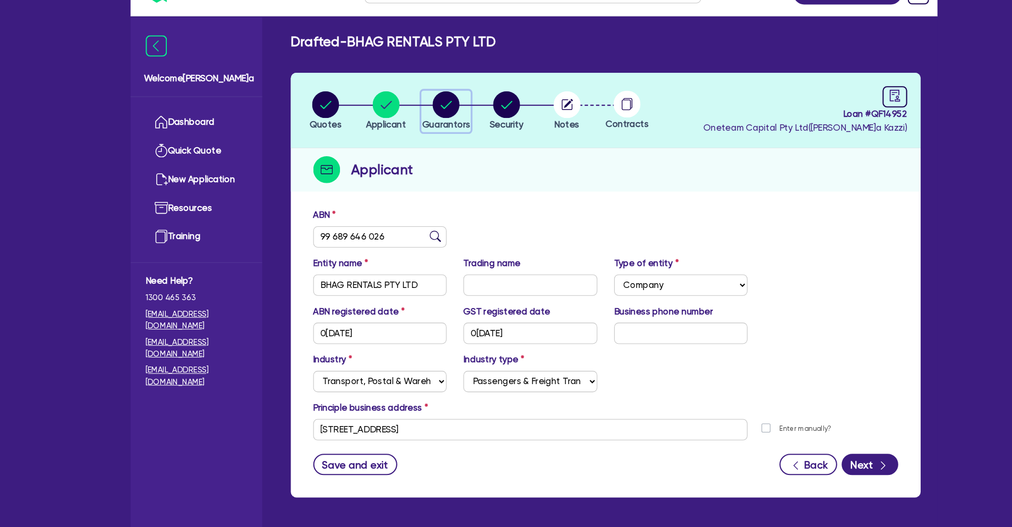
click at [423, 131] on circle "button" at bounding box center [423, 127] width 26 height 26
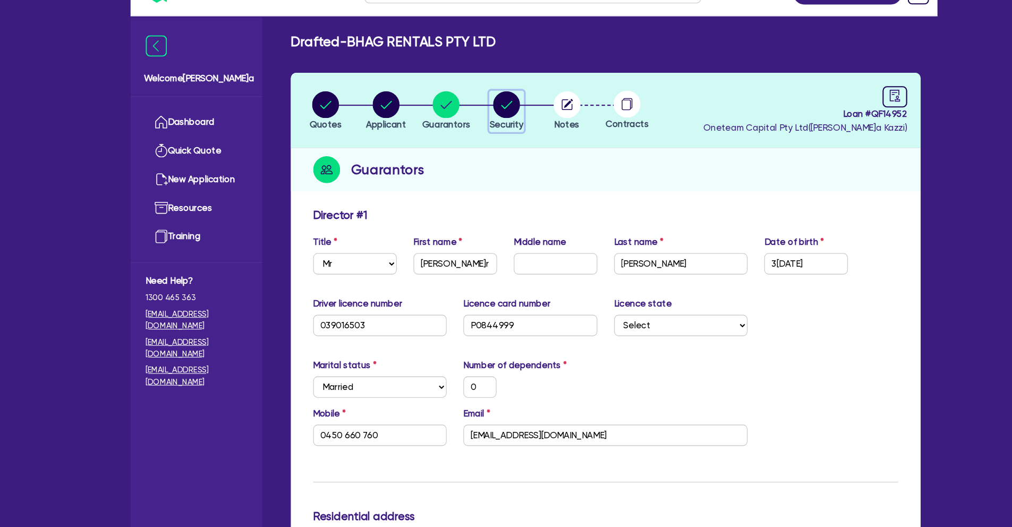
click at [483, 130] on circle "button" at bounding box center [481, 127] width 26 height 26
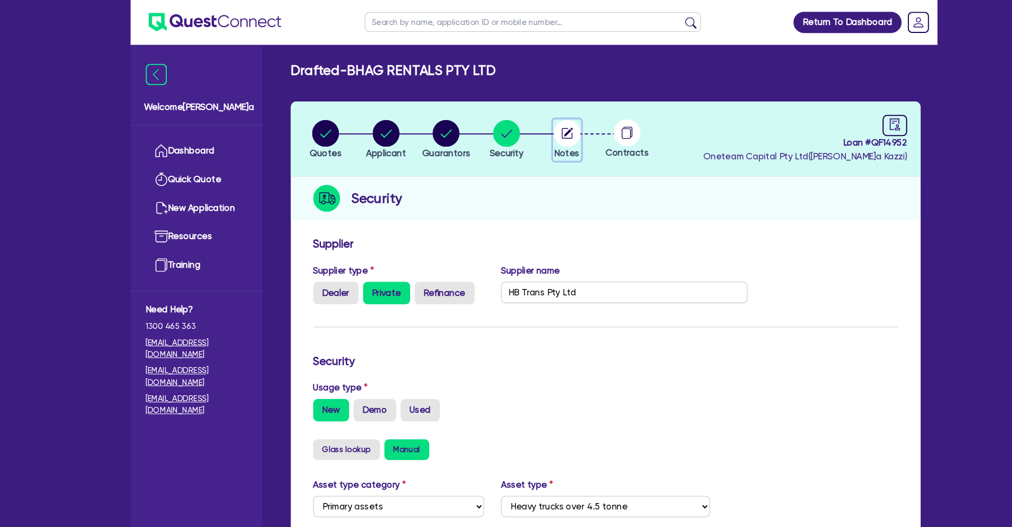
click at [542, 120] on circle "button" at bounding box center [538, 127] width 26 height 26
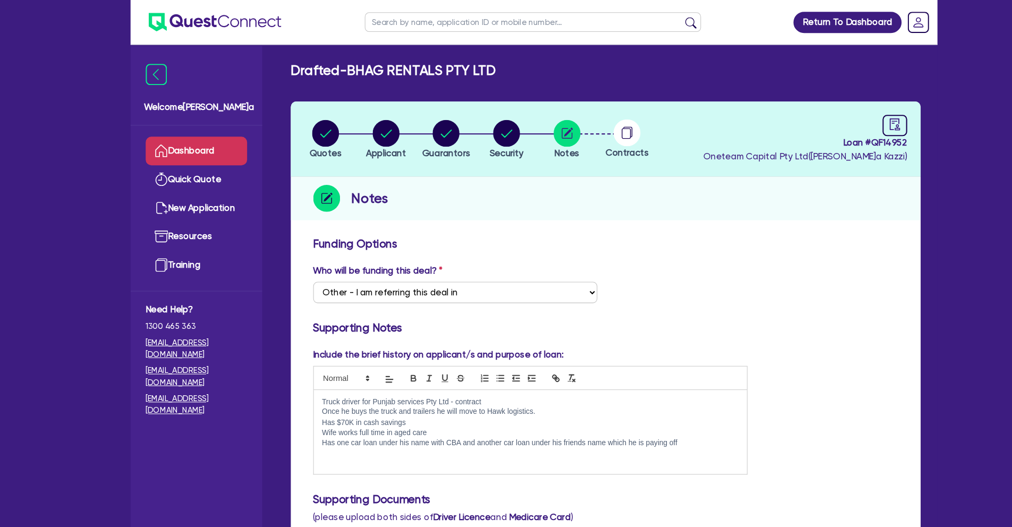
click at [190, 137] on link "Dashboard" at bounding box center [186, 143] width 96 height 27
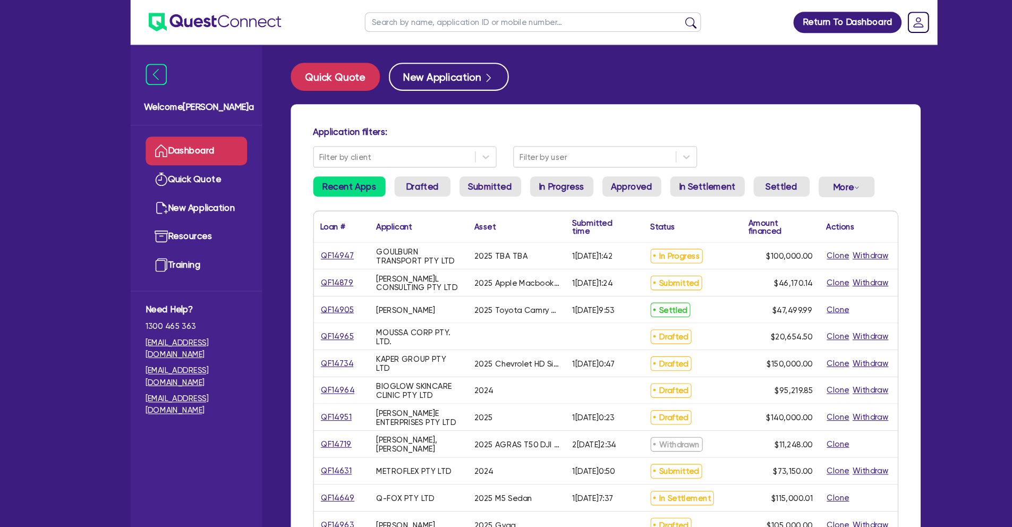
click at [421, 22] on input "text" at bounding box center [505, 21] width 319 height 19
click at [647, 16] on button "submit" at bounding box center [655, 23] width 17 height 15
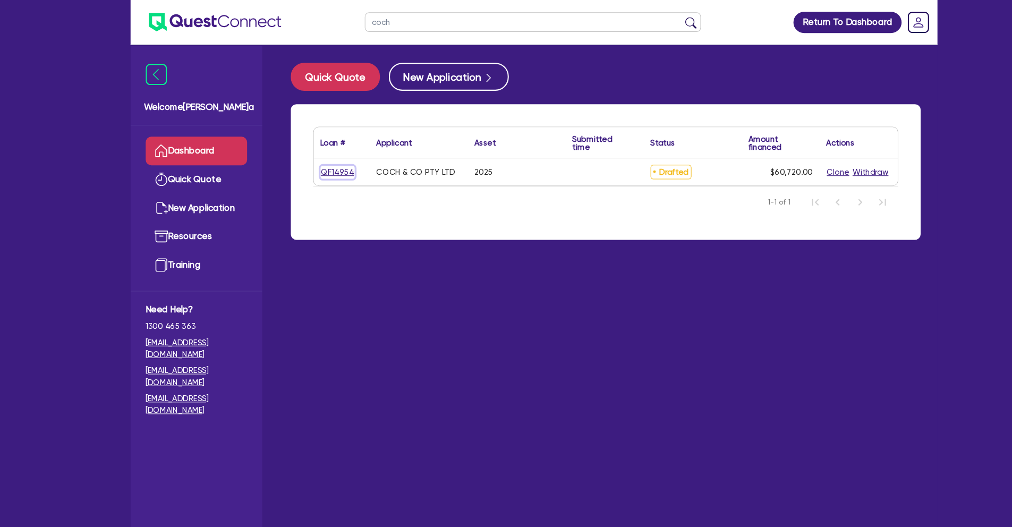
click at [329, 160] on link "QF14954" at bounding box center [320, 163] width 32 height 12
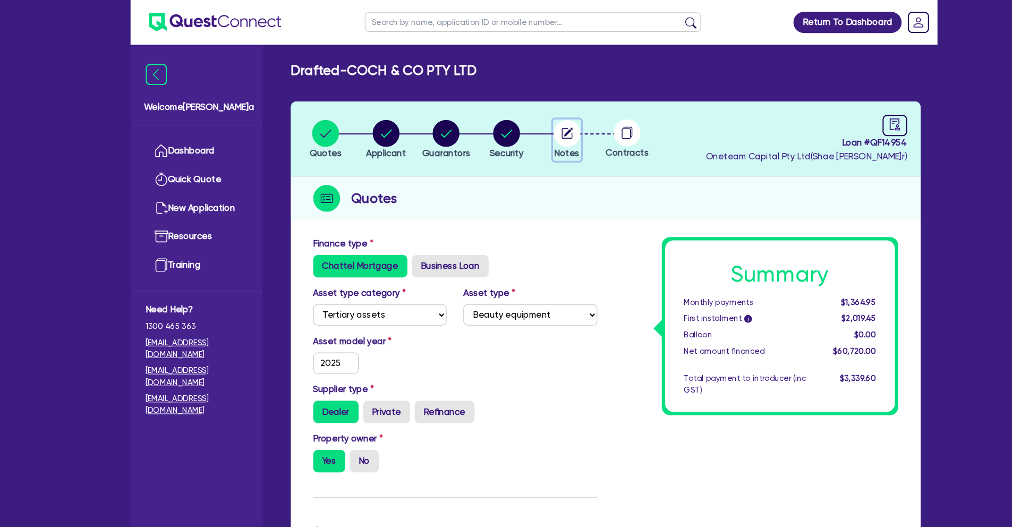
click at [529, 130] on circle "button" at bounding box center [538, 127] width 26 height 26
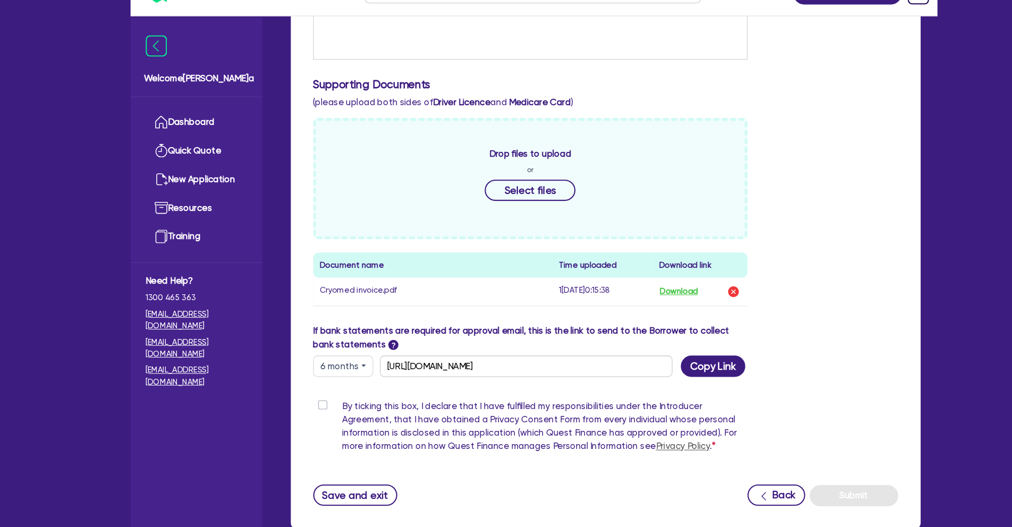
scroll to position [432, 0]
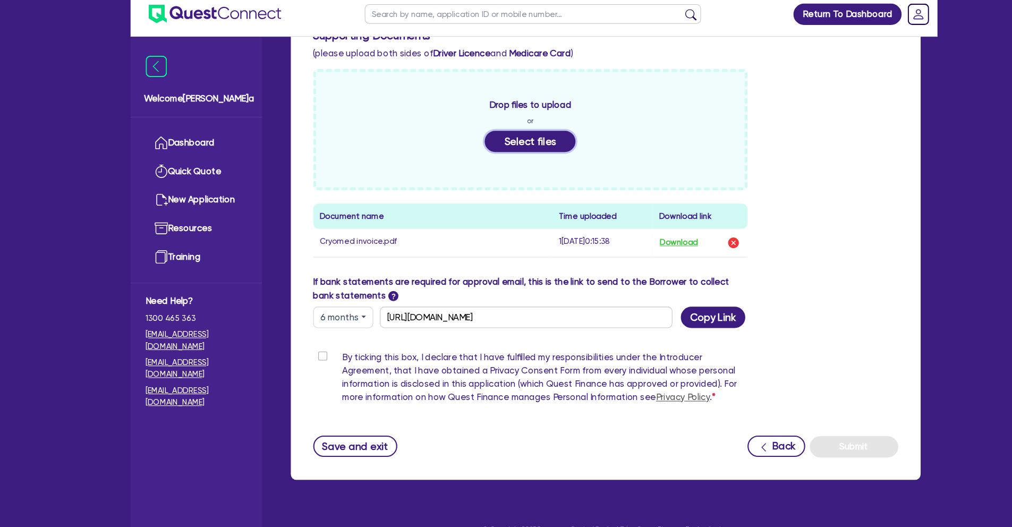
click at [513, 139] on button "Select files" at bounding box center [503, 142] width 86 height 20
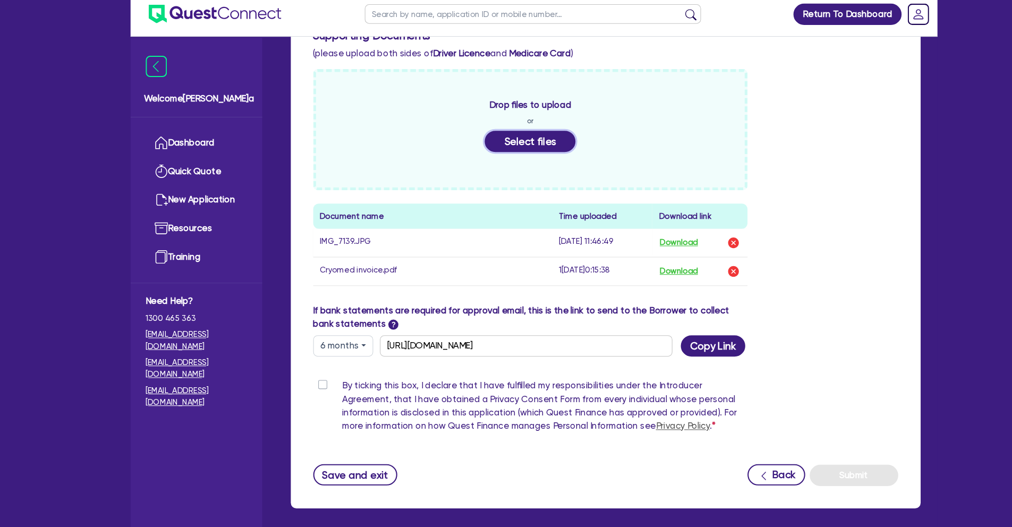
click at [499, 145] on button "Select files" at bounding box center [503, 142] width 86 height 20
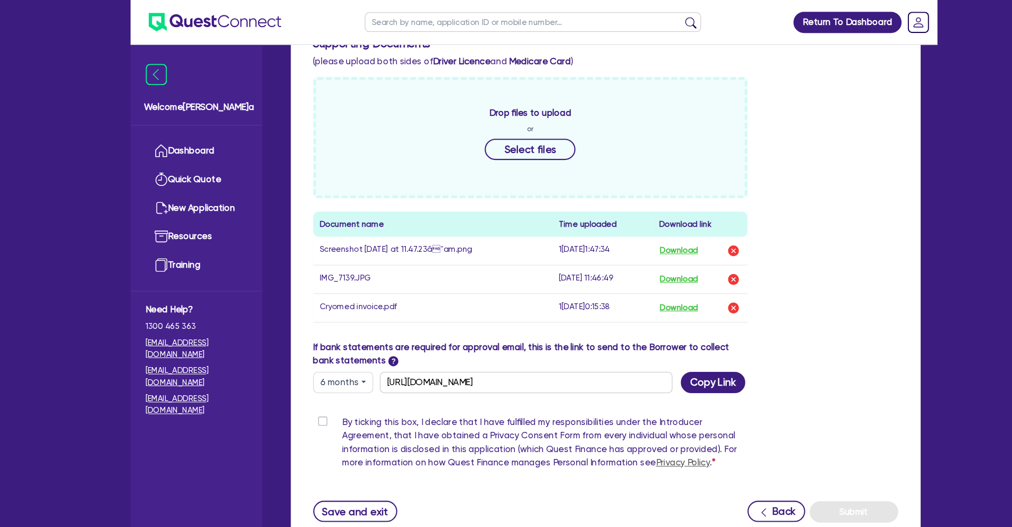
scroll to position [0, 0]
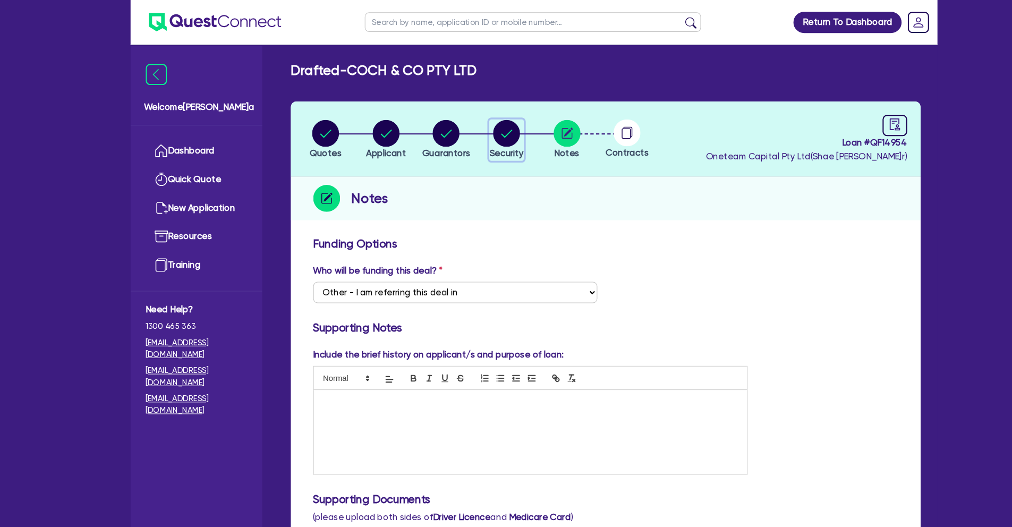
click at [494, 129] on div "button" at bounding box center [480, 127] width 32 height 26
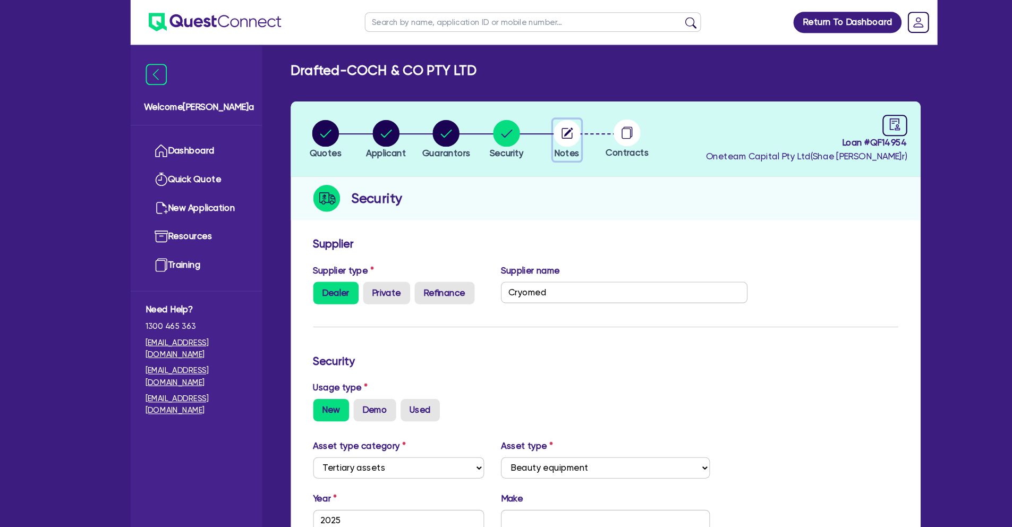
click at [534, 122] on circle "button" at bounding box center [538, 127] width 26 height 26
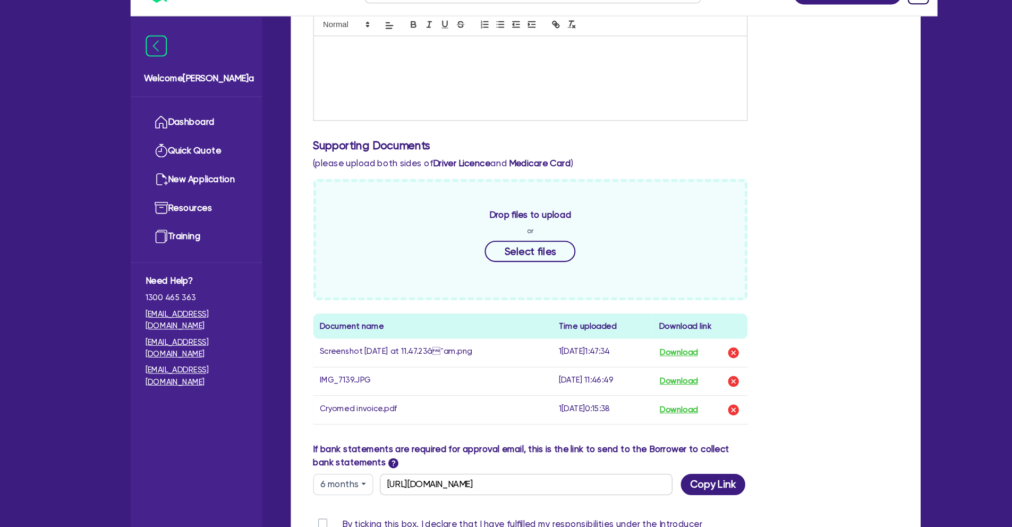
scroll to position [337, 0]
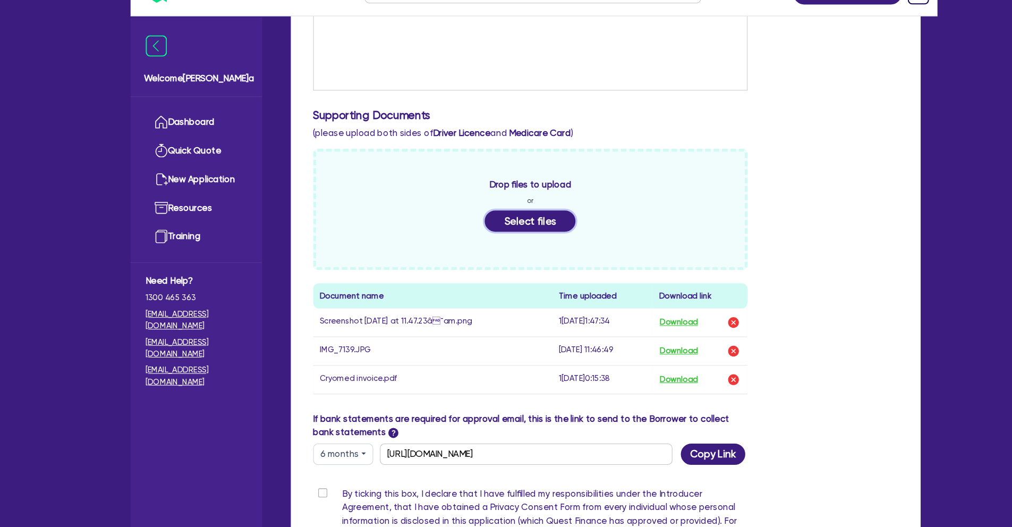
click at [503, 227] on button "Select files" at bounding box center [503, 237] width 86 height 20
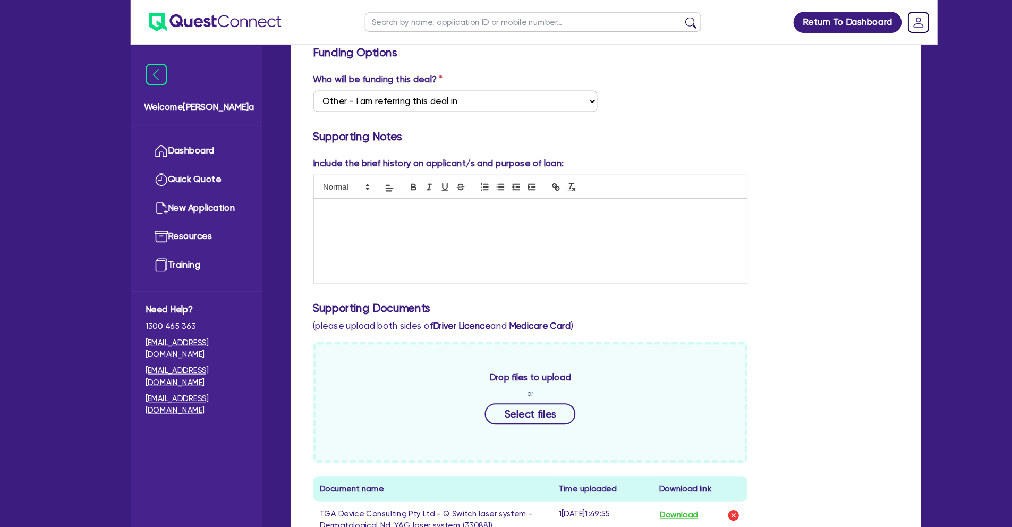
scroll to position [149, 0]
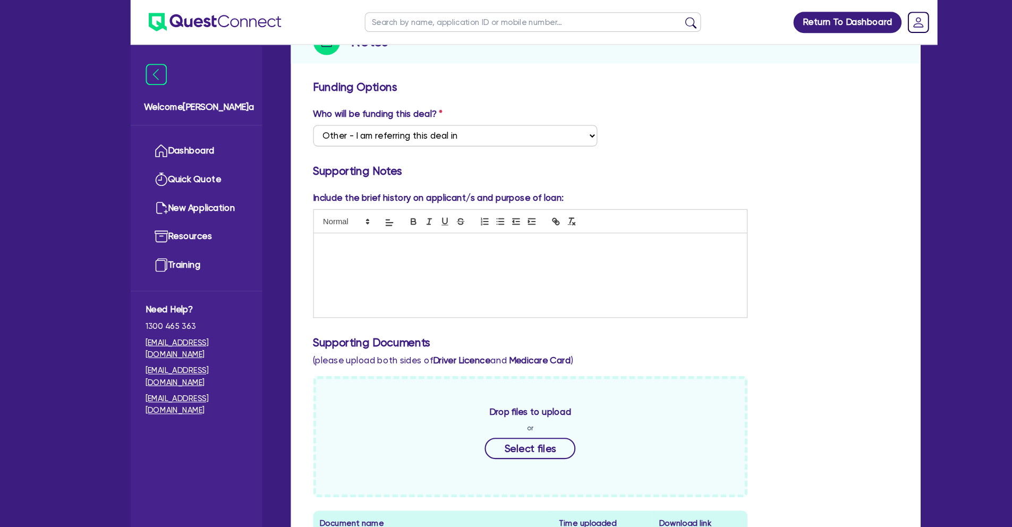
click at [372, 232] on p at bounding box center [502, 232] width 395 height 10
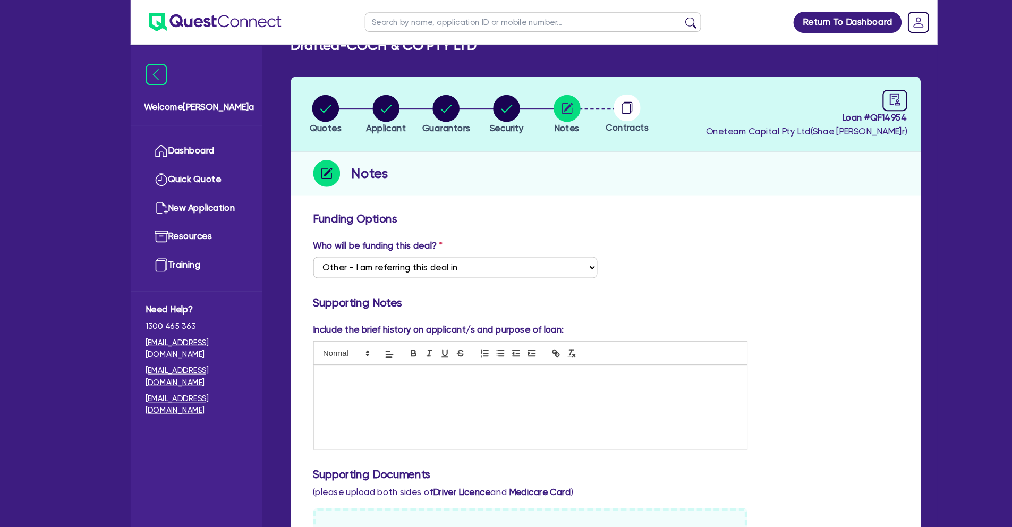
scroll to position [0, 0]
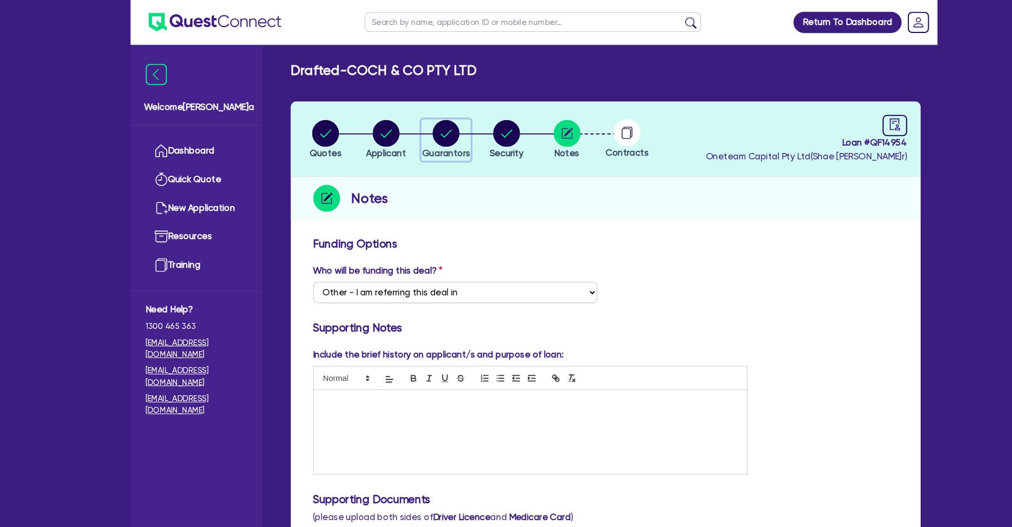
click at [429, 135] on circle "button" at bounding box center [423, 127] width 26 height 26
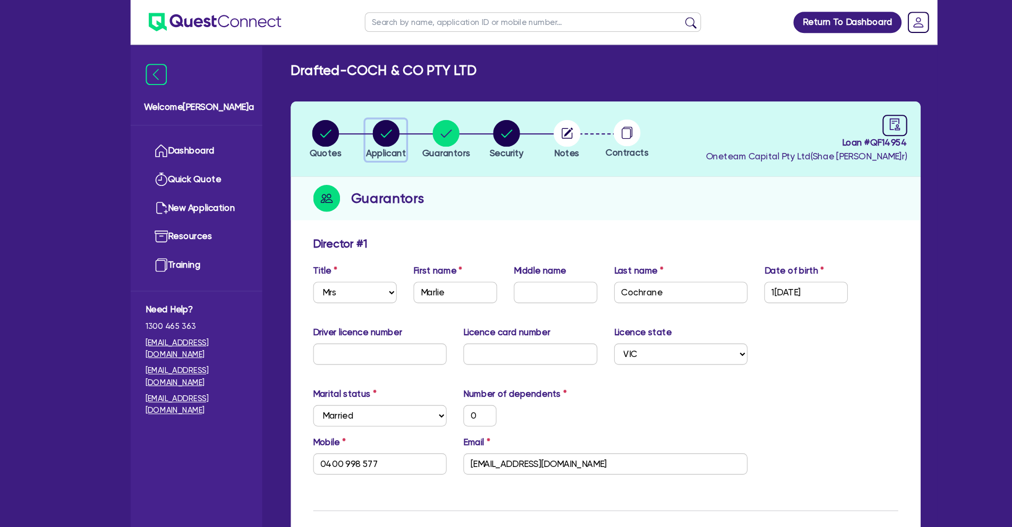
click at [375, 119] on circle "button" at bounding box center [366, 127] width 26 height 26
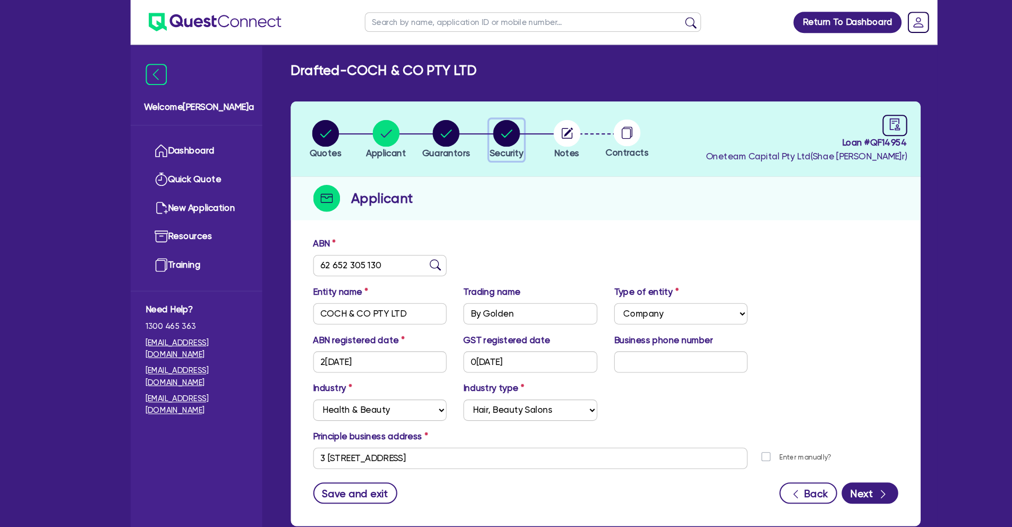
click at [481, 126] on icon "button" at bounding box center [480, 126] width 11 height 7
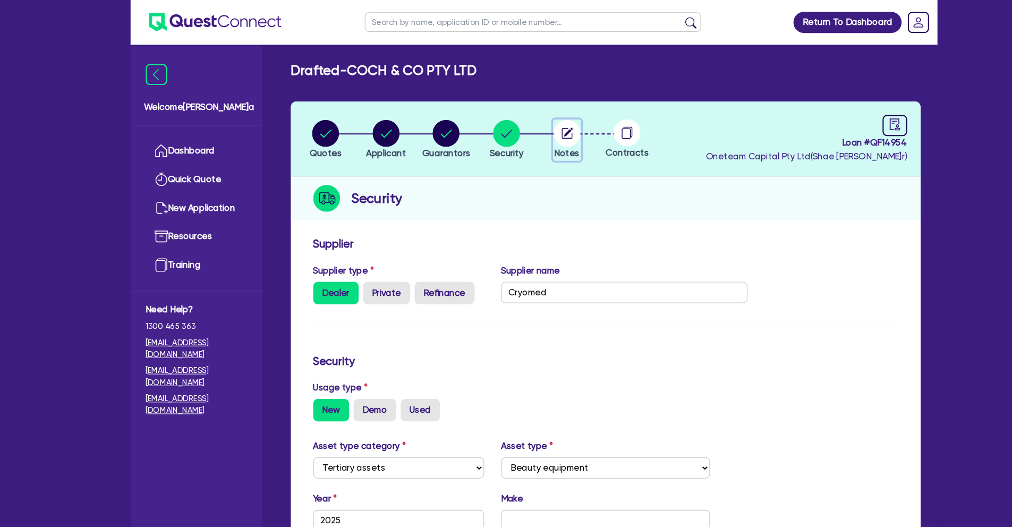
click at [529, 122] on circle "button" at bounding box center [538, 127] width 26 height 26
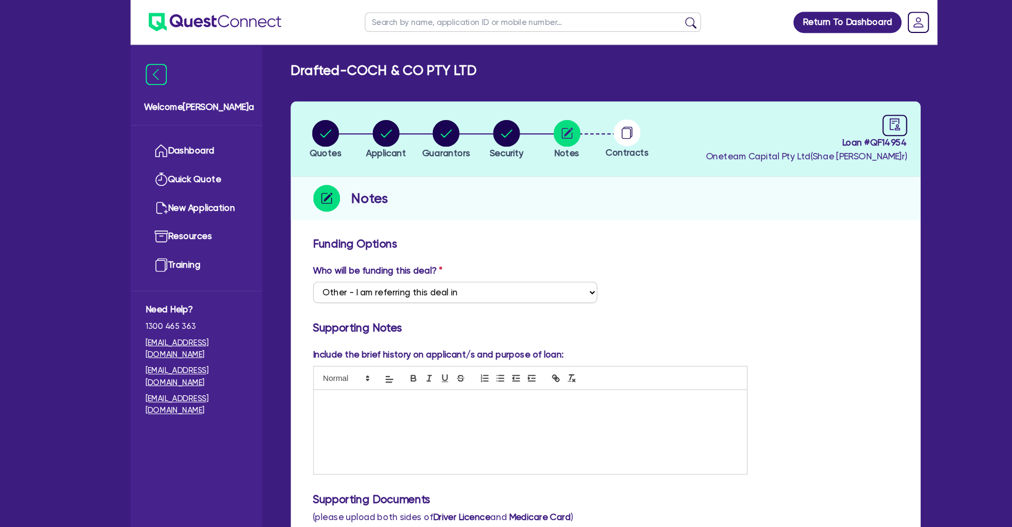
click at [360, 386] on div at bounding box center [503, 410] width 411 height 80
click at [440, 380] on p "Client has been operfrating for 4 years in herown clinic." at bounding box center [502, 381] width 395 height 10
click at [370, 380] on p "Client has been operfrating for 4 years in her own clinic." at bounding box center [502, 381] width 395 height 10
click at [492, 383] on p "Client has been operating for 4 years in her own clinic." at bounding box center [502, 381] width 395 height 10
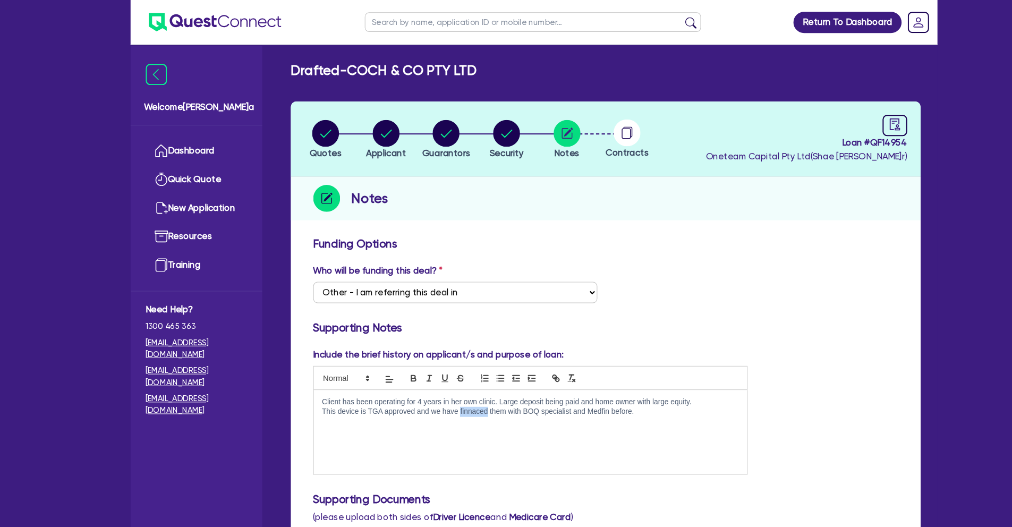
click at [445, 388] on p "This device is TGA approved and we have finnaced them with BOQ specialist and M…" at bounding box center [502, 391] width 395 height 10
click at [606, 388] on p "This device is TGA approved and we have financed them with BOQ specialist and M…" at bounding box center [502, 391] width 395 height 10
click at [347, 410] on p "SUBMIT TO angle finance under medical devices" at bounding box center [502, 410] width 395 height 10
click at [463, 414] on p "SUBMIT TO Angle finance under medical devices" at bounding box center [502, 410] width 395 height 10
drag, startPoint x: 463, startPoint y: 412, endPoint x: 300, endPoint y: 412, distance: 163.1
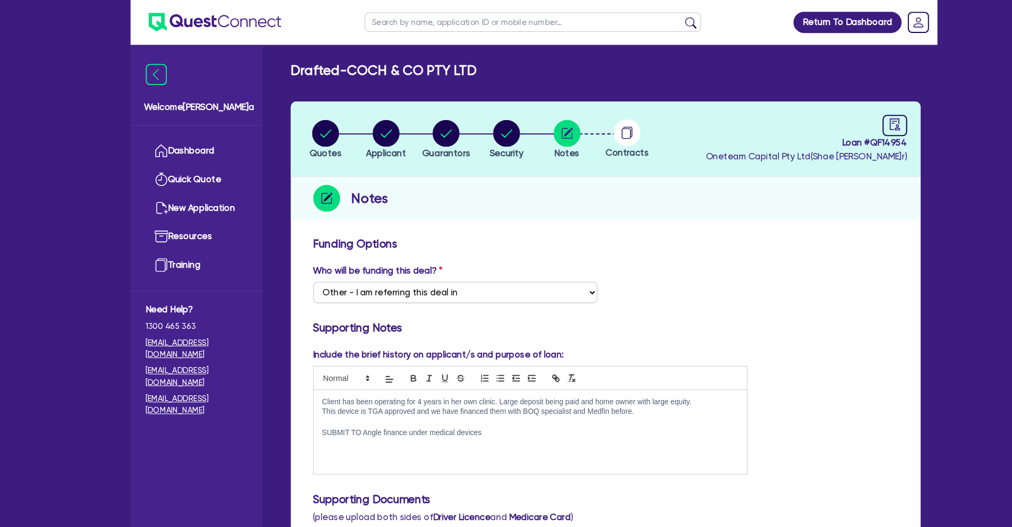
click at [300, 412] on div "Client has been operating for 4 years in her own clinic. Large deposit being pa…" at bounding box center [503, 410] width 411 height 80
click at [394, 357] on icon "button" at bounding box center [392, 359] width 10 height 10
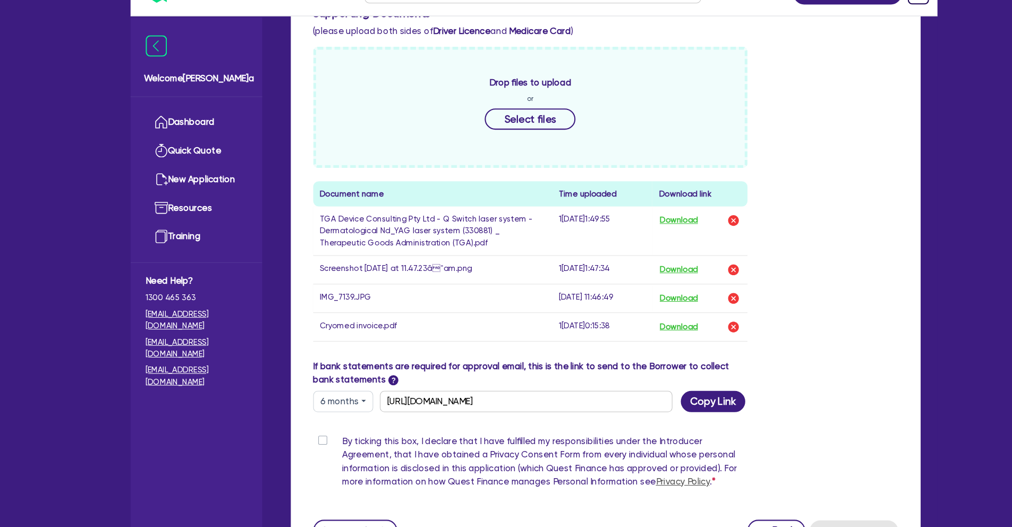
scroll to position [533, 0]
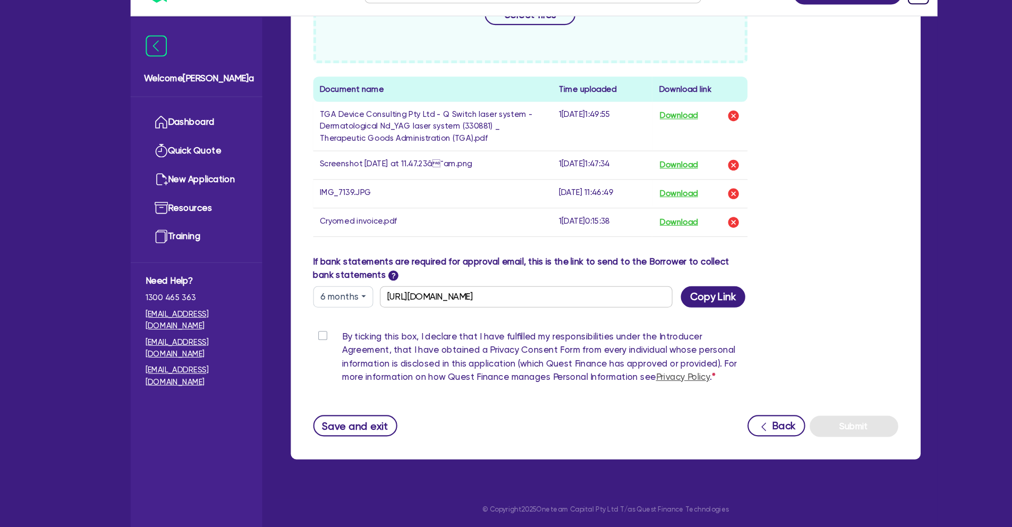
click at [325, 346] on label "By ticking this box, I declare that I have fulfilled my responsibilities under …" at bounding box center [517, 367] width 385 height 55
click at [305, 346] on input "By ticking this box, I declare that I have fulfilled my responsibilities under …" at bounding box center [301, 345] width 9 height 10
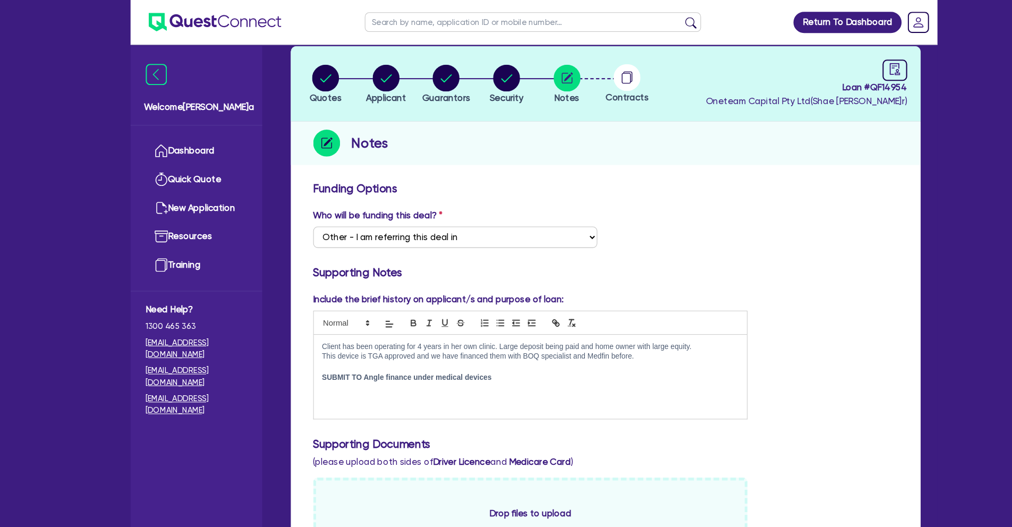
scroll to position [50, 0]
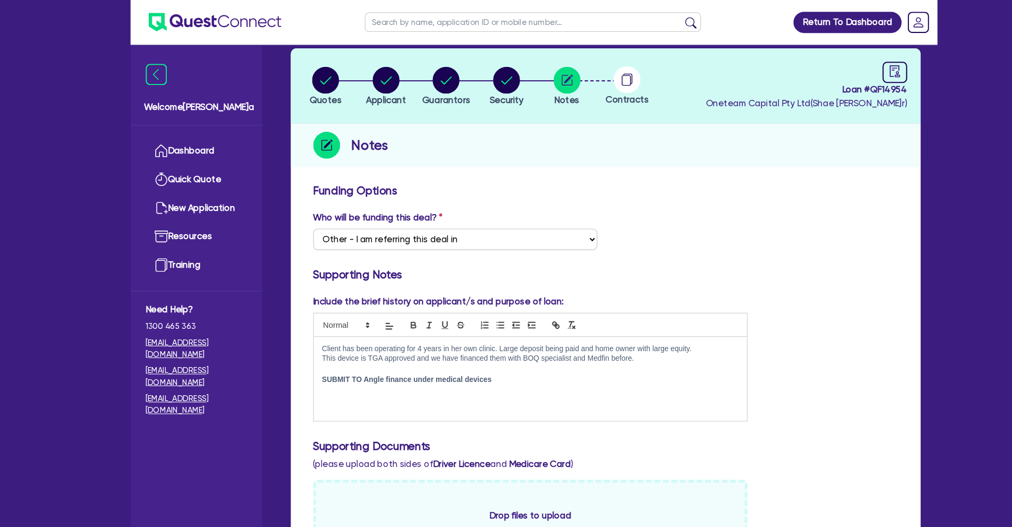
click at [611, 344] on p "This device is TGA approved and we have financed them with BOQ specialist and M…" at bounding box center [502, 340] width 395 height 10
click at [311, 348] on p "Cllient cannot find her driver licence but provided medicare and passport." at bounding box center [502, 350] width 395 height 10
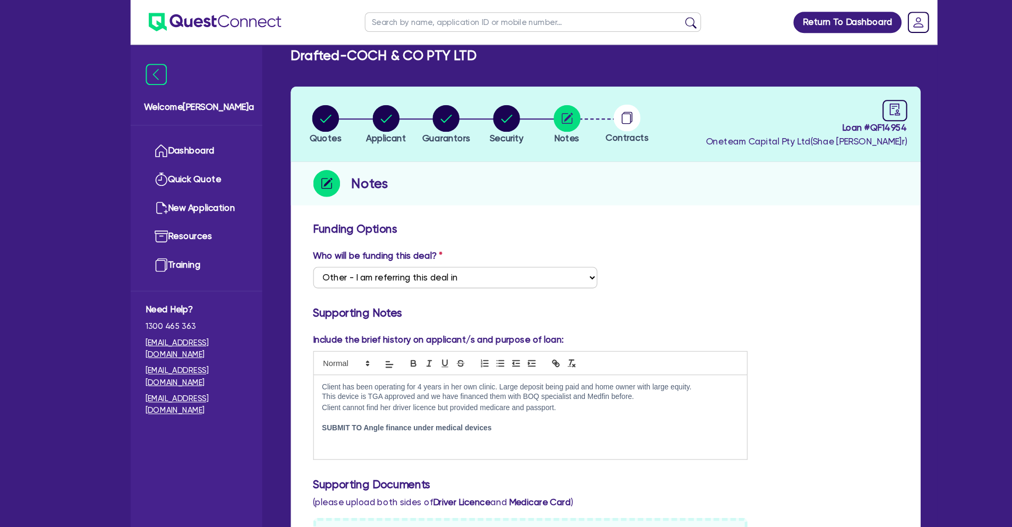
scroll to position [0, 0]
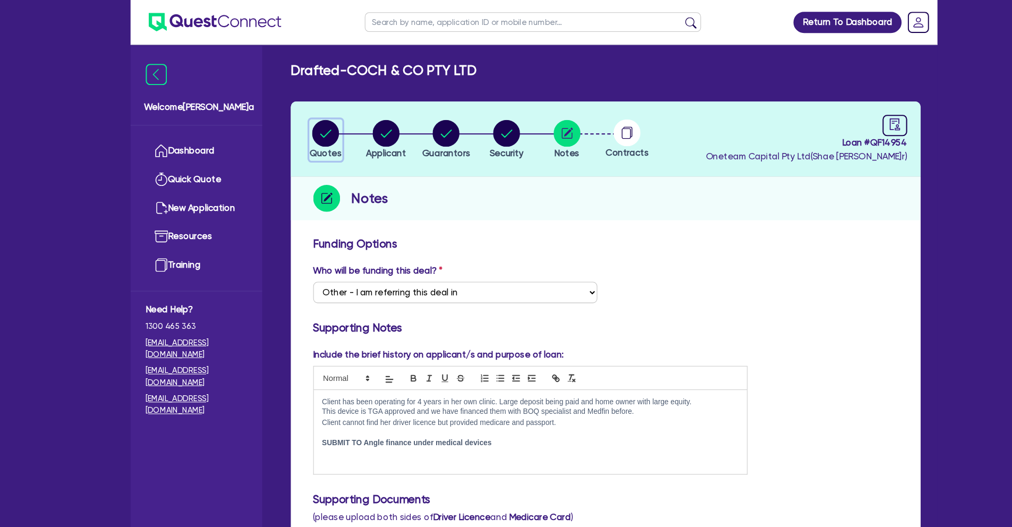
click at [322, 135] on div "button" at bounding box center [309, 127] width 30 height 26
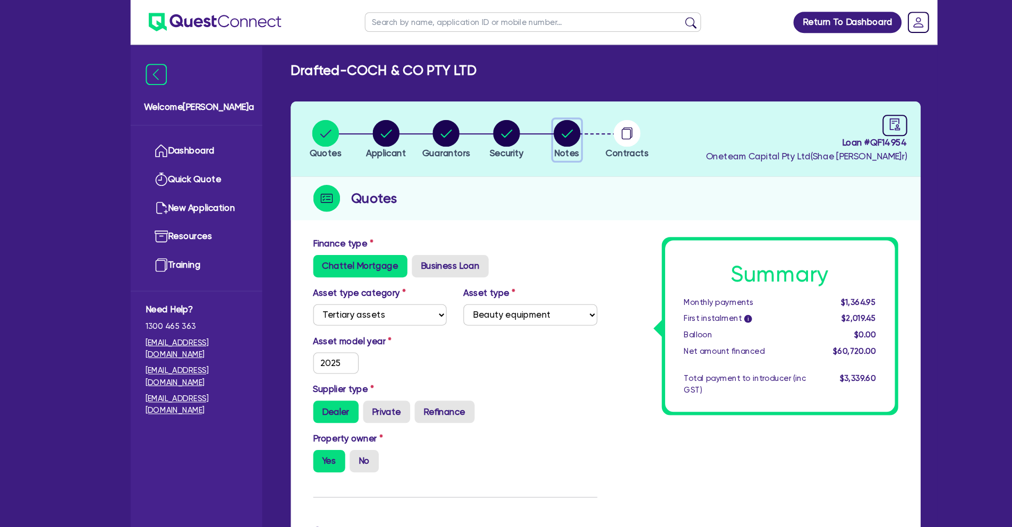
click at [539, 139] on button "Notes" at bounding box center [537, 132] width 27 height 39
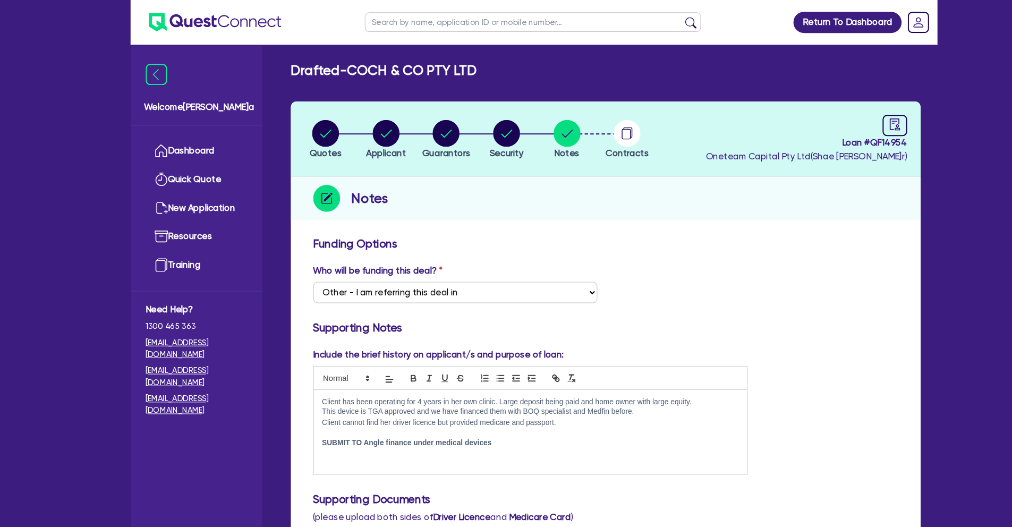
click at [396, 390] on p "This device is TGA approved and we have financed them with BOQ specialist and M…" at bounding box center [502, 391] width 395 height 10
click at [612, 390] on p "This device is TGA approved and we have financed them with BOQ specialist and M…" at bounding box center [502, 391] width 395 height 10
click at [544, 140] on span "Notes" at bounding box center [537, 145] width 24 height 10
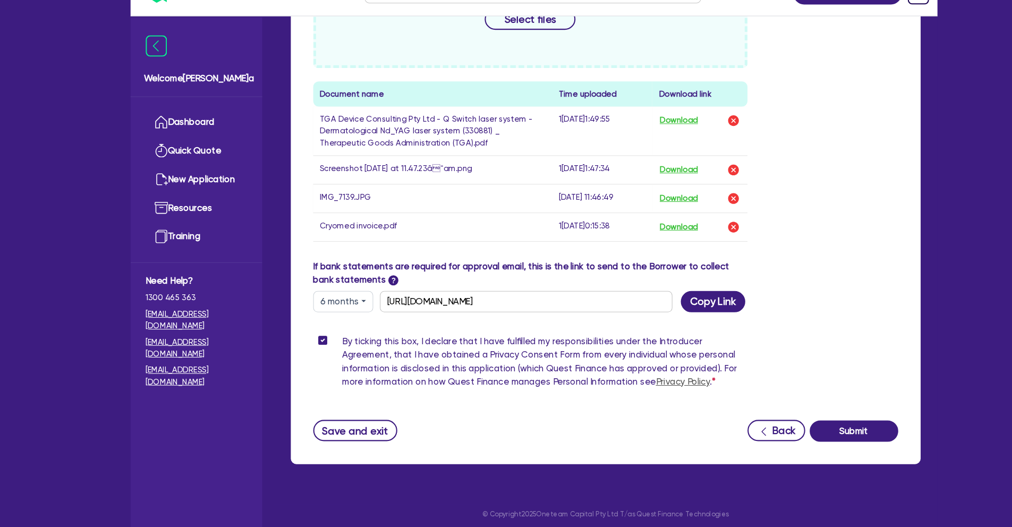
scroll to position [533, 0]
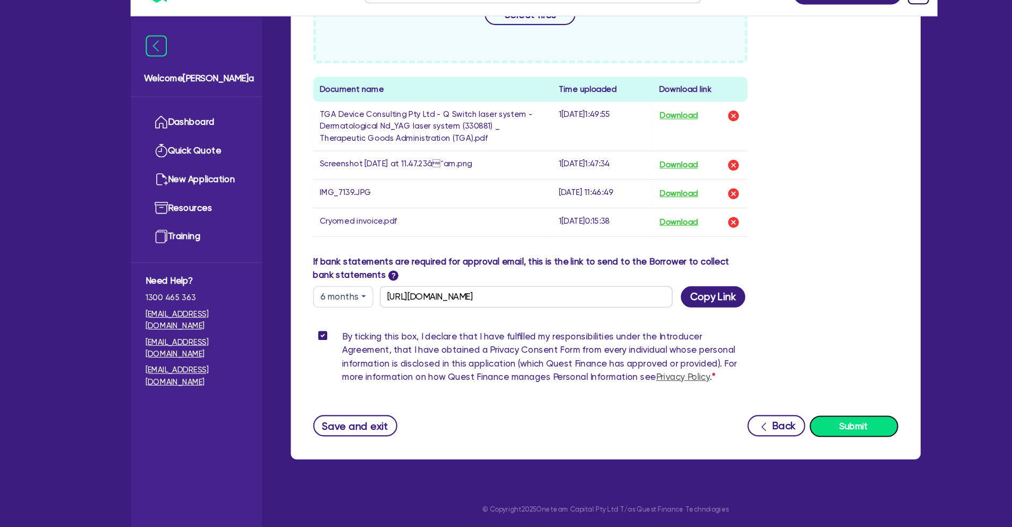
click at [801, 430] on button "Submit" at bounding box center [810, 431] width 84 height 20
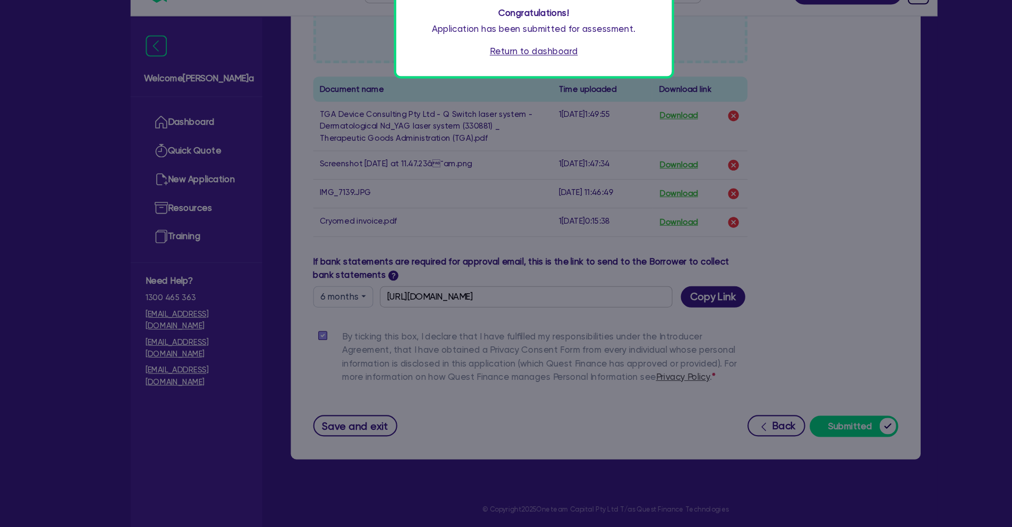
click at [501, 77] on link "Return to dashboard" at bounding box center [505, 76] width 83 height 13
